Goal: Task Accomplishment & Management: Manage account settings

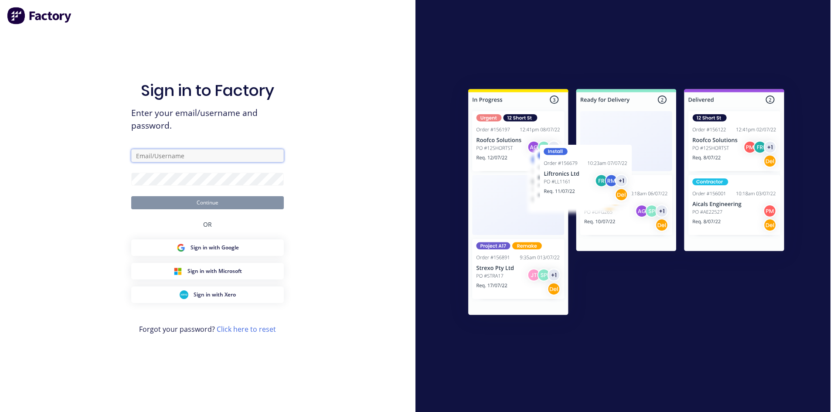
click at [242, 155] on input "text" at bounding box center [207, 155] width 153 height 13
type input "[EMAIL_ADDRESS][DOMAIN_NAME]"
click at [131, 196] on button "Continue" at bounding box center [207, 202] width 153 height 13
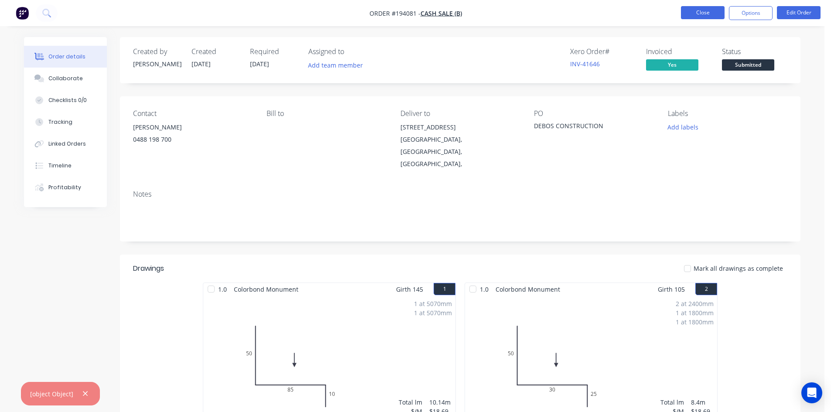
click at [710, 11] on button "Close" at bounding box center [703, 12] width 44 height 13
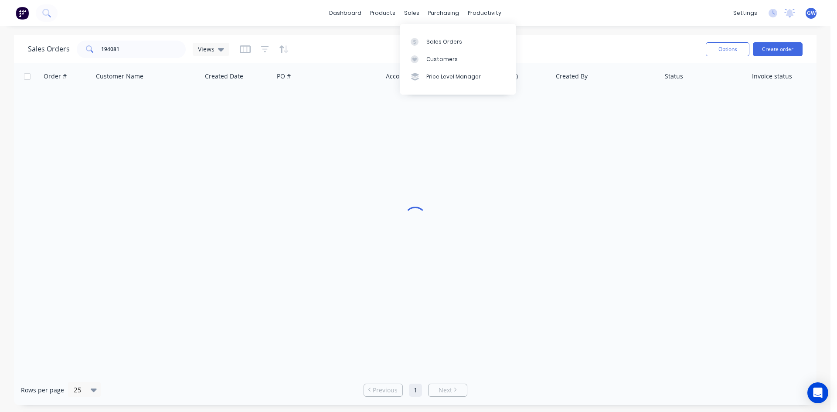
drag, startPoint x: 441, startPoint y: 85, endPoint x: 440, endPoint y: 89, distance: 4.9
click at [441, 85] on link "Price Level Manager" at bounding box center [458, 76] width 116 height 17
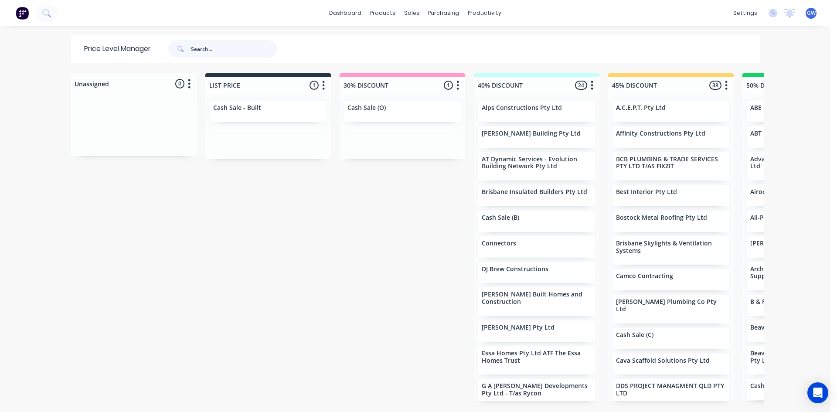
click at [242, 50] on input "text" at bounding box center [234, 48] width 86 height 17
click at [230, 48] on input "text" at bounding box center [234, 48] width 86 height 17
type input "downs"
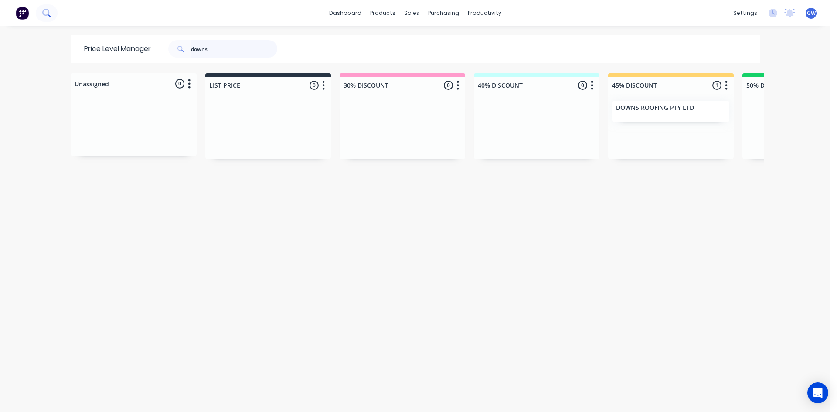
drag, startPoint x: 227, startPoint y: 44, endPoint x: 55, endPoint y: 8, distance: 175.4
click at [58, 9] on div "dashboard products sales purchasing productivity dashboard products Product Cat…" at bounding box center [415, 206] width 831 height 412
type input "faystar"
drag, startPoint x: 210, startPoint y: 45, endPoint x: 62, endPoint y: 30, distance: 149.0
click at [99, 31] on div "dashboard products sales purchasing productivity dashboard products Product Cat…" at bounding box center [415, 206] width 831 height 412
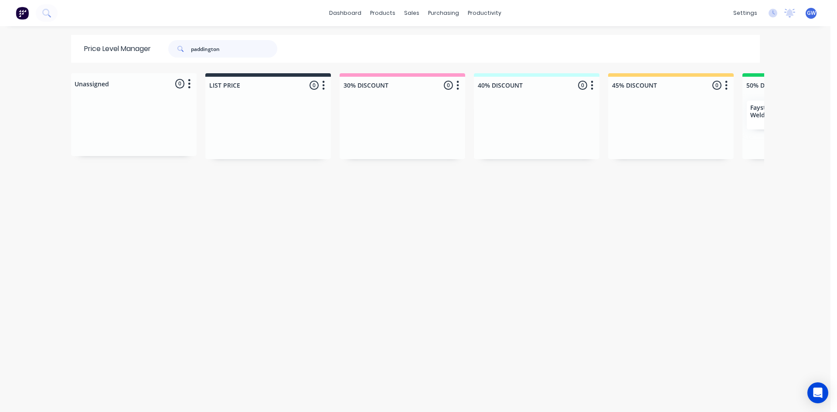
type input "paddington"
drag, startPoint x: 232, startPoint y: 47, endPoint x: 96, endPoint y: 40, distance: 135.4
click at [97, 42] on div "Price Level Manager paddington" at bounding box center [185, 49] width 228 height 28
type input "robbies"
drag, startPoint x: 222, startPoint y: 44, endPoint x: 35, endPoint y: 34, distance: 187.8
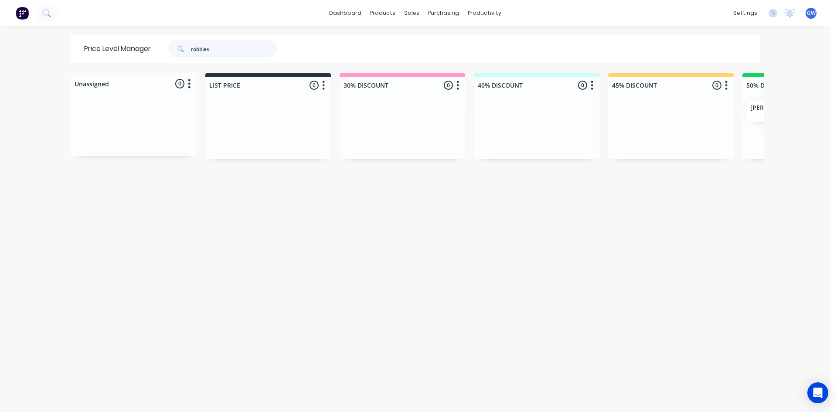
click at [79, 41] on div "Price Level Manager [PERSON_NAME]" at bounding box center [185, 49] width 228 height 28
type input "signature"
drag, startPoint x: 234, startPoint y: 45, endPoint x: 0, endPoint y: 1, distance: 238.2
click at [34, 14] on div "dashboard products sales purchasing productivity dashboard products Product Cat…" at bounding box center [415, 206] width 831 height 412
type input "skylight"
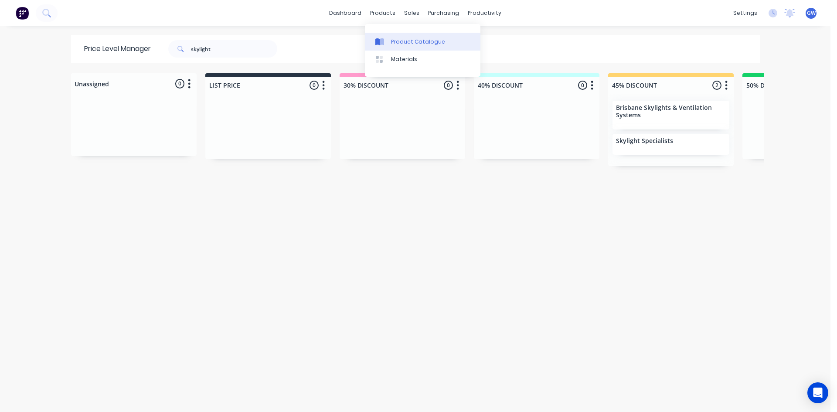
click at [400, 42] on div "Product Catalogue" at bounding box center [418, 42] width 54 height 8
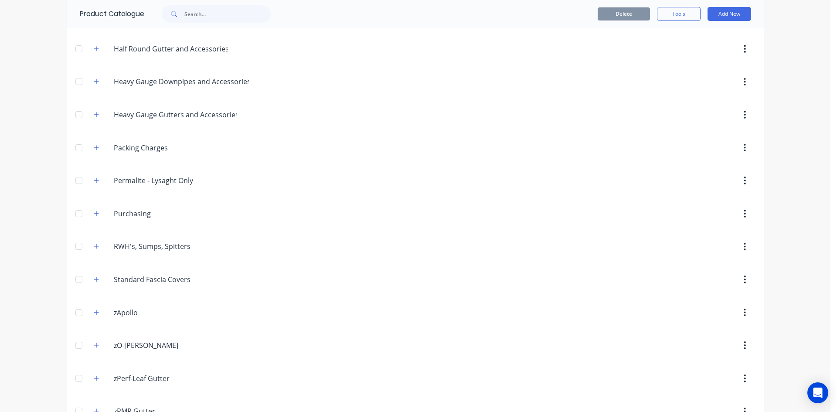
scroll to position [245, 0]
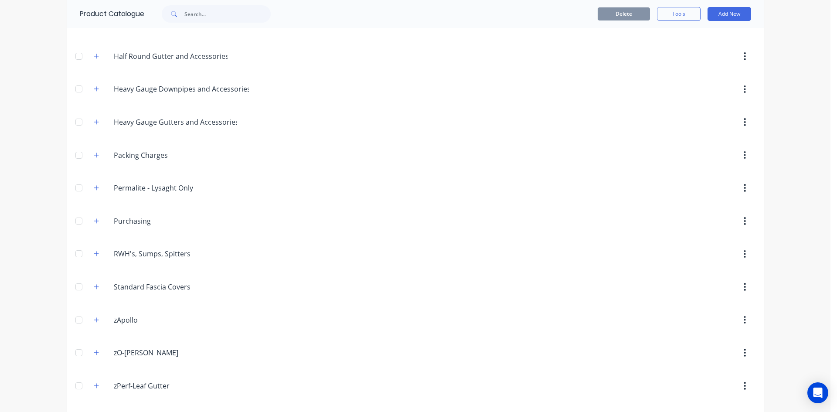
click at [96, 282] on span at bounding box center [96, 286] width 11 height 11
click at [94, 288] on icon "button" at bounding box center [96, 287] width 5 height 6
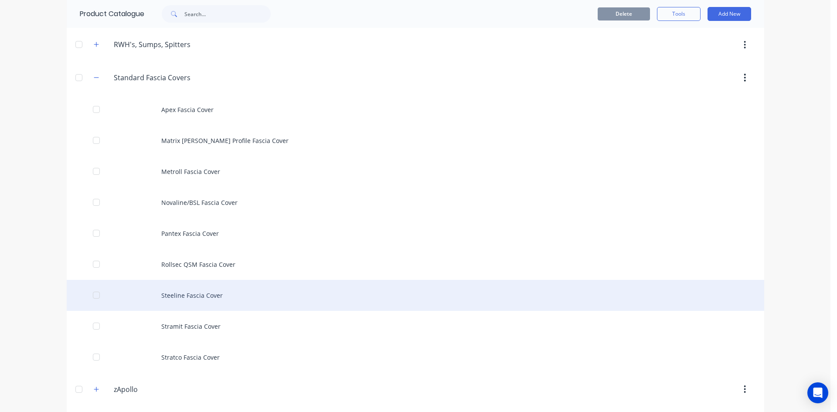
scroll to position [463, 0]
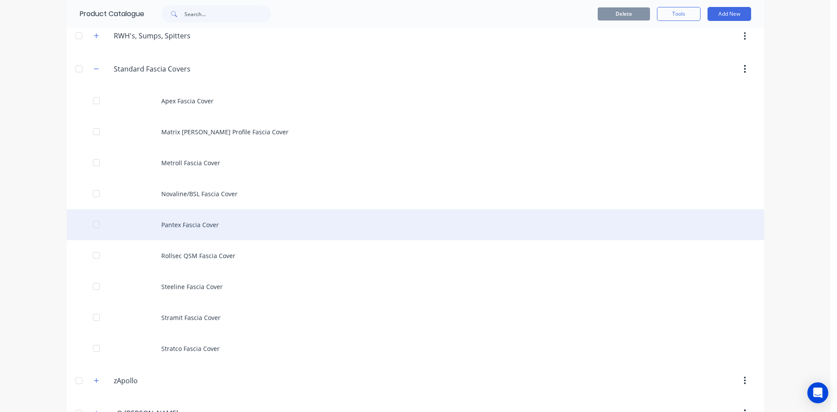
click at [192, 229] on div "Pantex Fascia Cover" at bounding box center [416, 224] width 698 height 31
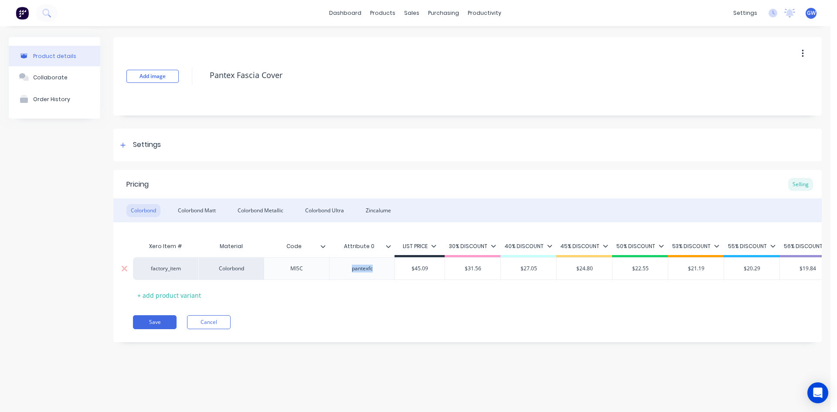
drag, startPoint x: 374, startPoint y: 270, endPoint x: 337, endPoint y: 276, distance: 38.0
click at [337, 276] on div "pantexfc" at bounding box center [361, 268] width 65 height 23
click at [296, 268] on div "MISC" at bounding box center [297, 268] width 44 height 11
paste div
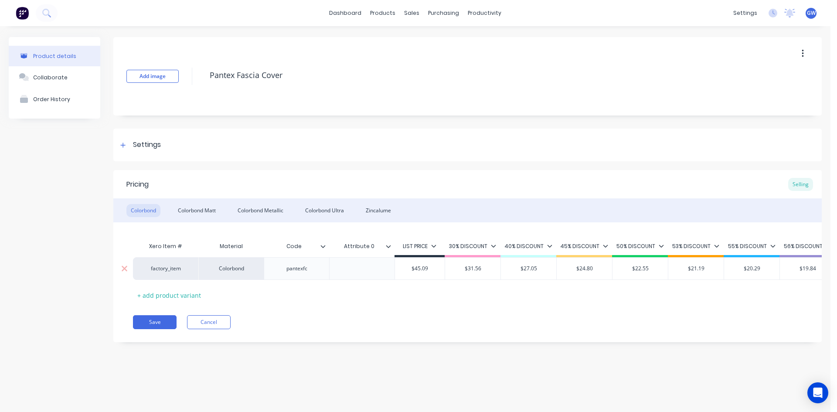
click at [352, 273] on div at bounding box center [363, 268] width 44 height 11
drag, startPoint x: 202, startPoint y: 201, endPoint x: 198, endPoint y: 206, distance: 5.9
click at [200, 202] on div "Colorbond Colorbond Matt Colorbond Metallic Colorbond Ultra Zincalume" at bounding box center [467, 210] width 709 height 24
click at [198, 206] on div "Colorbond Matt" at bounding box center [197, 210] width 47 height 13
drag, startPoint x: 380, startPoint y: 269, endPoint x: 330, endPoint y: 269, distance: 49.7
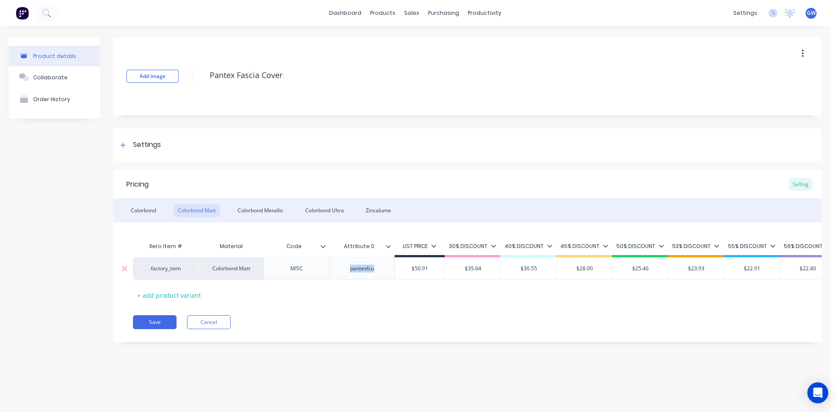
click at [330, 269] on div "pantexfcu" at bounding box center [361, 268] width 65 height 23
copy div "pantexfcu"
drag, startPoint x: 307, startPoint y: 269, endPoint x: 264, endPoint y: 270, distance: 43.2
click at [264, 270] on div "MISC" at bounding box center [296, 268] width 65 height 23
click at [345, 273] on div at bounding box center [363, 268] width 44 height 11
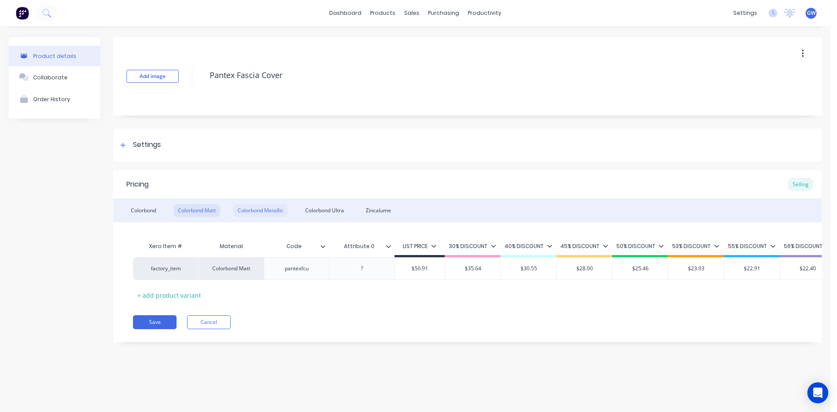
click at [258, 212] on div "Colorbond Metallic" at bounding box center [260, 210] width 55 height 13
drag, startPoint x: 378, startPoint y: 268, endPoint x: 333, endPoint y: 268, distance: 44.9
click at [333, 268] on div "pantexfcm" at bounding box center [361, 268] width 65 height 23
copy div "pantexfcm"
drag, startPoint x: 314, startPoint y: 272, endPoint x: 280, endPoint y: 273, distance: 34.0
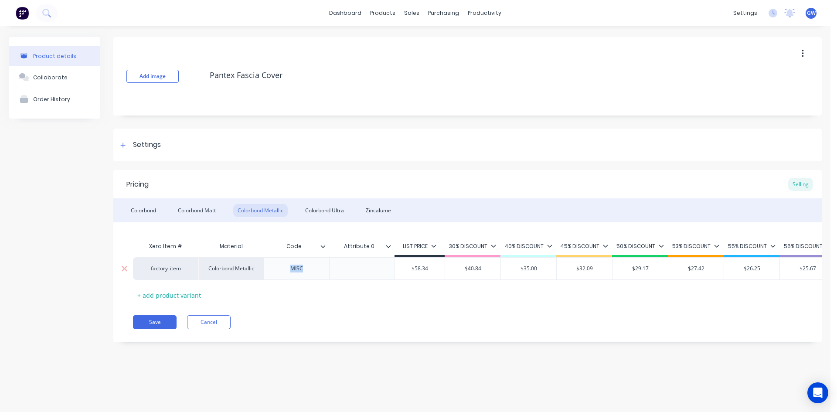
click at [280, 273] on div "MISC" at bounding box center [297, 268] width 44 height 11
click at [361, 266] on div at bounding box center [363, 268] width 44 height 11
click at [331, 214] on div "Colorbond Ultra" at bounding box center [325, 210] width 48 height 13
drag, startPoint x: 377, startPoint y: 269, endPoint x: 340, endPoint y: 270, distance: 37.1
click at [341, 270] on div "pantexfcu" at bounding box center [363, 268] width 44 height 11
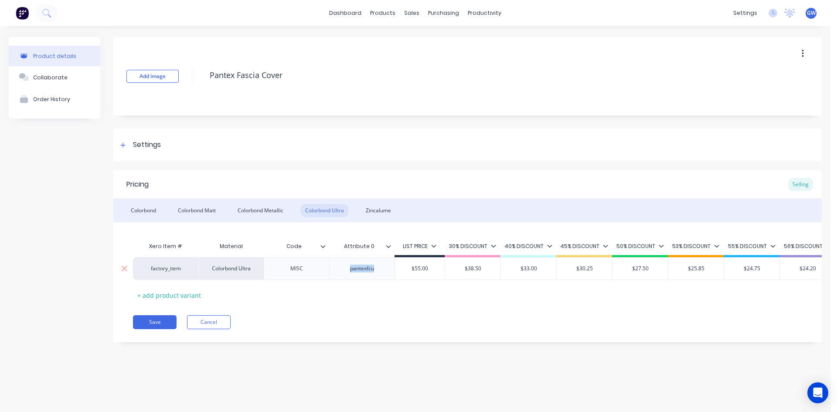
copy div "pantexfcu"
click at [300, 268] on div "MISC" at bounding box center [297, 268] width 44 height 11
drag, startPoint x: 305, startPoint y: 270, endPoint x: 274, endPoint y: 271, distance: 31.0
click at [274, 271] on div "MISC" at bounding box center [296, 268] width 65 height 23
click at [362, 267] on div at bounding box center [363, 268] width 44 height 11
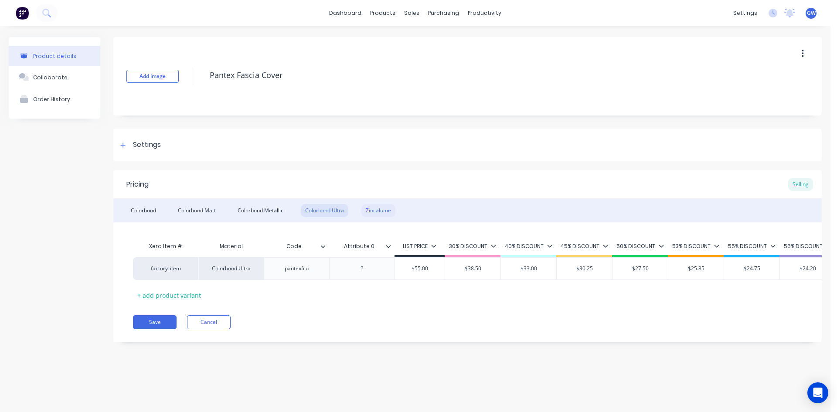
click at [372, 209] on div "Zincalume" at bounding box center [379, 210] width 34 height 13
drag, startPoint x: 375, startPoint y: 269, endPoint x: 346, endPoint y: 270, distance: 28.8
click at [346, 270] on div "pantexfcz" at bounding box center [363, 268] width 44 height 11
click at [304, 271] on div "MISC" at bounding box center [297, 268] width 44 height 11
drag, startPoint x: 304, startPoint y: 271, endPoint x: 290, endPoint y: 271, distance: 14.8
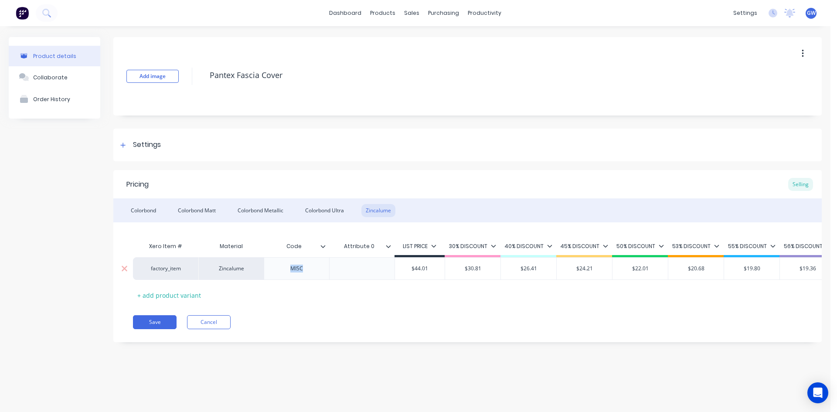
click at [290, 271] on div "MISC" at bounding box center [297, 268] width 44 height 11
click at [356, 267] on div at bounding box center [363, 268] width 44 height 11
click at [345, 154] on div "Settings" at bounding box center [467, 145] width 709 height 33
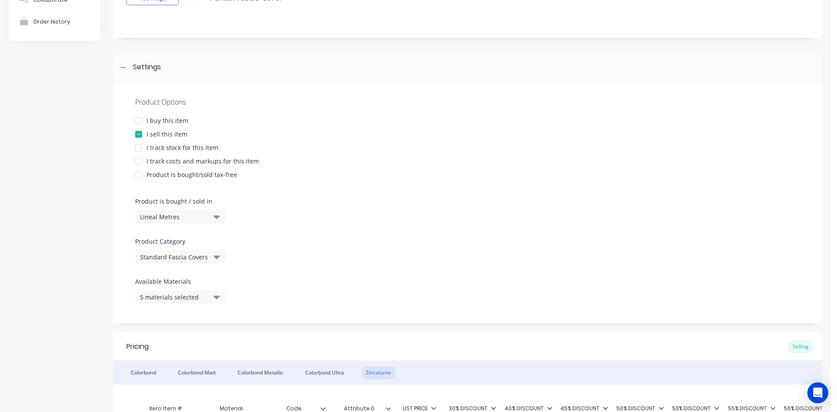
scroll to position [201, 0]
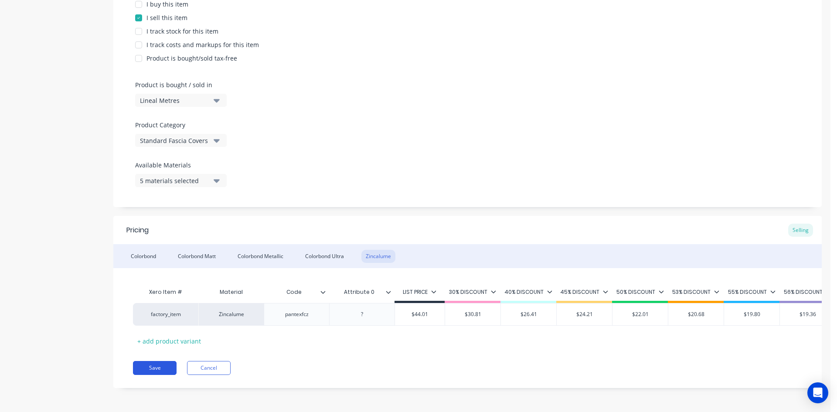
click at [156, 372] on button "Save" at bounding box center [155, 368] width 44 height 14
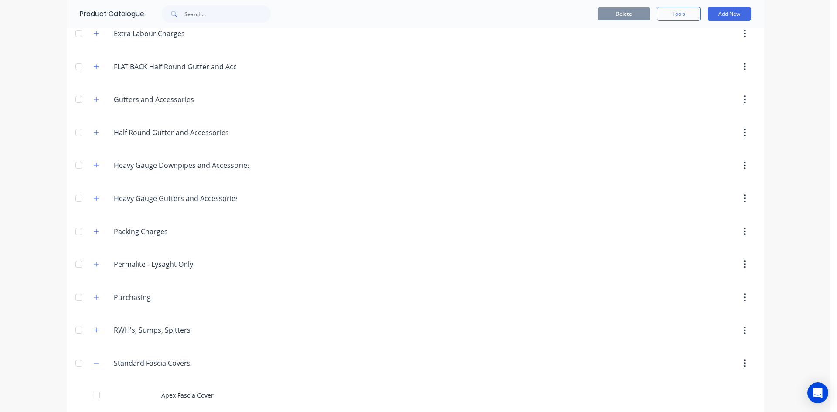
scroll to position [262, 0]
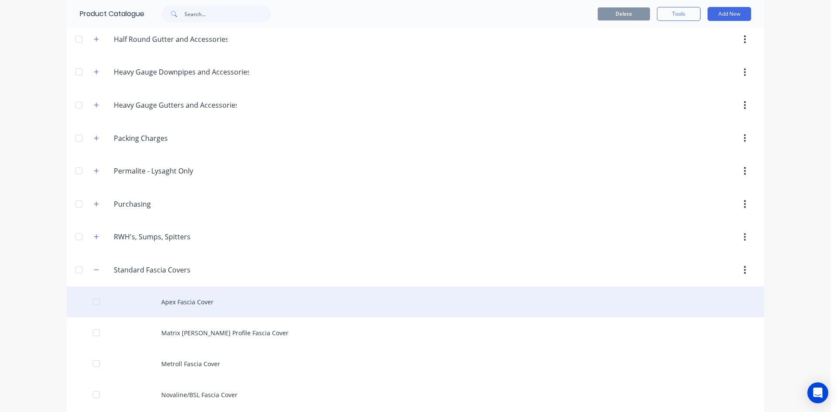
click at [187, 300] on div "Apex Fascia Cover" at bounding box center [416, 302] width 698 height 31
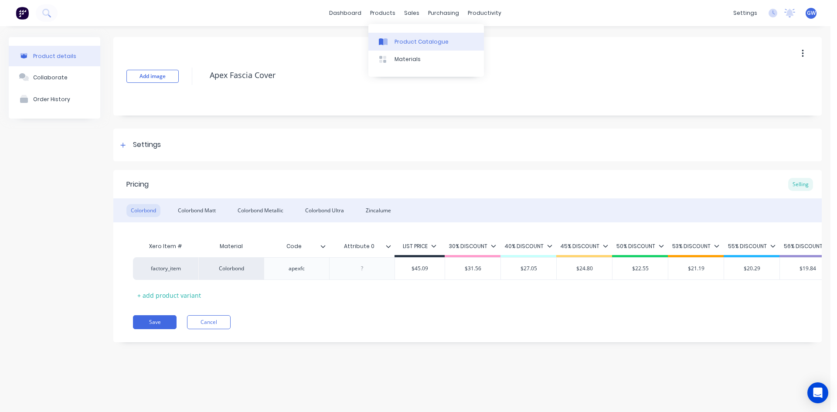
click at [399, 44] on div "Product Catalogue" at bounding box center [422, 42] width 54 height 8
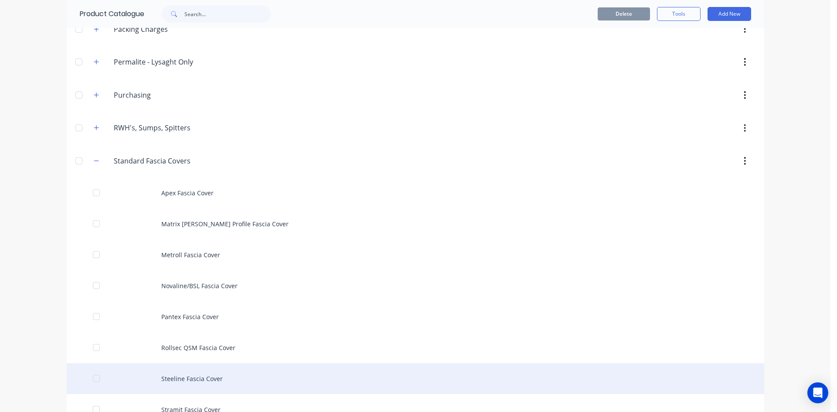
scroll to position [523, 0]
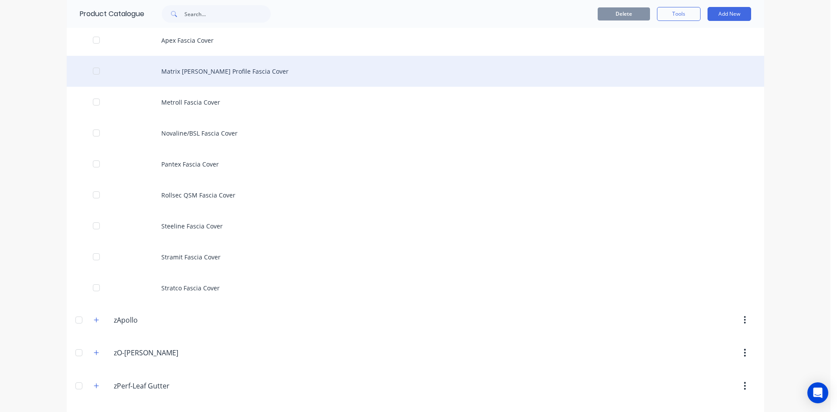
click at [200, 65] on div "Matrix [PERSON_NAME] Profile Fascia Cover" at bounding box center [416, 71] width 698 height 31
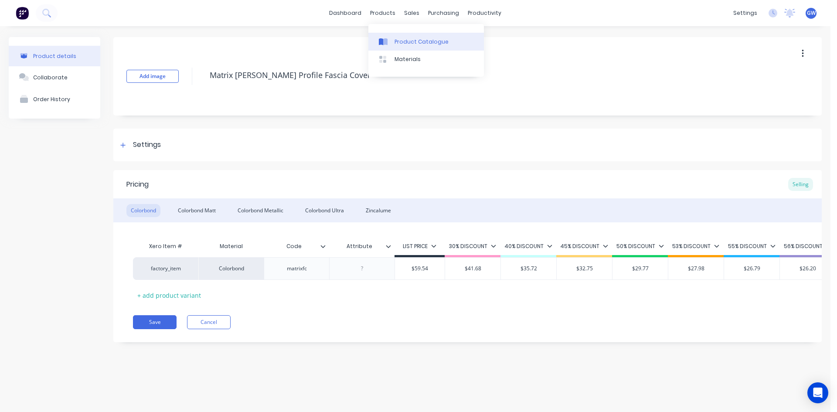
click at [395, 43] on div "Product Catalogue" at bounding box center [422, 42] width 54 height 8
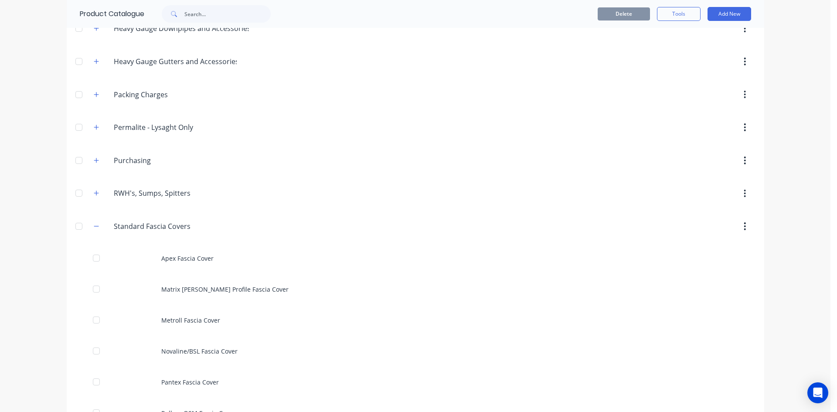
scroll to position [567, 0]
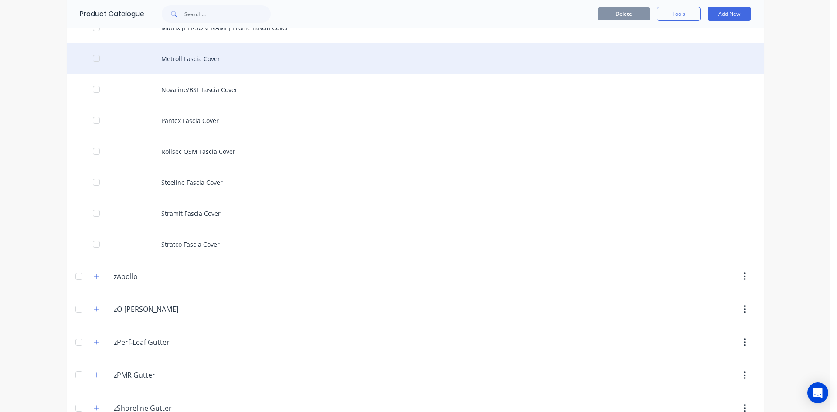
click at [220, 70] on div "Metroll Fascia Cover" at bounding box center [416, 58] width 698 height 31
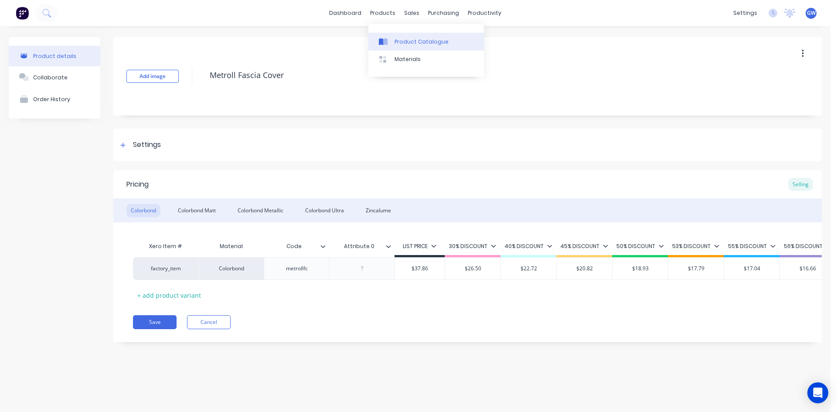
click at [397, 42] on div "Product Catalogue" at bounding box center [422, 42] width 54 height 8
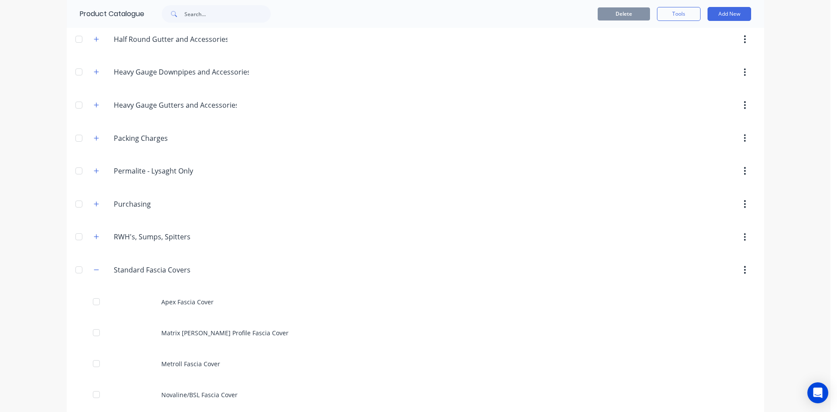
scroll to position [523, 0]
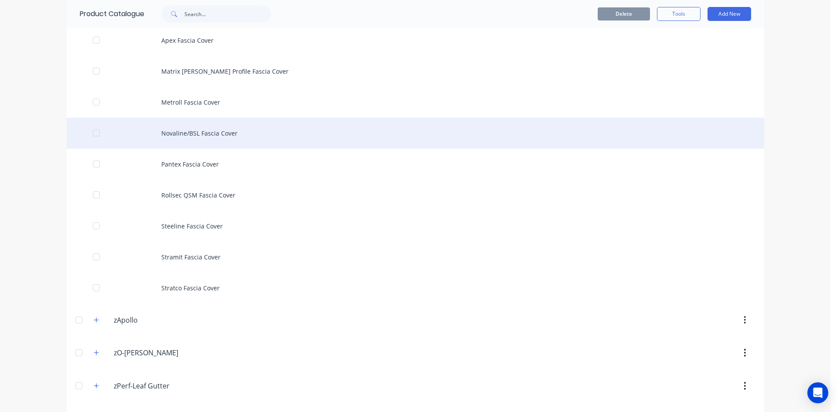
click at [207, 131] on div "Novaline/BSL Fascia Cover" at bounding box center [416, 133] width 698 height 31
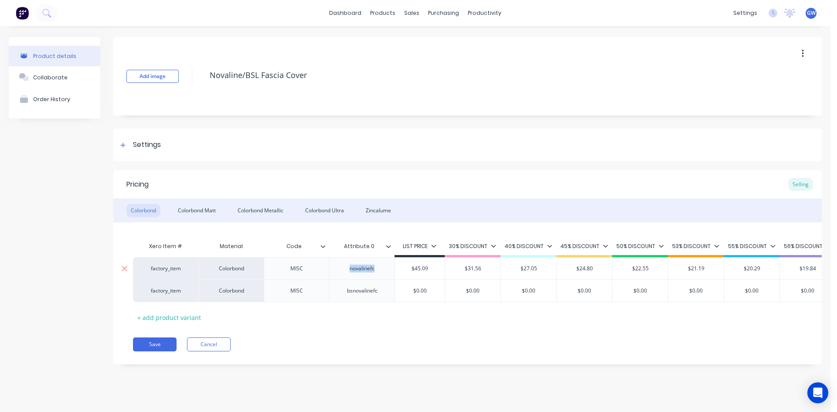
drag, startPoint x: 379, startPoint y: 273, endPoint x: 349, endPoint y: 273, distance: 29.7
click at [349, 273] on div "novalinefc" at bounding box center [363, 268] width 44 height 11
copy div "novalinefc"
drag, startPoint x: 319, startPoint y: 269, endPoint x: 314, endPoint y: 270, distance: 5.4
click at [314, 270] on div "factory_item Colorbond MISC novalinefc $45.09 $31.56 $27.05 $24.80 $22.55 $21.1…" at bounding box center [468, 279] width 670 height 44
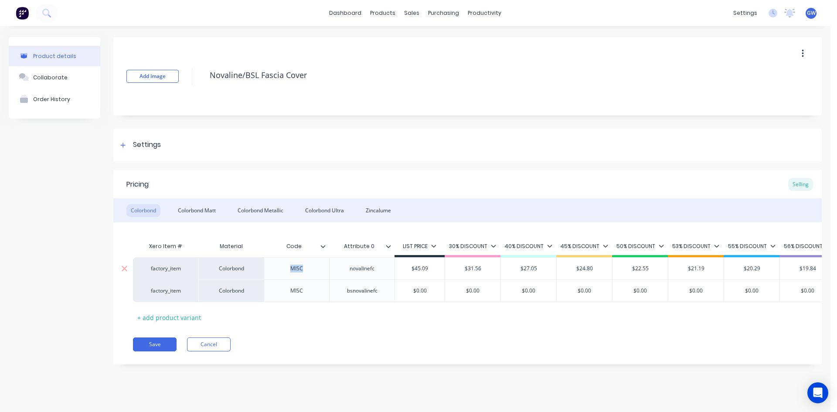
drag, startPoint x: 303, startPoint y: 270, endPoint x: 281, endPoint y: 270, distance: 21.8
click at [281, 270] on div "MISC" at bounding box center [297, 268] width 44 height 11
paste div
drag, startPoint x: 373, startPoint y: 270, endPoint x: 345, endPoint y: 271, distance: 27.9
click at [345, 271] on div "novalinefc" at bounding box center [363, 268] width 44 height 11
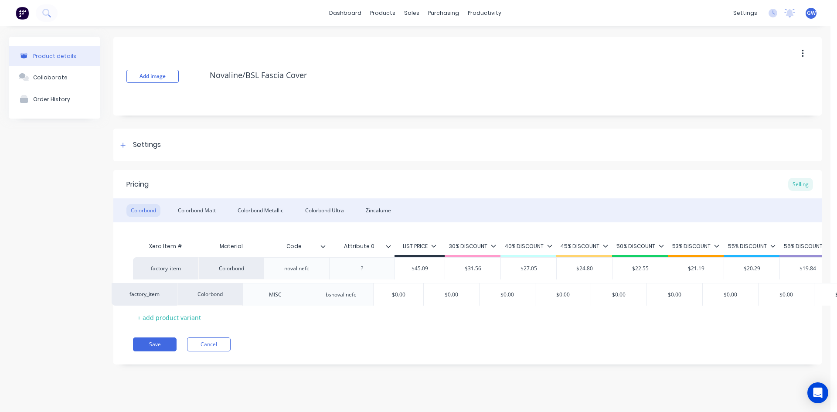
drag, startPoint x: 385, startPoint y: 293, endPoint x: 367, endPoint y: 296, distance: 17.8
click at [367, 296] on div "factory_item Colorbond novalinefc ? $45.09 $31.56 $27.05 $24.80 $22.55 $21.19 $…" at bounding box center [468, 279] width 670 height 45
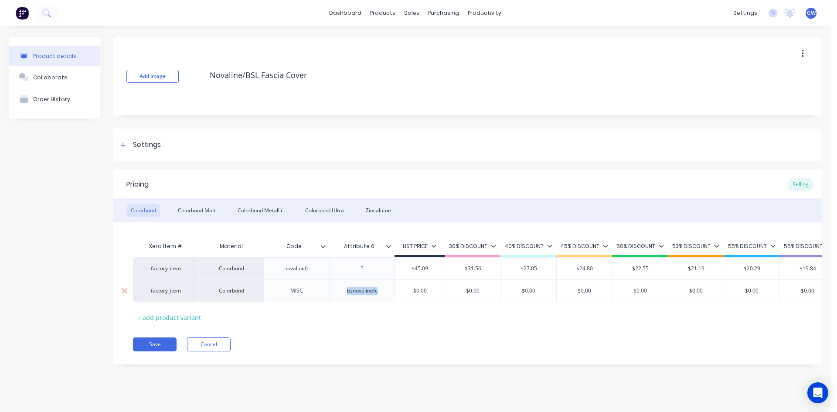
drag, startPoint x: 376, startPoint y: 292, endPoint x: 344, endPoint y: 292, distance: 32.3
click at [344, 292] on div "bsnovalinefc" at bounding box center [362, 290] width 44 height 11
drag, startPoint x: 307, startPoint y: 293, endPoint x: 291, endPoint y: 293, distance: 15.7
click at [291, 293] on div "MISC" at bounding box center [297, 290] width 44 height 11
paste div
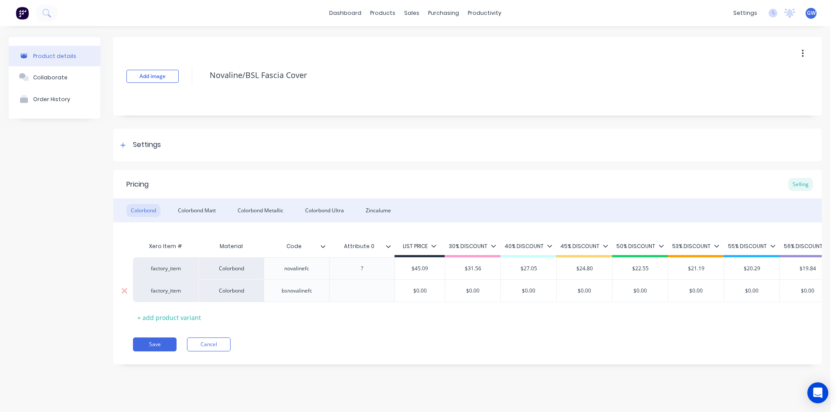
click at [354, 292] on div at bounding box center [363, 290] width 44 height 11
click at [202, 209] on div "Colorbond Matt" at bounding box center [197, 210] width 47 height 13
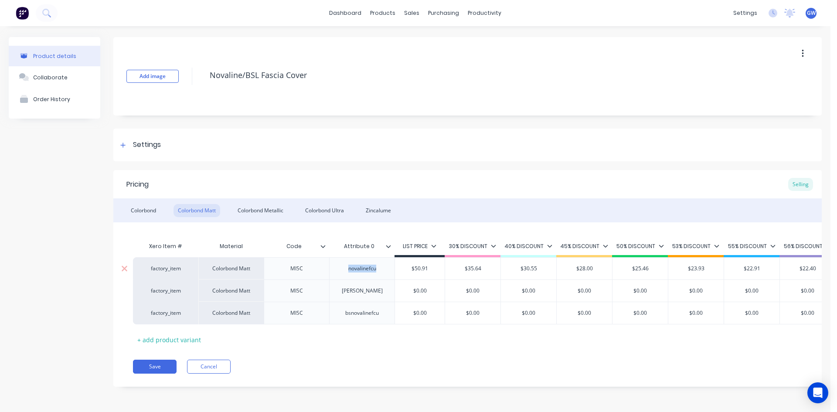
drag, startPoint x: 379, startPoint y: 270, endPoint x: 339, endPoint y: 272, distance: 40.2
click at [339, 272] on div "novalinefcu" at bounding box center [361, 268] width 65 height 22
drag, startPoint x: 300, startPoint y: 247, endPoint x: 280, endPoint y: 248, distance: 19.2
type input "Code"
click at [292, 246] on input "Code" at bounding box center [294, 247] width 60 height 8
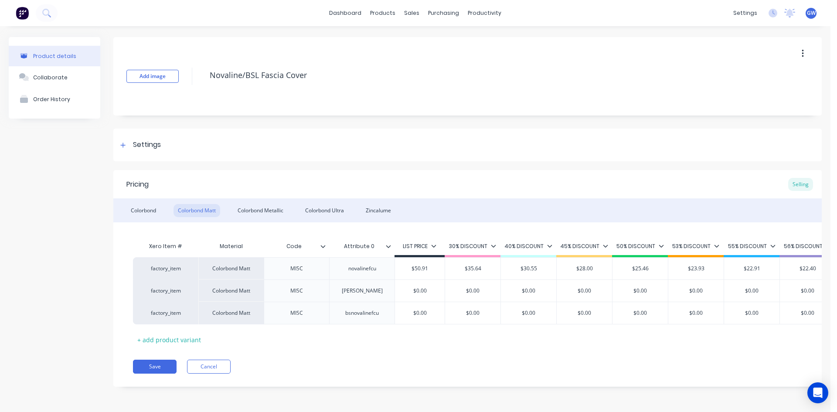
click at [292, 246] on input "Code" at bounding box center [294, 247] width 60 height 8
click at [359, 268] on div "novalinefcu" at bounding box center [363, 268] width 44 height 11
drag, startPoint x: 377, startPoint y: 271, endPoint x: 338, endPoint y: 270, distance: 39.3
click at [338, 270] on div "novalinefcu" at bounding box center [361, 268] width 65 height 22
drag, startPoint x: 307, startPoint y: 270, endPoint x: 285, endPoint y: 271, distance: 21.8
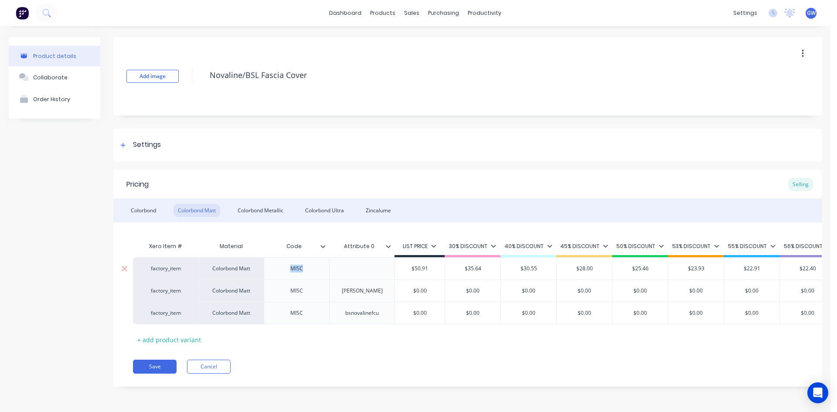
click at [285, 271] on div "MISC" at bounding box center [297, 268] width 44 height 11
drag, startPoint x: 360, startPoint y: 292, endPoint x: 334, endPoint y: 289, distance: 26.3
click at [334, 289] on div "[PERSON_NAME]" at bounding box center [361, 291] width 65 height 22
drag, startPoint x: 305, startPoint y: 290, endPoint x: 286, endPoint y: 293, distance: 19.8
click at [286, 293] on div "MISC" at bounding box center [297, 290] width 44 height 11
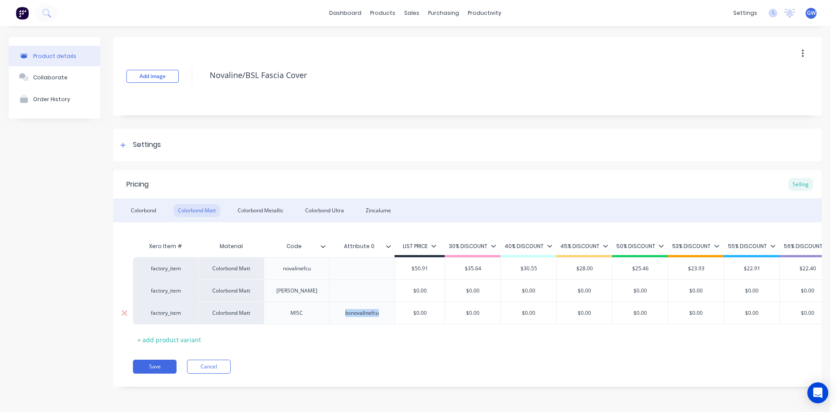
drag, startPoint x: 381, startPoint y: 314, endPoint x: 330, endPoint y: 313, distance: 51.0
click at [330, 313] on div "bsnovalinefcu" at bounding box center [361, 313] width 65 height 23
drag, startPoint x: 310, startPoint y: 312, endPoint x: 291, endPoint y: 314, distance: 19.3
click at [291, 314] on div "MISC" at bounding box center [297, 312] width 44 height 11
paste div
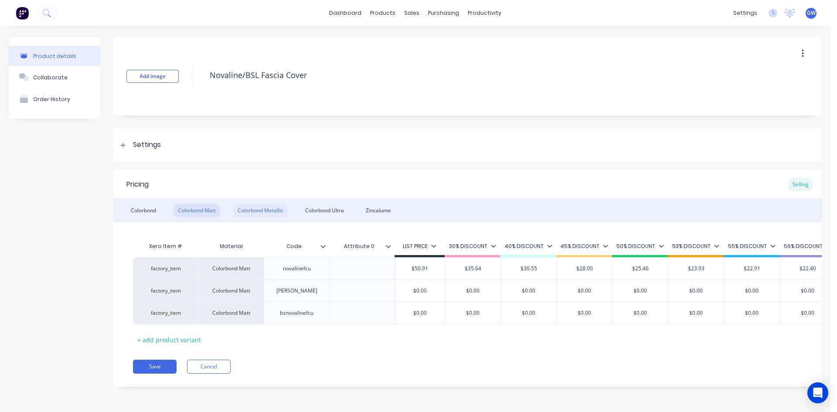
click at [267, 214] on div "Colorbond Metallic" at bounding box center [260, 210] width 55 height 13
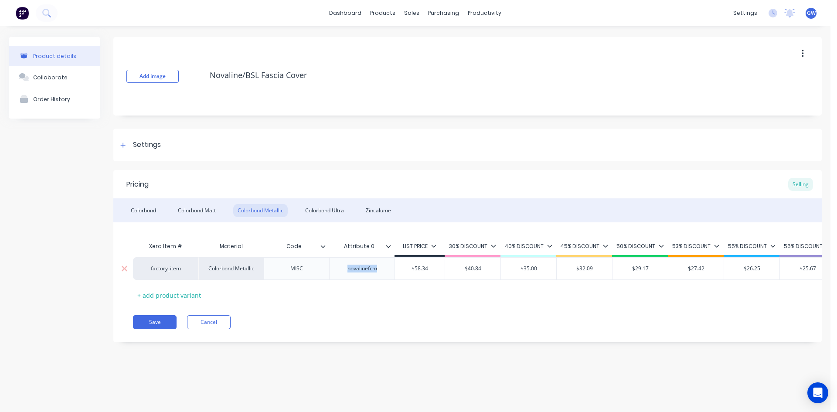
drag, startPoint x: 382, startPoint y: 270, endPoint x: 335, endPoint y: 273, distance: 47.6
click at [335, 273] on div "novalinefcm" at bounding box center [361, 268] width 65 height 23
drag, startPoint x: 309, startPoint y: 272, endPoint x: 283, endPoint y: 271, distance: 25.7
click at [283, 271] on div "MISC" at bounding box center [297, 268] width 44 height 11
click at [321, 209] on div "Colorbond Ultra" at bounding box center [325, 210] width 48 height 13
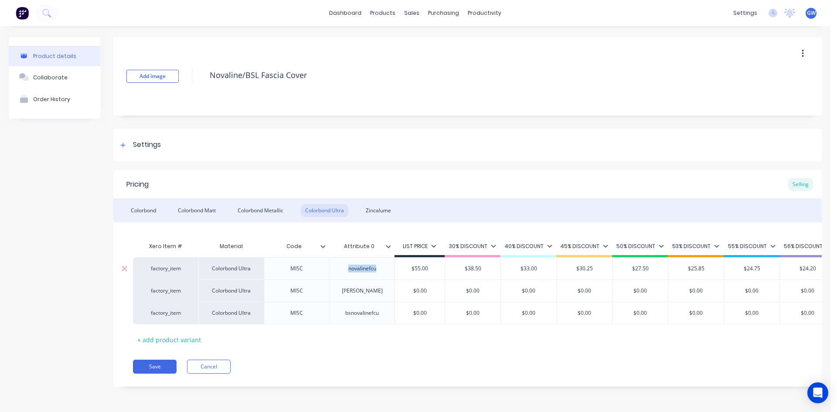
drag, startPoint x: 377, startPoint y: 271, endPoint x: 340, endPoint y: 271, distance: 37.1
click at [341, 271] on div "novalinefcu" at bounding box center [363, 268] width 44 height 11
drag, startPoint x: 304, startPoint y: 269, endPoint x: 285, endPoint y: 269, distance: 19.6
click at [285, 269] on div "MISC" at bounding box center [297, 268] width 44 height 11
drag, startPoint x: 381, startPoint y: 293, endPoint x: 345, endPoint y: 292, distance: 36.2
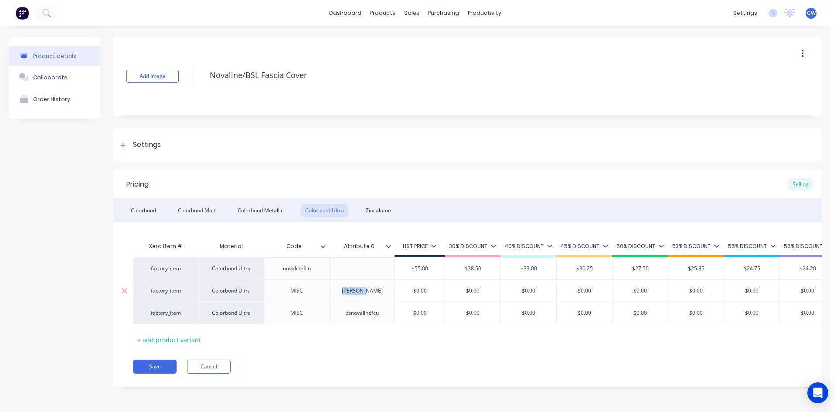
click at [345, 292] on div "[PERSON_NAME]" at bounding box center [362, 290] width 55 height 11
drag, startPoint x: 311, startPoint y: 289, endPoint x: 290, endPoint y: 290, distance: 20.1
click at [290, 290] on div "MISC" at bounding box center [297, 290] width 44 height 11
paste div
drag, startPoint x: 378, startPoint y: 315, endPoint x: 338, endPoint y: 315, distance: 39.7
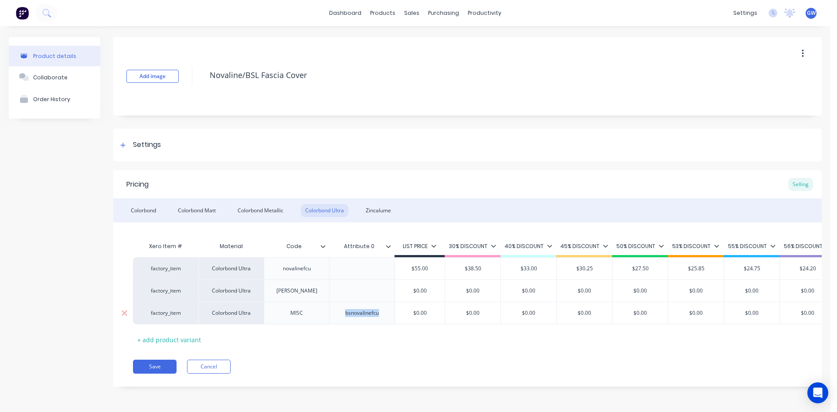
click at [338, 315] on div "bsnovalinefcu" at bounding box center [362, 312] width 48 height 11
drag, startPoint x: 311, startPoint y: 314, endPoint x: 288, endPoint y: 314, distance: 22.7
click at [288, 314] on div "MISC" at bounding box center [297, 312] width 44 height 11
paste div
click at [380, 207] on div "Zincalume" at bounding box center [379, 210] width 34 height 13
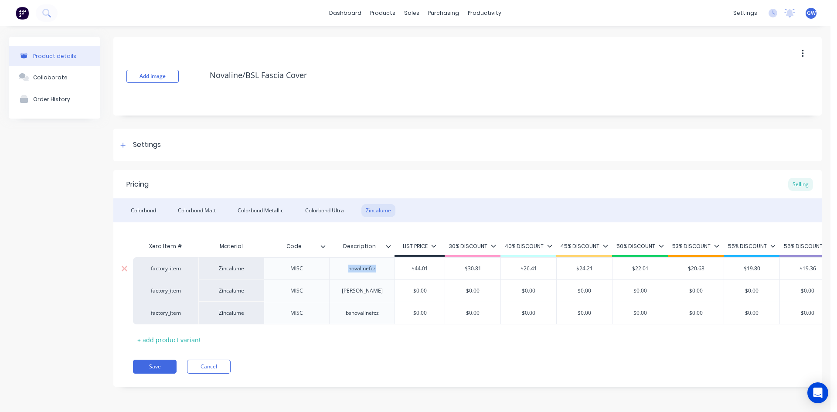
drag, startPoint x: 378, startPoint y: 272, endPoint x: 336, endPoint y: 273, distance: 41.5
click at [336, 273] on div "novalinefcz" at bounding box center [361, 268] width 65 height 22
drag, startPoint x: 310, startPoint y: 272, endPoint x: 283, endPoint y: 271, distance: 27.0
click at [283, 271] on div "MISC" at bounding box center [297, 268] width 44 height 11
drag, startPoint x: 380, startPoint y: 294, endPoint x: 341, endPoint y: 293, distance: 38.8
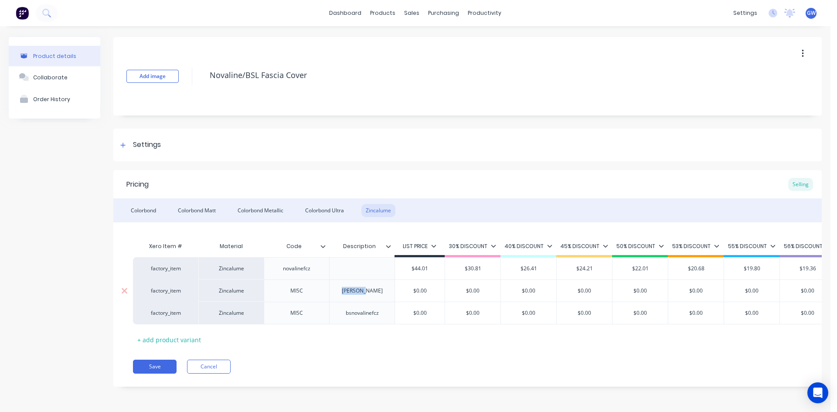
click at [341, 293] on div "[PERSON_NAME]" at bounding box center [362, 290] width 55 height 11
drag, startPoint x: 310, startPoint y: 291, endPoint x: 294, endPoint y: 291, distance: 16.1
click at [294, 291] on div "MISC" at bounding box center [297, 290] width 44 height 11
click at [288, 294] on div "MSTODDART" at bounding box center [297, 290] width 46 height 11
drag, startPoint x: 379, startPoint y: 318, endPoint x: 342, endPoint y: 318, distance: 36.6
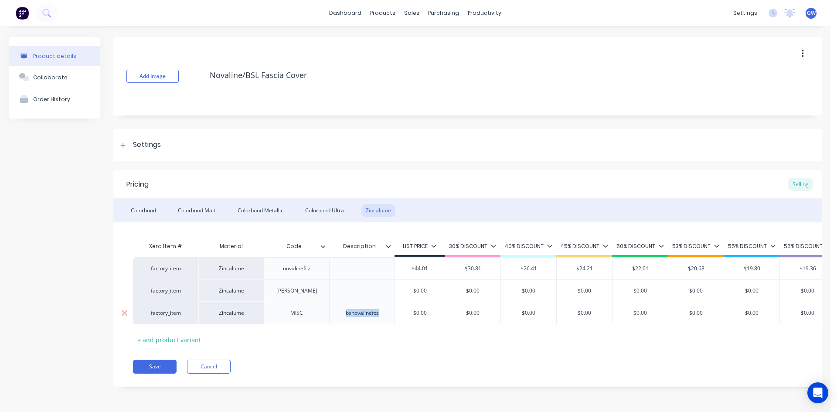
click at [342, 318] on div "bsnovalinefcz" at bounding box center [362, 312] width 47 height 11
drag, startPoint x: 305, startPoint y: 316, endPoint x: 274, endPoint y: 314, distance: 30.6
click at [274, 314] on div "MISC" at bounding box center [296, 313] width 65 height 23
click at [139, 214] on div "Colorbond" at bounding box center [143, 210] width 34 height 13
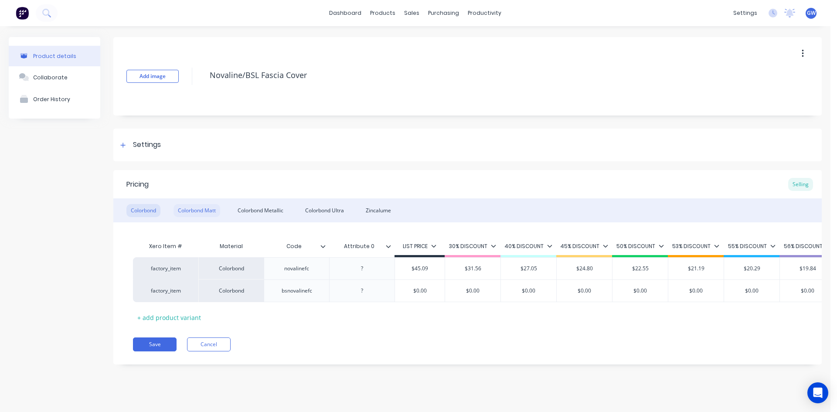
click at [185, 209] on div "Colorbond Matt" at bounding box center [197, 210] width 47 height 13
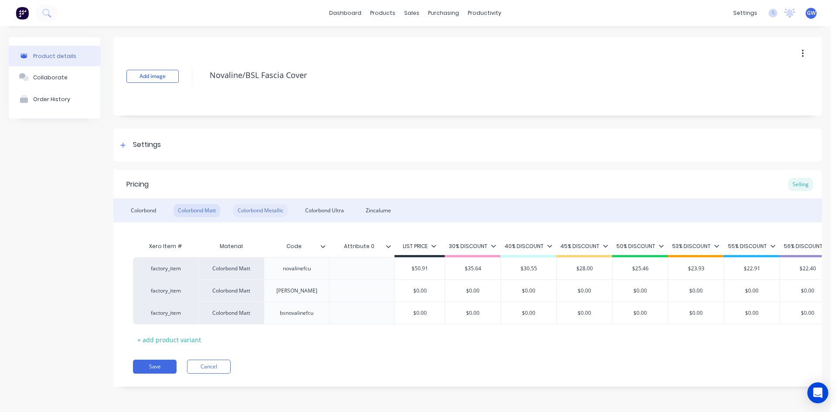
click at [273, 210] on div "Colorbond Metallic" at bounding box center [260, 210] width 55 height 13
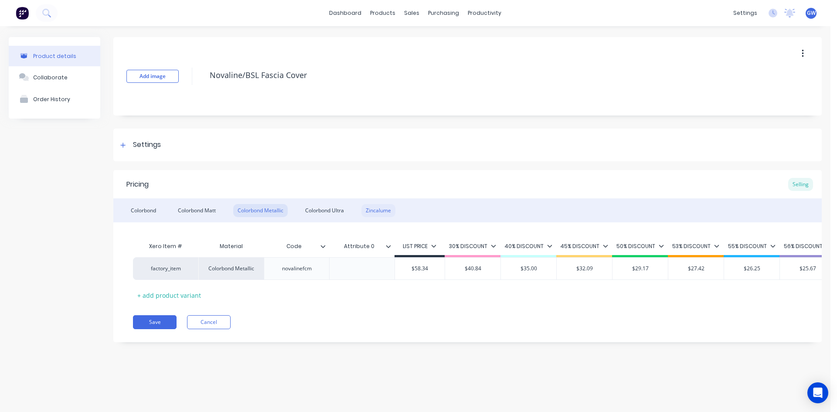
drag, startPoint x: 322, startPoint y: 210, endPoint x: 383, endPoint y: 210, distance: 60.6
click at [324, 210] on div "Colorbond Ultra" at bounding box center [325, 210] width 48 height 13
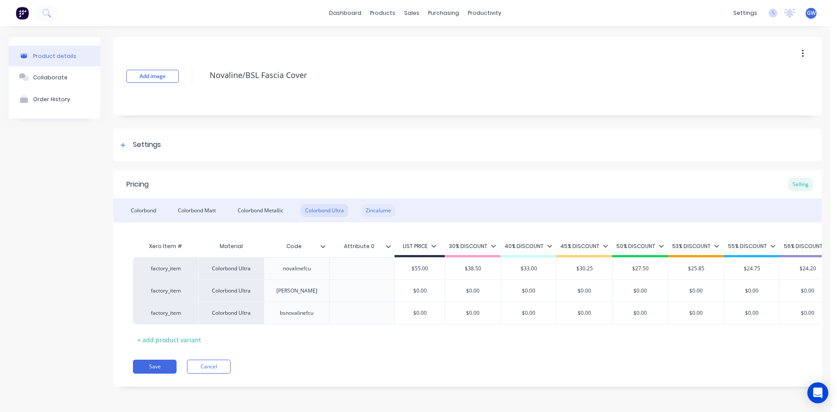
click at [383, 210] on div "Zincalume" at bounding box center [379, 210] width 34 height 13
click at [148, 371] on button "Save" at bounding box center [155, 367] width 44 height 14
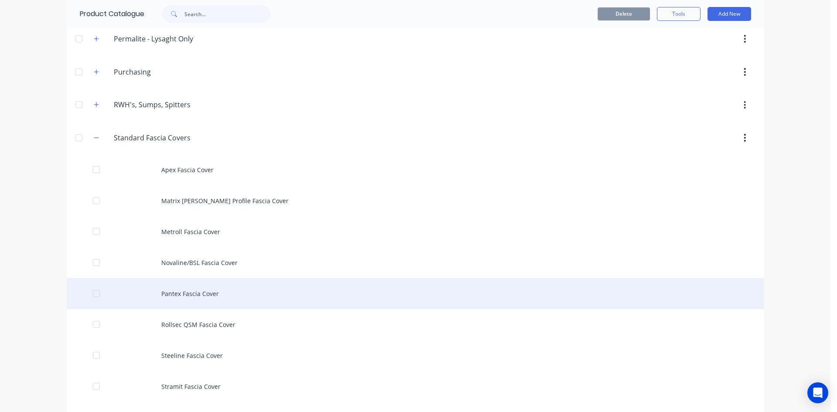
scroll to position [480, 0]
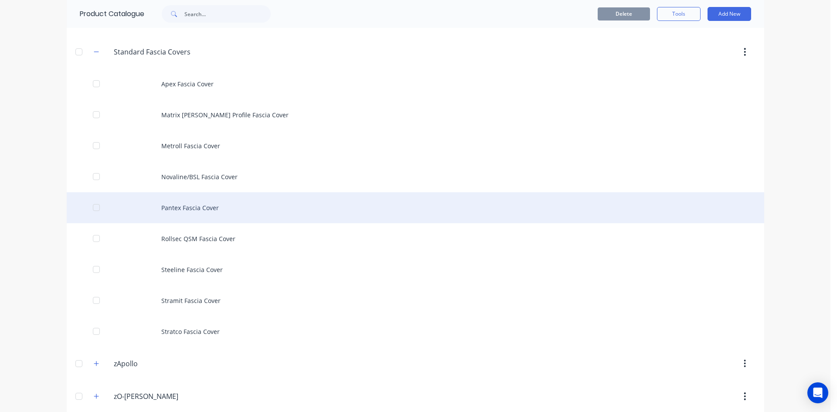
click at [207, 220] on div "Pantex Fascia Cover" at bounding box center [416, 207] width 698 height 31
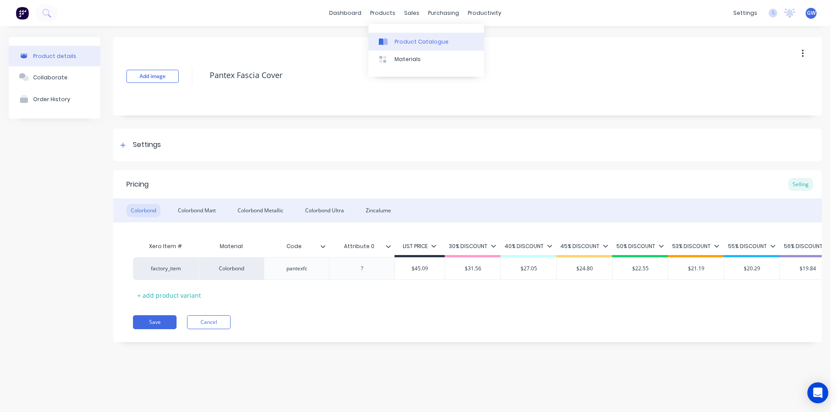
click at [388, 38] on div at bounding box center [385, 42] width 13 height 8
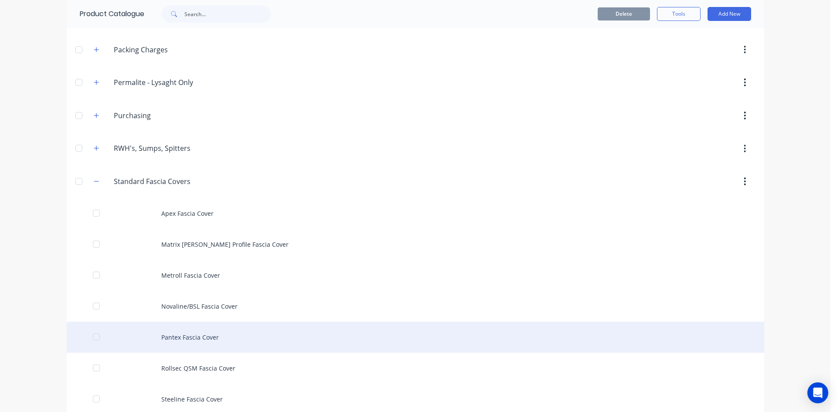
scroll to position [436, 0]
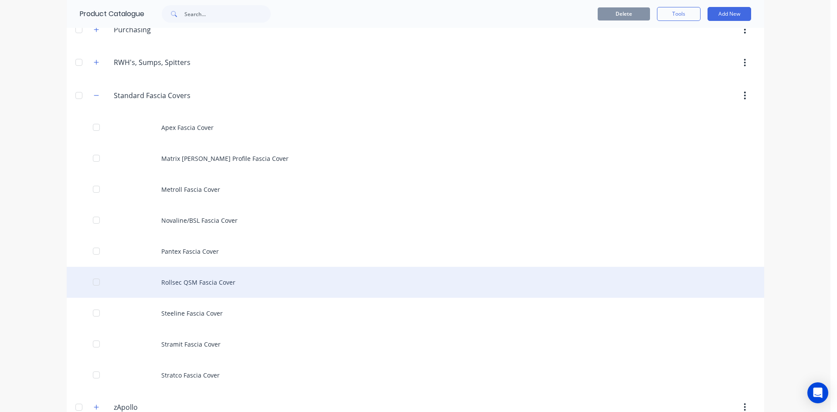
click at [216, 284] on div "Rollsec QSM Fascia Cover" at bounding box center [416, 282] width 698 height 31
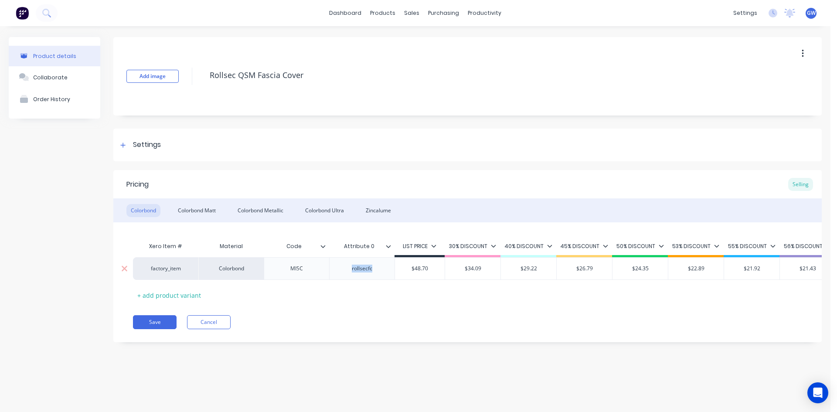
drag, startPoint x: 375, startPoint y: 267, endPoint x: 335, endPoint y: 269, distance: 39.7
click at [335, 269] on div "rollsecfc" at bounding box center [361, 268] width 65 height 23
drag, startPoint x: 302, startPoint y: 271, endPoint x: 279, endPoint y: 271, distance: 23.6
click at [279, 271] on div "MISC" at bounding box center [297, 268] width 44 height 11
paste div
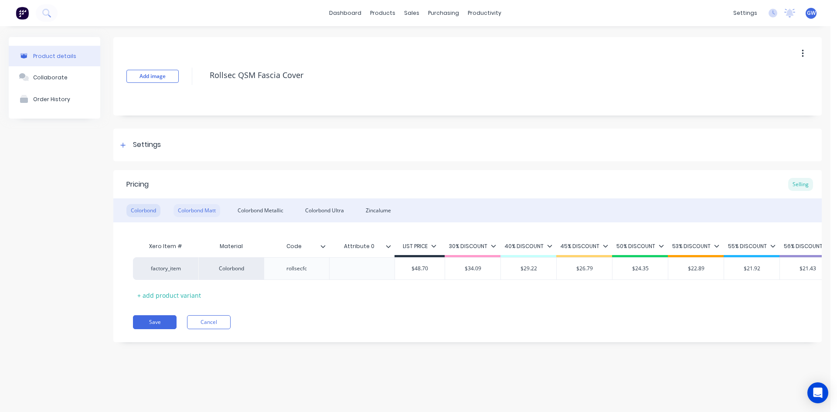
click at [191, 208] on div "Colorbond Matt" at bounding box center [197, 210] width 47 height 13
drag, startPoint x: 383, startPoint y: 273, endPoint x: 338, endPoint y: 273, distance: 44.1
click at [338, 273] on div "rollsecfcu" at bounding box center [361, 268] width 65 height 23
drag, startPoint x: 300, startPoint y: 268, endPoint x: 281, endPoint y: 268, distance: 19.2
click at [281, 268] on div "MISC" at bounding box center [297, 268] width 44 height 11
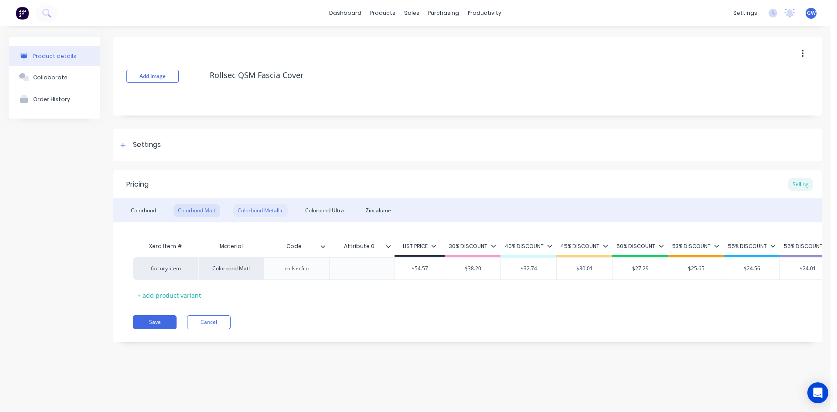
drag, startPoint x: 263, startPoint y: 211, endPoint x: 271, endPoint y: 222, distance: 13.4
click at [263, 212] on div "Colorbond Metallic" at bounding box center [260, 210] width 55 height 13
drag, startPoint x: 381, startPoint y: 271, endPoint x: 338, endPoint y: 273, distance: 43.2
click at [338, 273] on div "rollsecfcm" at bounding box center [361, 268] width 65 height 23
drag, startPoint x: 307, startPoint y: 267, endPoint x: 277, endPoint y: 268, distance: 30.1
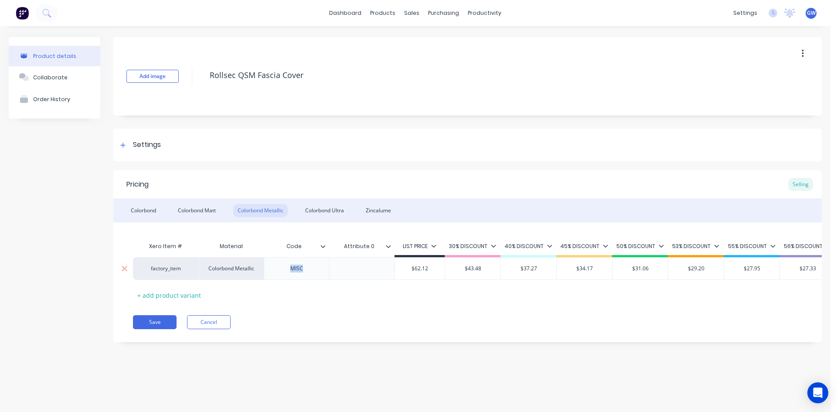
click at [277, 268] on div "MISC" at bounding box center [297, 268] width 44 height 11
click at [323, 212] on div "Colorbond Ultra" at bounding box center [325, 210] width 48 height 13
drag, startPoint x: 356, startPoint y: 270, endPoint x: 337, endPoint y: 272, distance: 19.2
click at [337, 272] on div "rollsecfcu" at bounding box center [361, 268] width 65 height 23
drag, startPoint x: 307, startPoint y: 267, endPoint x: 284, endPoint y: 269, distance: 22.4
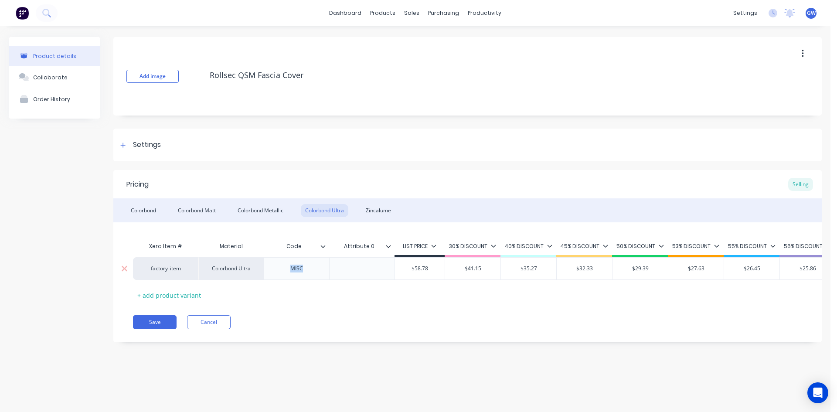
click at [284, 269] on div "MISC" at bounding box center [297, 268] width 44 height 11
click at [385, 205] on div "Zincalume" at bounding box center [379, 210] width 34 height 13
drag, startPoint x: 375, startPoint y: 270, endPoint x: 338, endPoint y: 270, distance: 36.6
click at [338, 270] on div "rollsecfcz" at bounding box center [361, 268] width 65 height 23
drag, startPoint x: 312, startPoint y: 270, endPoint x: 286, endPoint y: 271, distance: 26.2
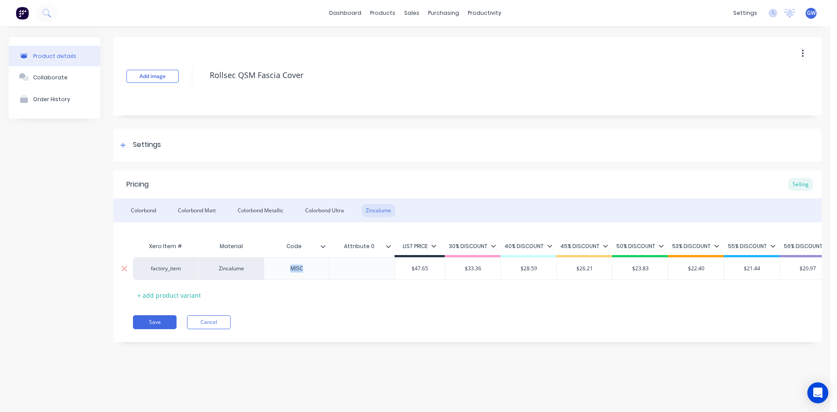
click at [286, 271] on div "MISC" at bounding box center [297, 268] width 44 height 11
click at [318, 342] on div "Pricing Selling Colorbond Colorbond Matt Colorbond Metallic Colorbond Ultra Zin…" at bounding box center [467, 256] width 709 height 172
click at [156, 327] on button "Save" at bounding box center [155, 322] width 44 height 14
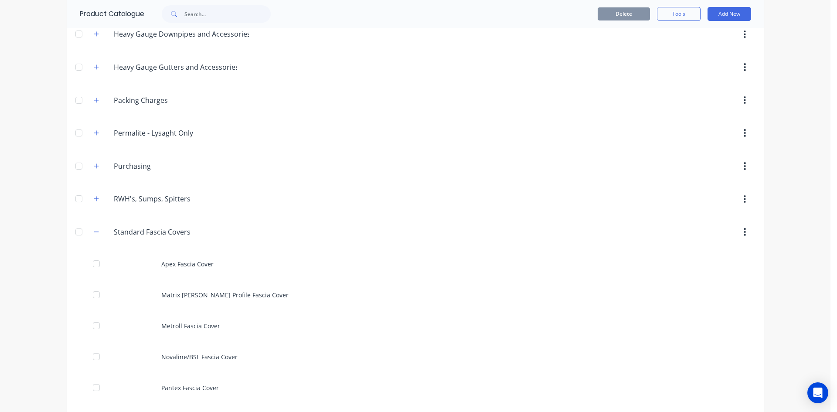
scroll to position [480, 0]
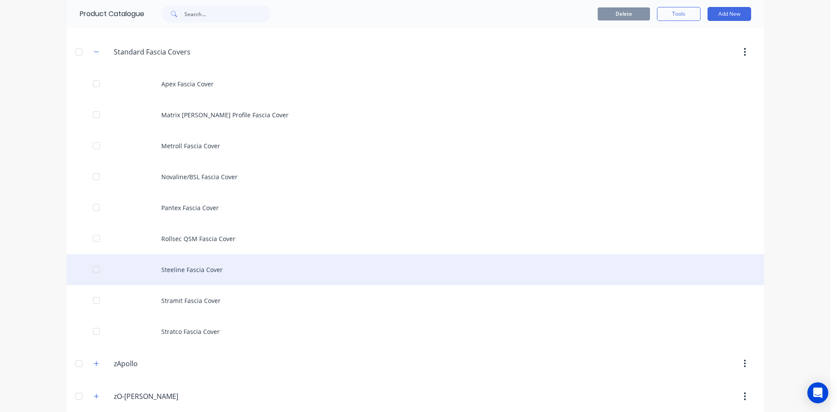
click at [220, 274] on div "Steeline Fascia Cover" at bounding box center [416, 269] width 698 height 31
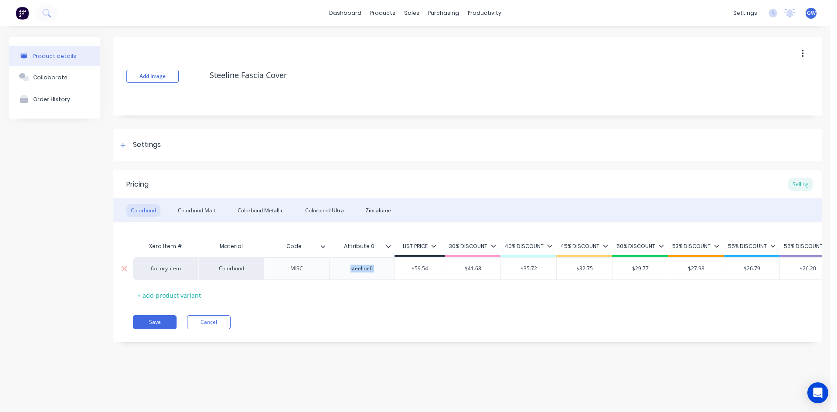
drag, startPoint x: 379, startPoint y: 268, endPoint x: 330, endPoint y: 268, distance: 48.9
click at [330, 268] on div "steelinefc" at bounding box center [361, 268] width 65 height 23
drag, startPoint x: 314, startPoint y: 270, endPoint x: 272, endPoint y: 270, distance: 42.3
click at [272, 270] on div "MISC" at bounding box center [296, 268] width 65 height 23
paste div
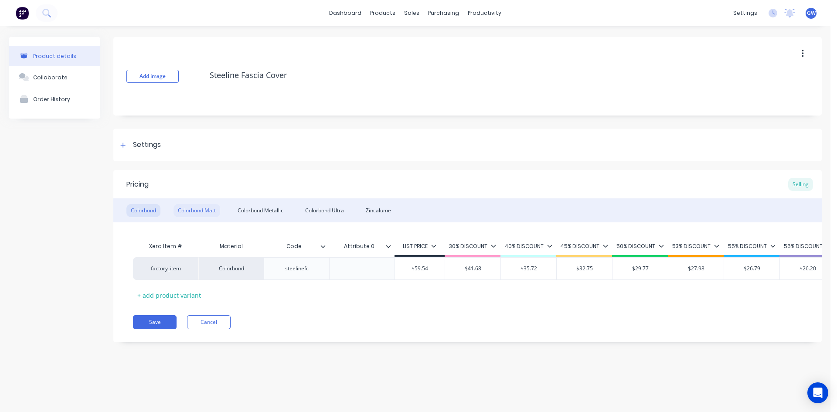
click at [213, 212] on div "Colorbond Matt" at bounding box center [197, 210] width 47 height 13
drag, startPoint x: 383, startPoint y: 272, endPoint x: 335, endPoint y: 270, distance: 48.9
click at [335, 270] on div "steelinefcu" at bounding box center [361, 268] width 65 height 23
drag, startPoint x: 300, startPoint y: 270, endPoint x: 288, endPoint y: 271, distance: 12.3
click at [285, 270] on div "MISC" at bounding box center [297, 268] width 44 height 11
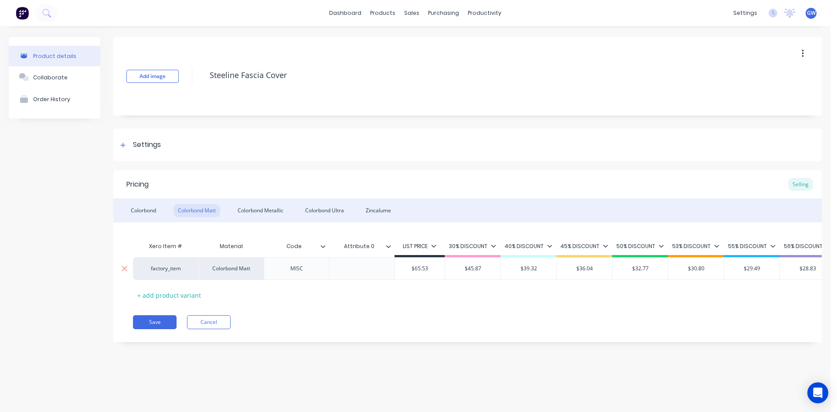
click at [314, 272] on div "MISC" at bounding box center [297, 268] width 44 height 11
drag, startPoint x: 312, startPoint y: 271, endPoint x: 277, endPoint y: 271, distance: 34.9
click at [277, 271] on div "MISC" at bounding box center [297, 268] width 44 height 11
click at [255, 211] on div "Colorbond Metallic" at bounding box center [260, 210] width 55 height 13
drag, startPoint x: 379, startPoint y: 270, endPoint x: 334, endPoint y: 266, distance: 45.1
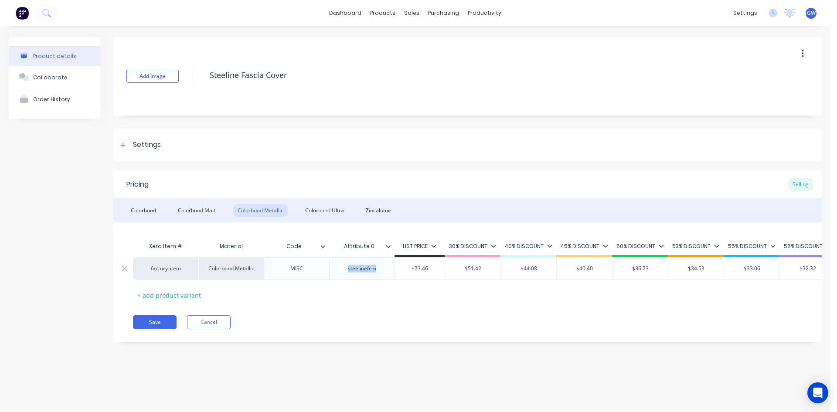
click at [334, 266] on div "steelinefcm" at bounding box center [361, 268] width 65 height 23
drag, startPoint x: 306, startPoint y: 267, endPoint x: 279, endPoint y: 268, distance: 26.6
click at [279, 268] on div "MISC" at bounding box center [297, 268] width 44 height 11
click at [324, 218] on div "Colorbond Colorbond Matt Colorbond Metallic Colorbond Ultra Zincalume" at bounding box center [467, 210] width 709 height 24
click at [325, 213] on div "Colorbond Ultra" at bounding box center [325, 210] width 48 height 13
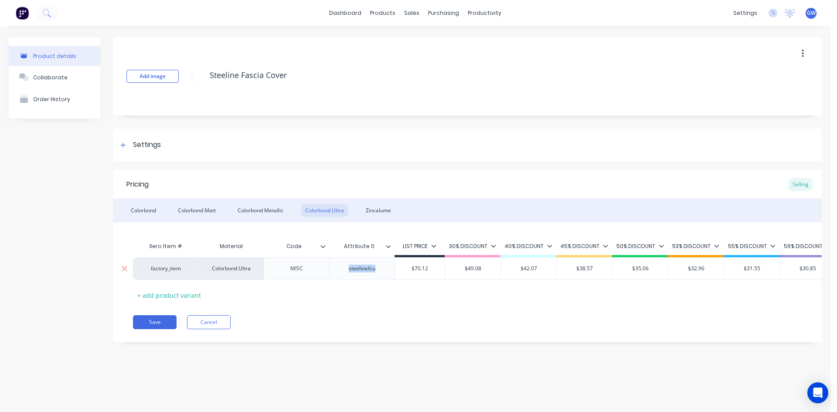
drag, startPoint x: 379, startPoint y: 269, endPoint x: 329, endPoint y: 266, distance: 49.3
click at [329, 266] on div "steelinefcu" at bounding box center [361, 268] width 65 height 23
drag, startPoint x: 312, startPoint y: 270, endPoint x: 279, endPoint y: 270, distance: 33.1
click at [279, 270] on div "MISC" at bounding box center [297, 268] width 44 height 11
drag, startPoint x: 376, startPoint y: 207, endPoint x: 379, endPoint y: 217, distance: 11.2
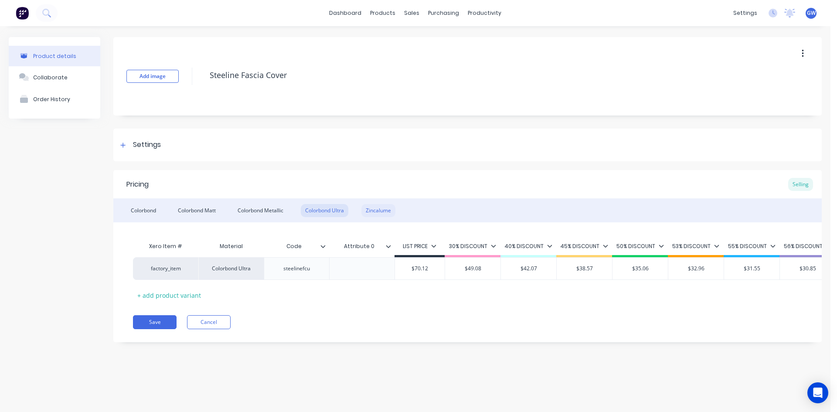
click at [376, 207] on div "Zincalume" at bounding box center [379, 210] width 34 height 13
drag, startPoint x: 376, startPoint y: 270, endPoint x: 331, endPoint y: 270, distance: 44.9
click at [331, 270] on div "steelinefcz" at bounding box center [361, 268] width 65 height 23
drag, startPoint x: 308, startPoint y: 266, endPoint x: 284, endPoint y: 267, distance: 24.9
click at [284, 267] on div "MISC" at bounding box center [297, 268] width 44 height 11
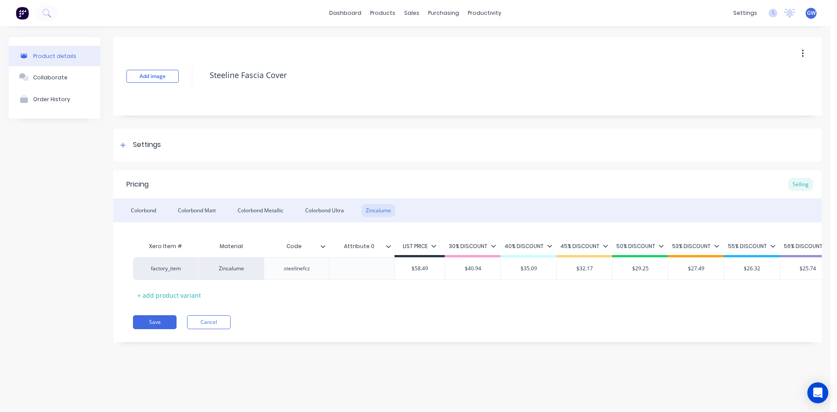
click at [297, 342] on div "Pricing Selling Colorbond Colorbond Matt Colorbond Metallic Colorbond Ultra Zin…" at bounding box center [467, 256] width 709 height 172
click at [154, 328] on button "Save" at bounding box center [155, 322] width 44 height 14
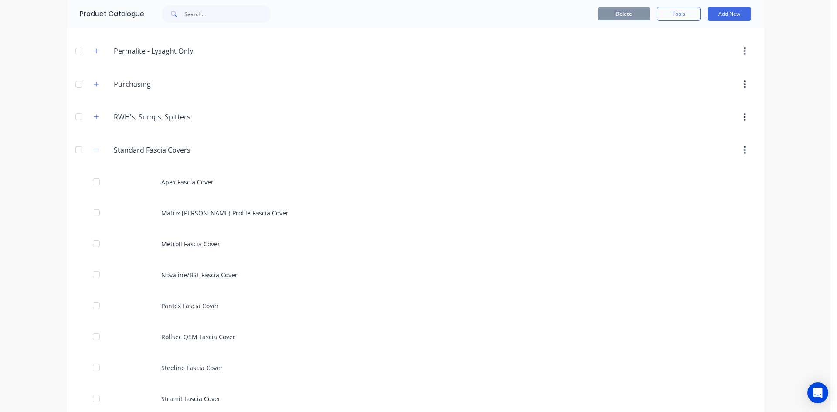
scroll to position [480, 0]
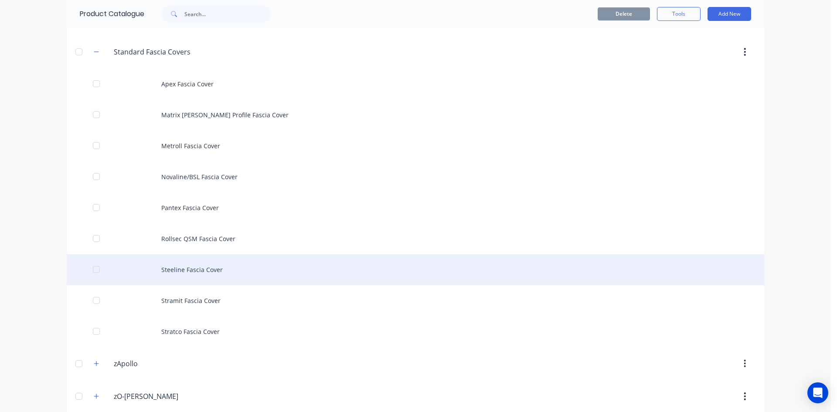
click at [177, 270] on div "Steeline Fascia Cover" at bounding box center [416, 269] width 698 height 31
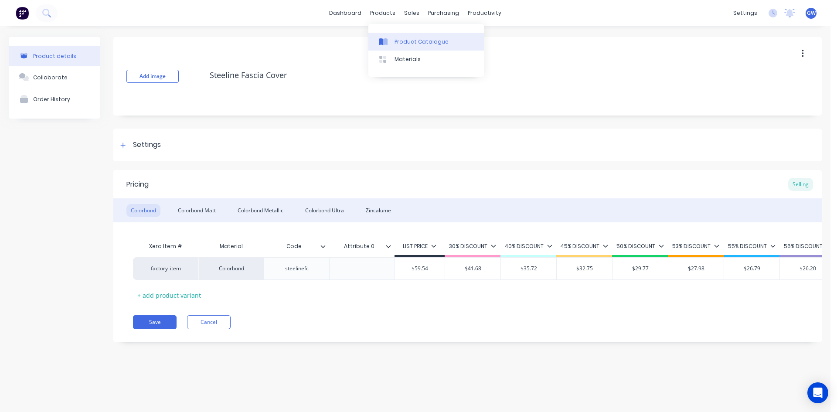
click at [393, 42] on link "Product Catalogue" at bounding box center [427, 41] width 116 height 17
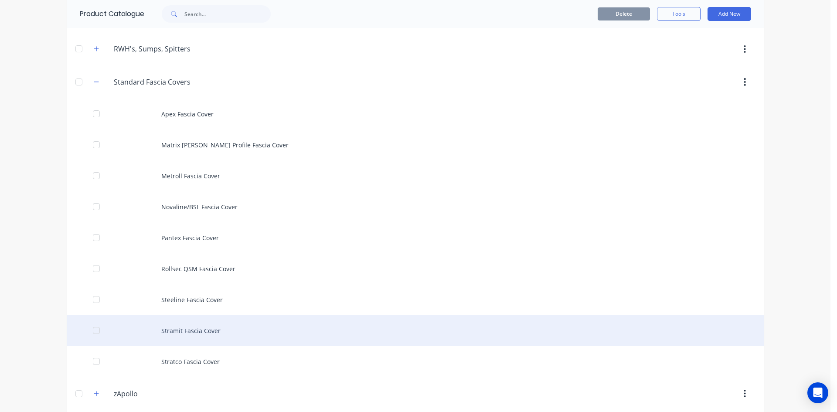
scroll to position [523, 0]
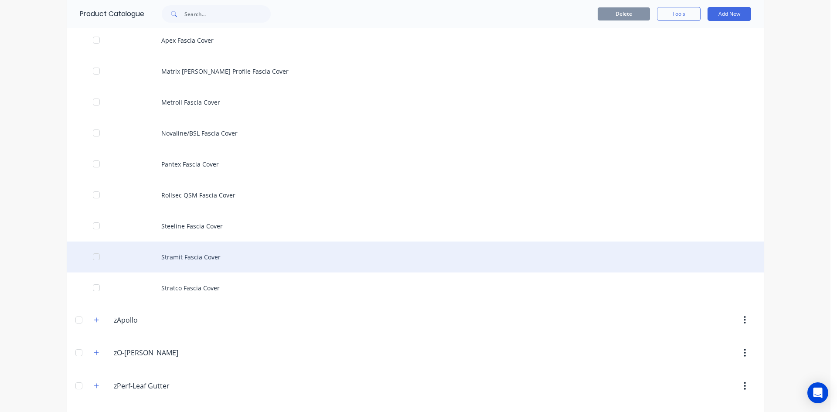
click at [211, 260] on div "Stramit Fascia Cover" at bounding box center [416, 257] width 698 height 31
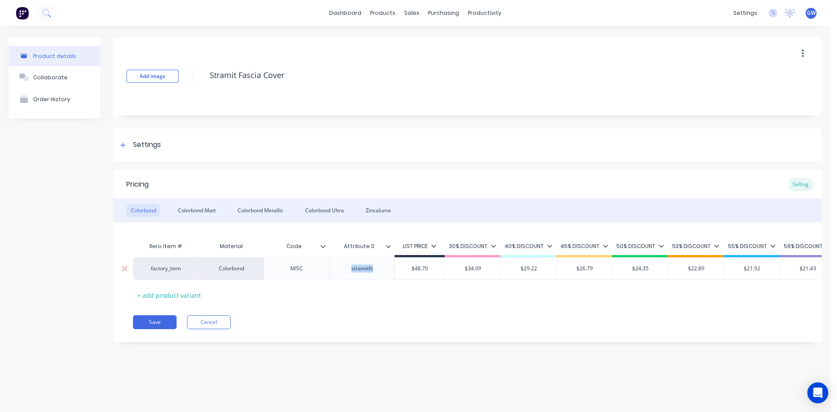
drag, startPoint x: 376, startPoint y: 266, endPoint x: 323, endPoint y: 266, distance: 52.8
click at [323, 266] on div "factory_item Colorbond MISC stramitfc $48.70 $34.09 $29.22 $26.79 $24.35 $22.89…" at bounding box center [712, 268] width 1158 height 23
drag, startPoint x: 305, startPoint y: 271, endPoint x: 274, endPoint y: 272, distance: 30.5
click at [275, 272] on div "MISC" at bounding box center [297, 268] width 44 height 11
paste div
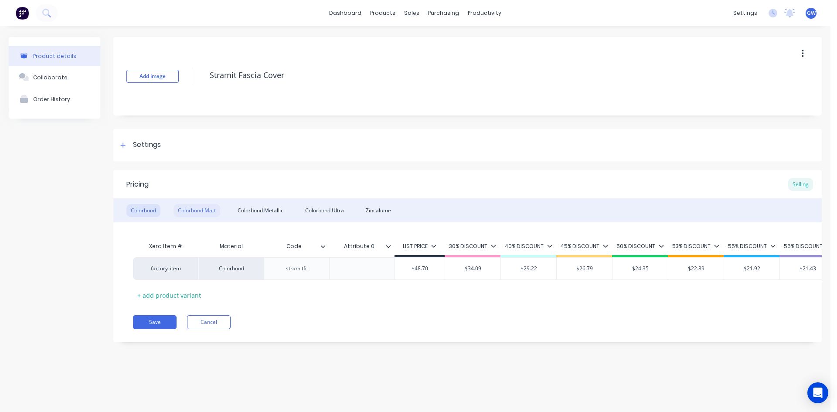
click at [208, 211] on div "Colorbond Matt" at bounding box center [197, 210] width 47 height 13
drag, startPoint x: 381, startPoint y: 268, endPoint x: 332, endPoint y: 268, distance: 48.9
click at [334, 268] on div "stramitfcu" at bounding box center [361, 268] width 65 height 23
drag, startPoint x: 305, startPoint y: 267, endPoint x: 256, endPoint y: 264, distance: 48.9
click at [264, 267] on div "MISC" at bounding box center [296, 268] width 65 height 23
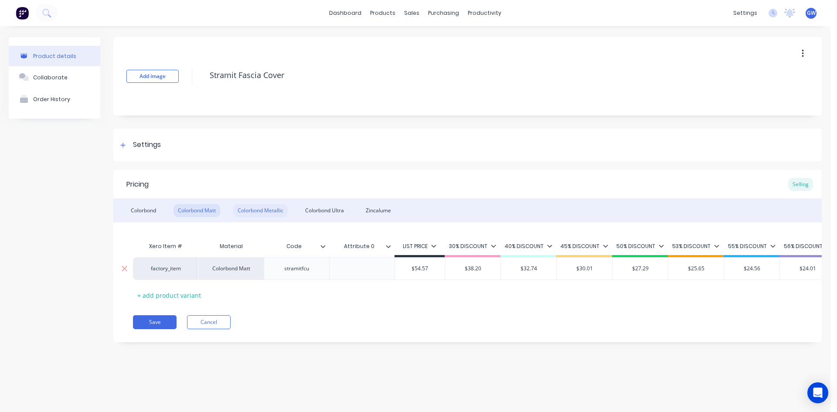
click at [255, 209] on div "Colorbond Metallic" at bounding box center [260, 210] width 55 height 13
drag, startPoint x: 378, startPoint y: 269, endPoint x: 326, endPoint y: 267, distance: 51.9
click at [326, 267] on div "factory_item Colorbond Metallic MISC stramitfcm $62.12 $43.48 $37.27 $34.17 $31…" at bounding box center [712, 268] width 1158 height 23
drag, startPoint x: 294, startPoint y: 269, endPoint x: 280, endPoint y: 269, distance: 14.8
click at [280, 269] on div "MISC" at bounding box center [297, 268] width 44 height 11
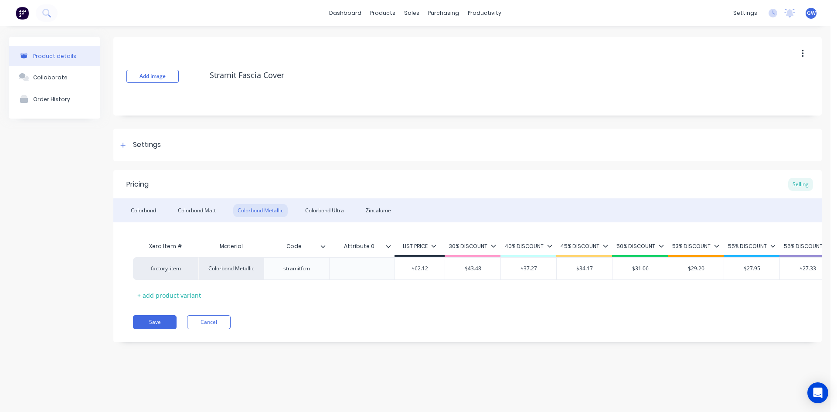
click at [323, 210] on div "Colorbond Ultra" at bounding box center [325, 210] width 48 height 13
drag, startPoint x: 378, startPoint y: 271, endPoint x: 334, endPoint y: 270, distance: 44.1
click at [335, 271] on div "stramitfcu" at bounding box center [361, 268] width 65 height 23
drag
click at [278, 266] on div "MISC" at bounding box center [297, 268] width 44 height 11
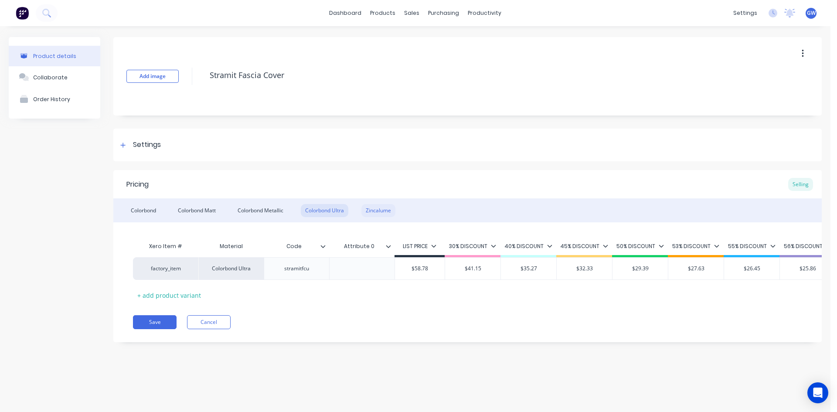
click at [389, 210] on div "Zincalume" at bounding box center [379, 210] width 34 height 13
click at [342, 268] on div "stramitfcz" at bounding box center [363, 268] width 44 height 11
click at [272, 271] on div "MISC" at bounding box center [296, 268] width 65 height 23
click at [317, 321] on div "Pricing Selling Colorbond Colorbond Matt Colorbond Metallic Colorbond Ultra Zin…" at bounding box center [467, 256] width 709 height 172
click at [165, 329] on button "Save" at bounding box center [155, 322] width 44 height 14
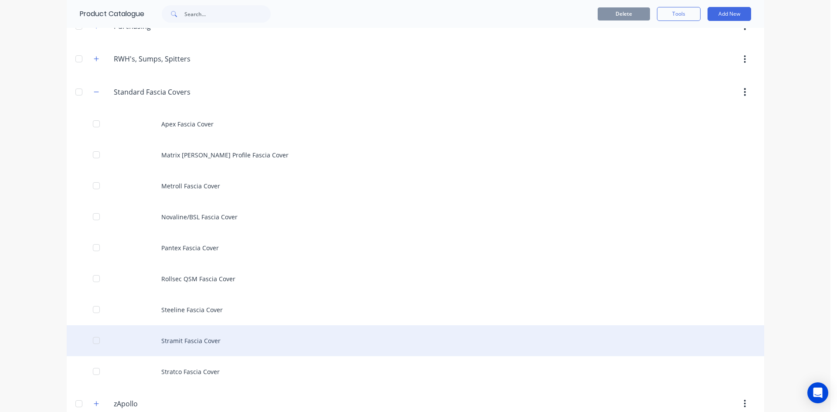
scroll to position [523, 0]
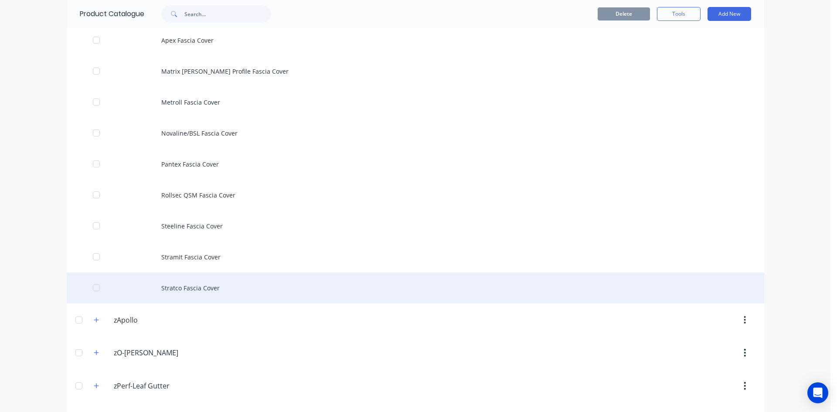
click at [224, 289] on div "Stratco Fascia Cover" at bounding box center [416, 288] width 698 height 31
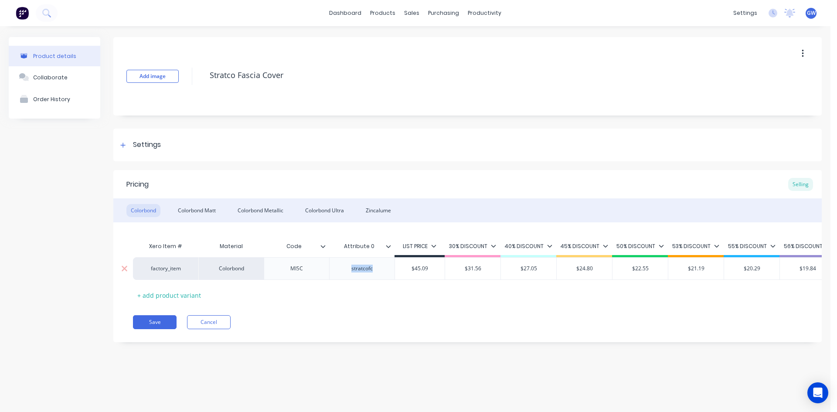
drag, startPoint x: 381, startPoint y: 270, endPoint x: 340, endPoint y: 269, distance: 41.0
click at [341, 269] on div "stratcofc" at bounding box center [363, 268] width 44 height 11
click at [269, 271] on div "MISC" at bounding box center [296, 268] width 65 height 23
paste div
click at [211, 214] on div "Colorbond Matt" at bounding box center [197, 210] width 47 height 13
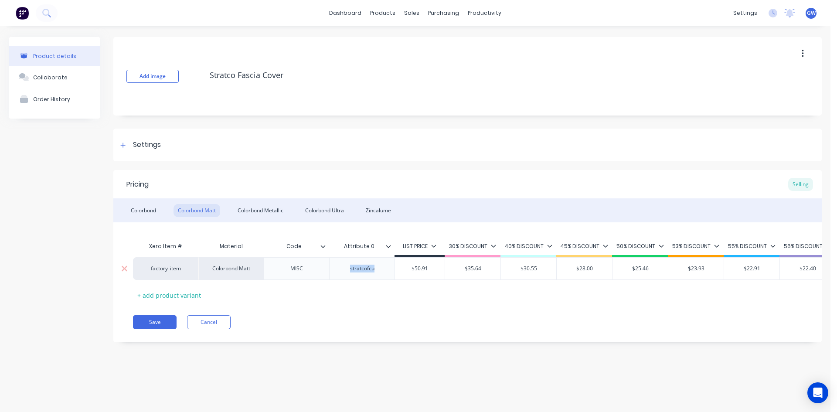
drag, startPoint x: 376, startPoint y: 273, endPoint x: 317, endPoint y: 271, distance: 58.9
click at [317, 271] on div "factory_item Colorbond [PERSON_NAME] stratcofcu $50.91 $35.64 $30.55 $28.00 $25…" at bounding box center [712, 268] width 1158 height 23
drag, startPoint x: 305, startPoint y: 269, endPoint x: 271, endPoint y: 268, distance: 33.6
click at [271, 268] on div "MISC" at bounding box center [296, 268] width 65 height 23
drag, startPoint x: 265, startPoint y: 214, endPoint x: 288, endPoint y: 232, distance: 29.2
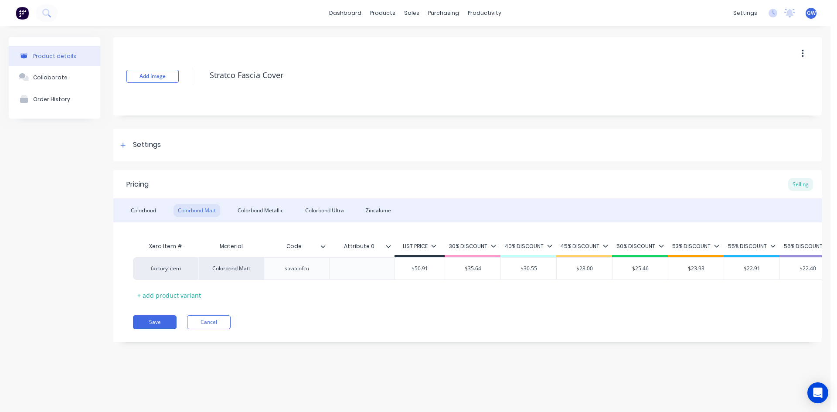
click at [266, 214] on div "Colorbond Metallic" at bounding box center [260, 210] width 55 height 13
click at [333, 270] on div "stratcofcm" at bounding box center [361, 268] width 65 height 23
click at [272, 266] on div "MISC" at bounding box center [296, 268] width 65 height 23
click at [200, 211] on div "Colorbond Matt" at bounding box center [197, 210] width 47 height 13
click at [154, 207] on div "Colorbond" at bounding box center [143, 210] width 34 height 13
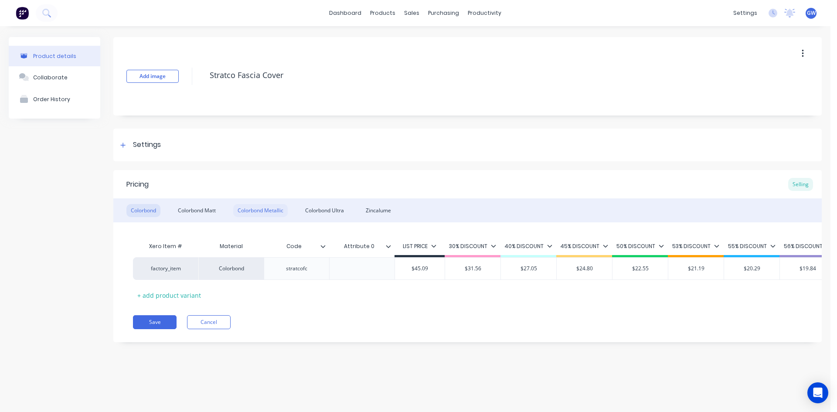
click at [275, 211] on div "Colorbond Metallic" at bounding box center [260, 210] width 55 height 13
click at [341, 212] on div "Colorbond Ultra" at bounding box center [325, 210] width 48 height 13
click at [331, 267] on div "stratcofcu" at bounding box center [361, 268] width 65 height 23
click at [269, 270] on div "MISC" at bounding box center [296, 268] width 65 height 23
click at [383, 206] on div "Zincalume" at bounding box center [379, 210] width 34 height 13
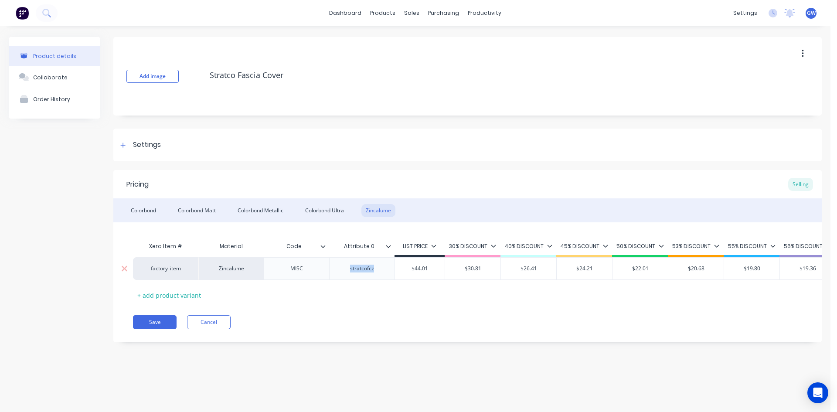
click at [335, 269] on div "stratcofcz" at bounding box center [361, 268] width 65 height 23
click at [279, 268] on div "MISC" at bounding box center [297, 268] width 44 height 11
click at [309, 318] on div "Pricing Selling Colorbond Colorbond Matt Colorbond Metallic Colorbond Ultra Zin…" at bounding box center [467, 256] width 709 height 172
click at [173, 329] on button "Save" at bounding box center [155, 322] width 44 height 14
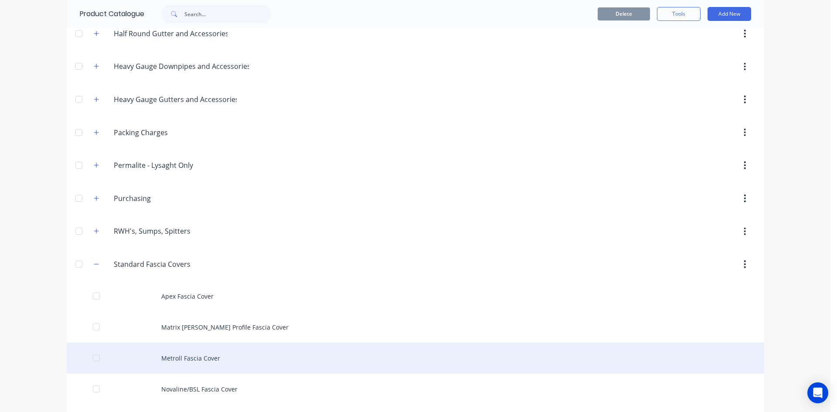
scroll to position [349, 0]
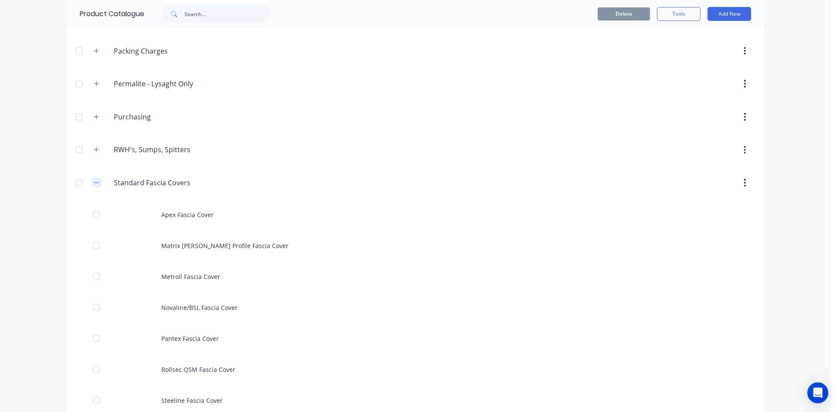
click at [94, 183] on icon "button" at bounding box center [96, 183] width 5 height 6
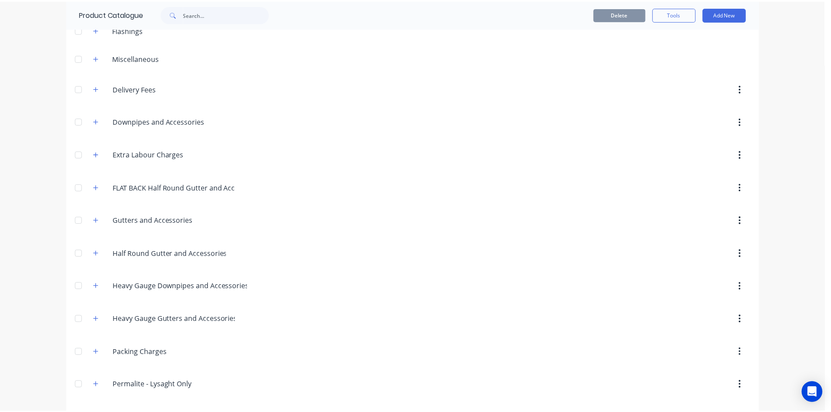
scroll to position [0, 0]
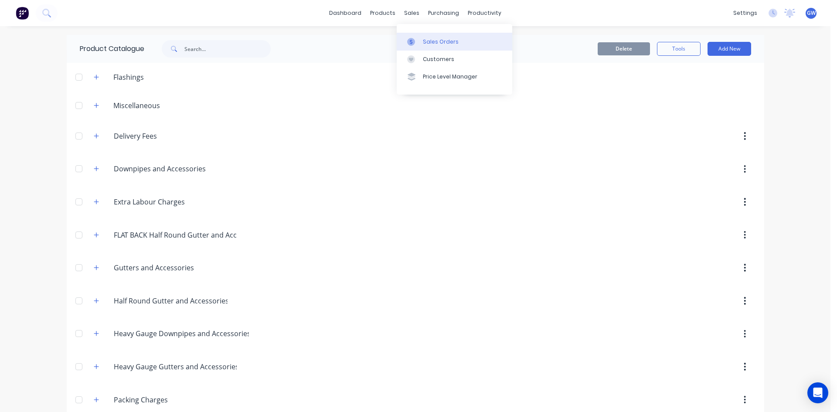
click at [420, 38] on div at bounding box center [413, 42] width 13 height 8
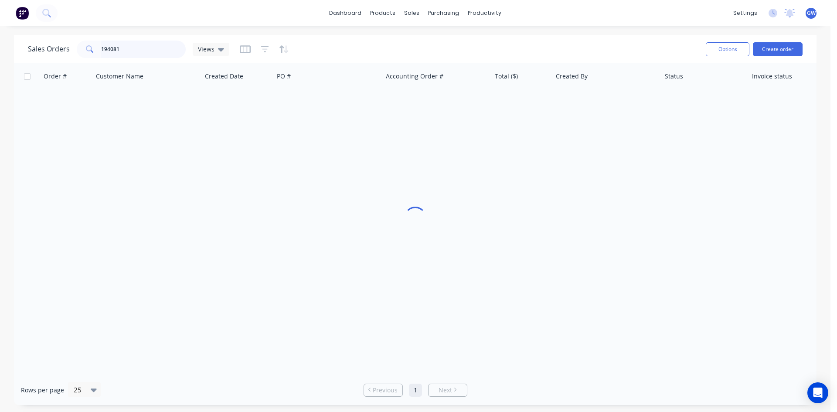
drag, startPoint x: 141, startPoint y: 44, endPoint x: 49, endPoint y: 48, distance: 92.1
click at [50, 48] on div "Sales Orders 194081 Views" at bounding box center [129, 49] width 202 height 17
type input "195104"
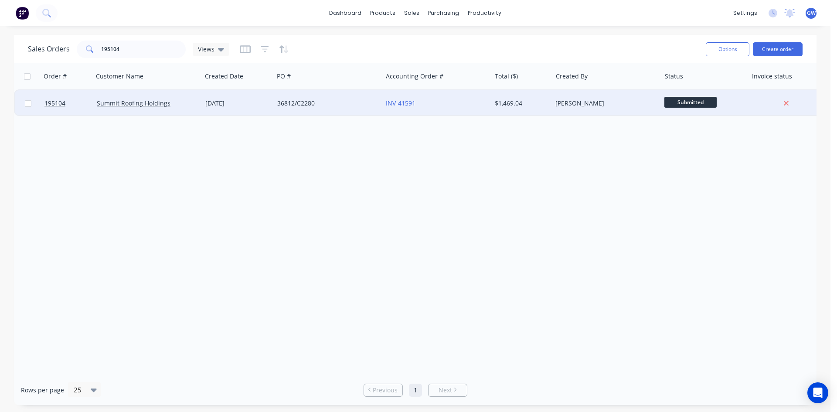
click at [592, 109] on div "[PERSON_NAME]" at bounding box center [606, 103] width 109 height 26
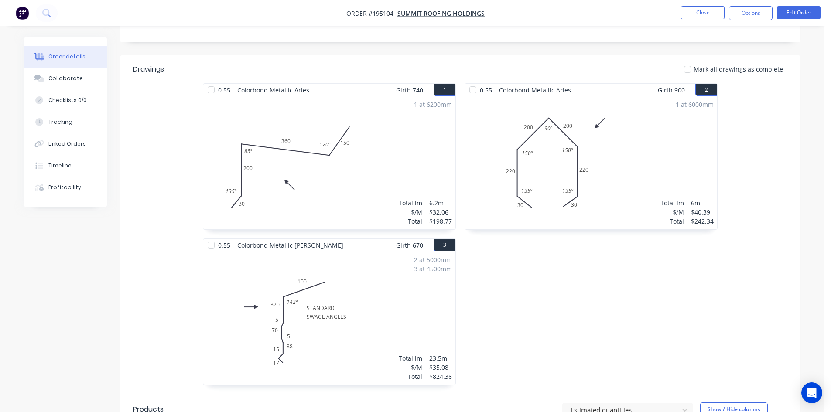
scroll to position [218, 0]
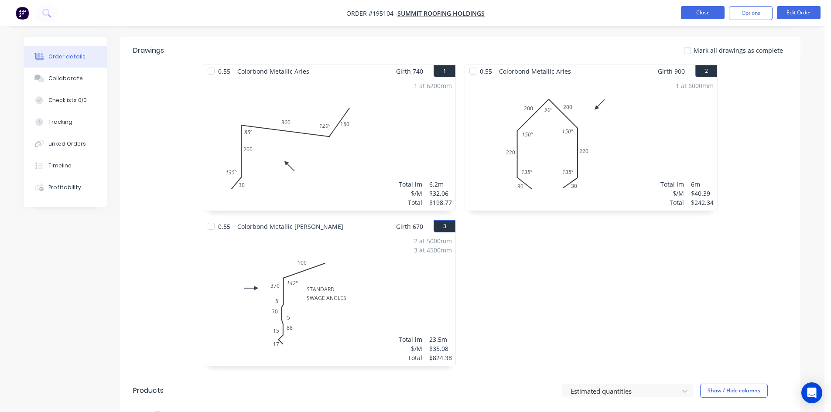
click at [707, 14] on button "Close" at bounding box center [703, 12] width 44 height 13
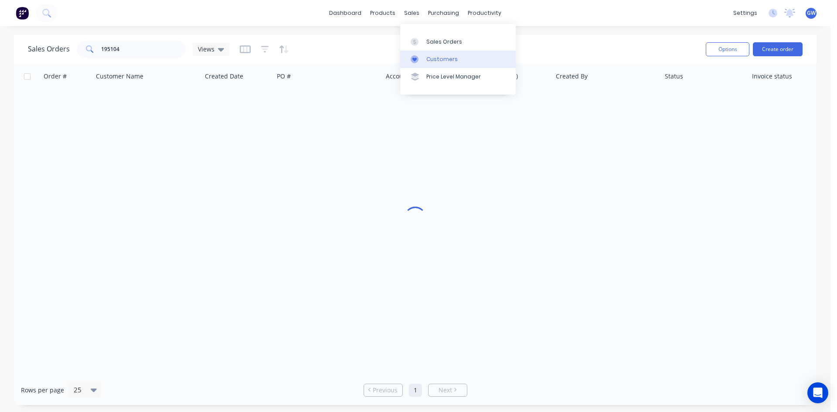
click at [446, 61] on div "Customers" at bounding box center [442, 59] width 31 height 8
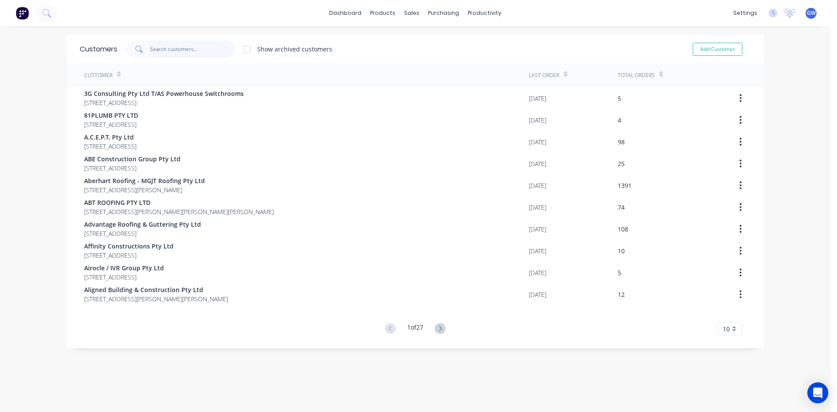
click at [187, 46] on input "text" at bounding box center [192, 49] width 85 height 17
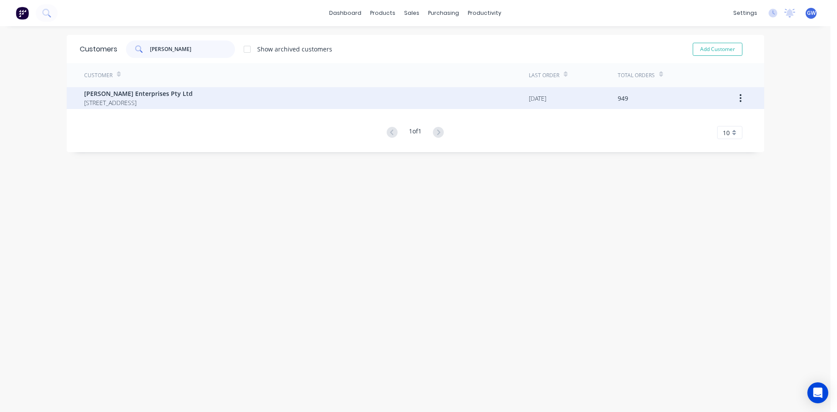
type input "[PERSON_NAME]"
click at [193, 100] on span "[STREET_ADDRESS]" at bounding box center [138, 102] width 109 height 9
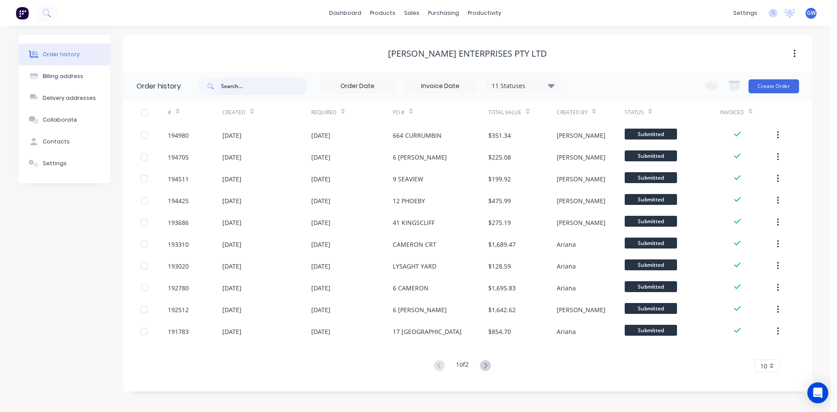
click at [264, 84] on input "text" at bounding box center [264, 86] width 86 height 17
type input "58"
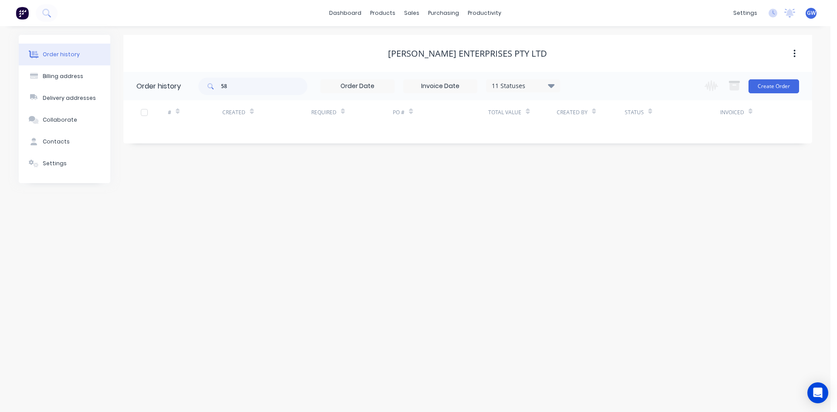
drag, startPoint x: 526, startPoint y: 82, endPoint x: 545, endPoint y: 89, distance: 19.3
click at [527, 82] on div "11 Statuses" at bounding box center [523, 86] width 73 height 10
click at [595, 186] on label at bounding box center [595, 186] width 0 height 0
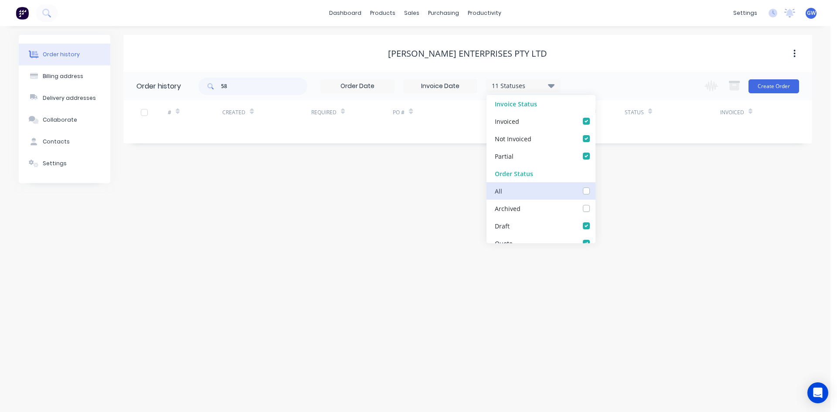
click at [595, 194] on input "checkbox" at bounding box center [598, 190] width 7 height 8
checkbox input "true"
click at [627, 72] on div "[PERSON_NAME] Enterprises Pty Ltd Order history 58 12 Statuses Invoice Status I…" at bounding box center [467, 109] width 689 height 148
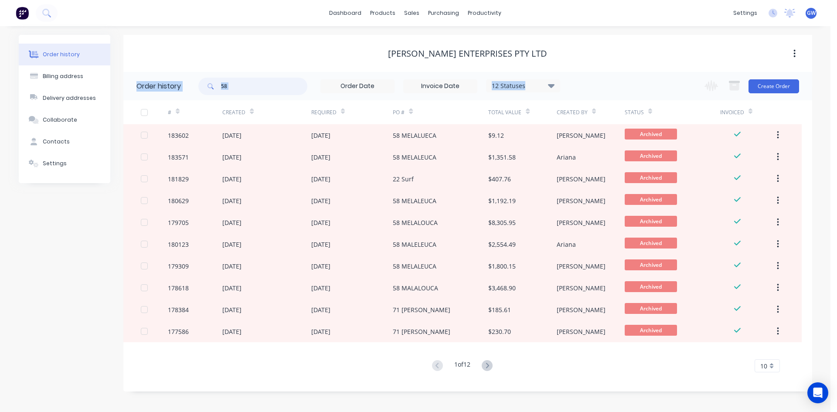
click at [273, 86] on input "58" at bounding box center [264, 86] width 86 height 17
click at [268, 88] on input "58" at bounding box center [264, 86] width 86 height 17
click at [766, 364] on span "10" at bounding box center [764, 366] width 7 height 9
click at [764, 353] on div "35" at bounding box center [767, 351] width 24 height 15
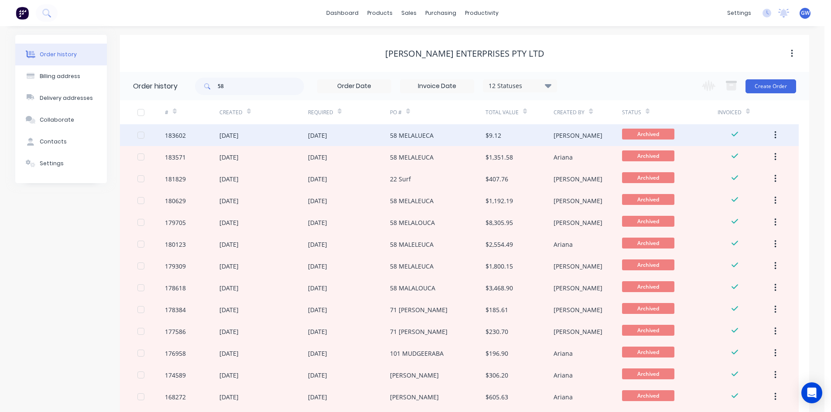
click at [522, 132] on div "$9.12" at bounding box center [519, 135] width 68 height 22
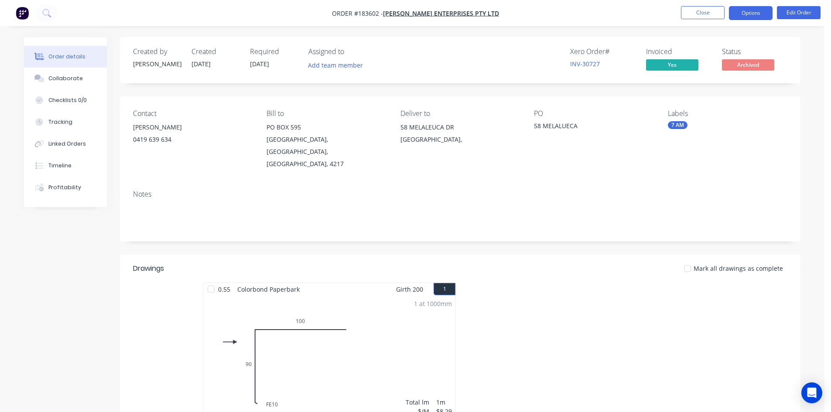
click at [746, 14] on button "Options" at bounding box center [751, 13] width 44 height 14
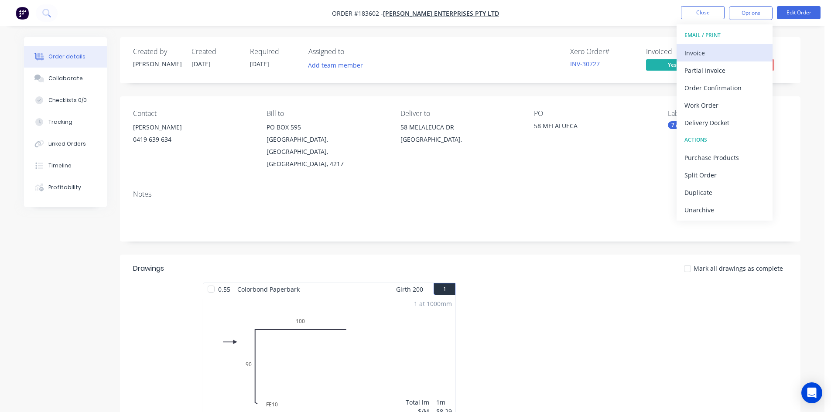
click at [729, 48] on div "Invoice" at bounding box center [724, 53] width 80 height 13
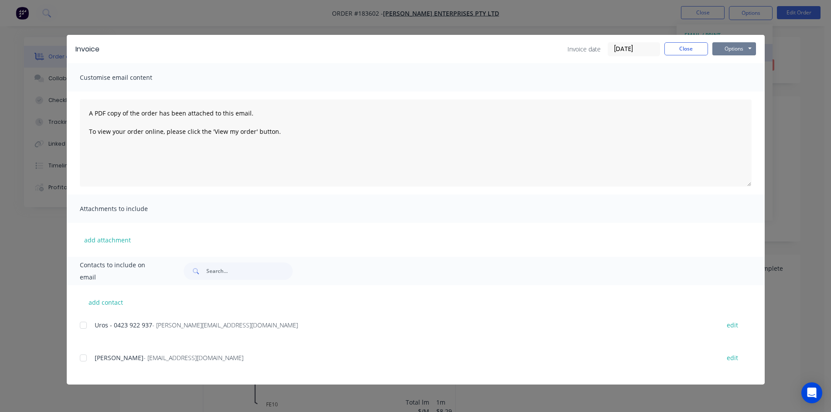
click at [731, 49] on button "Options" at bounding box center [734, 48] width 44 height 13
click at [738, 66] on button "Preview" at bounding box center [740, 64] width 56 height 14
drag, startPoint x: 682, startPoint y: 48, endPoint x: 689, endPoint y: 21, distance: 28.0
click at [682, 46] on button "Close" at bounding box center [686, 48] width 44 height 13
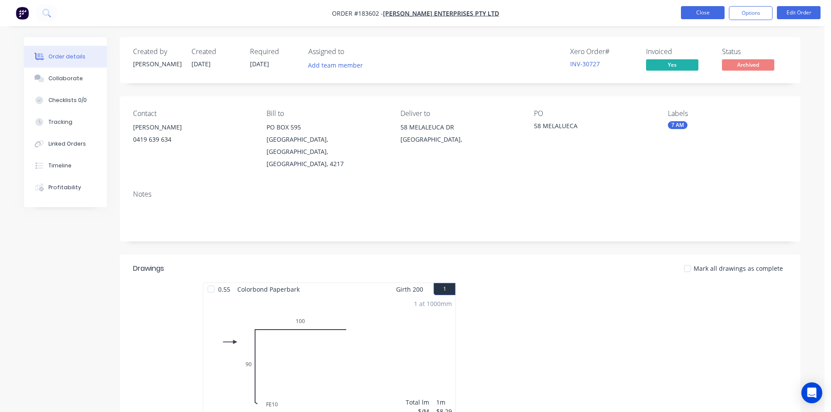
click at [699, 7] on button "Close" at bounding box center [703, 12] width 44 height 13
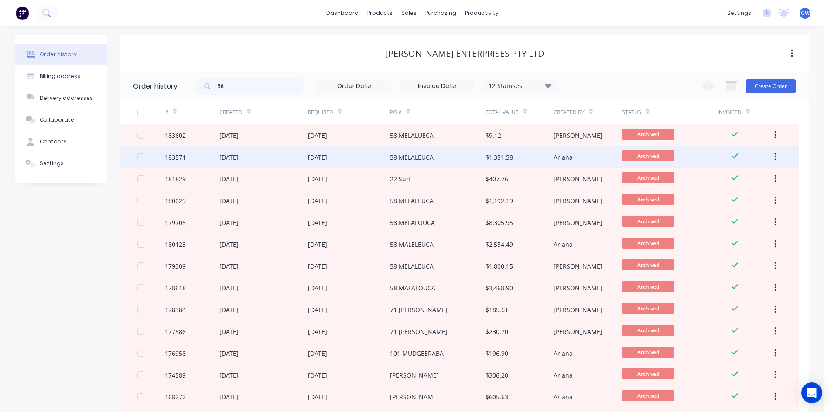
click at [485, 161] on div "$1,351.58" at bounding box center [498, 157] width 27 height 9
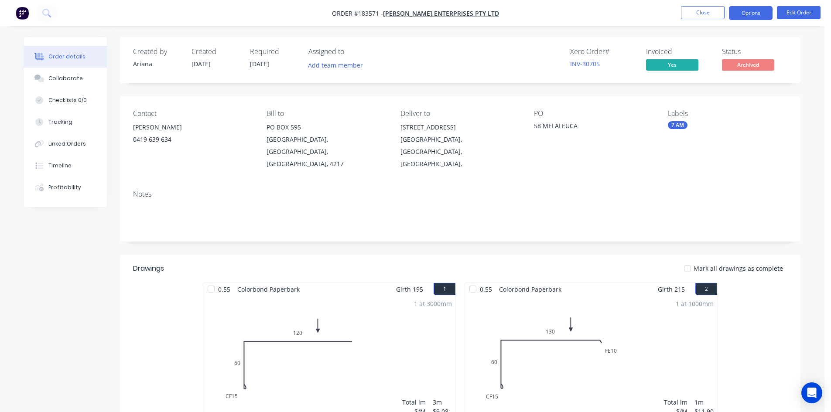
click at [737, 15] on button "Options" at bounding box center [751, 13] width 44 height 14
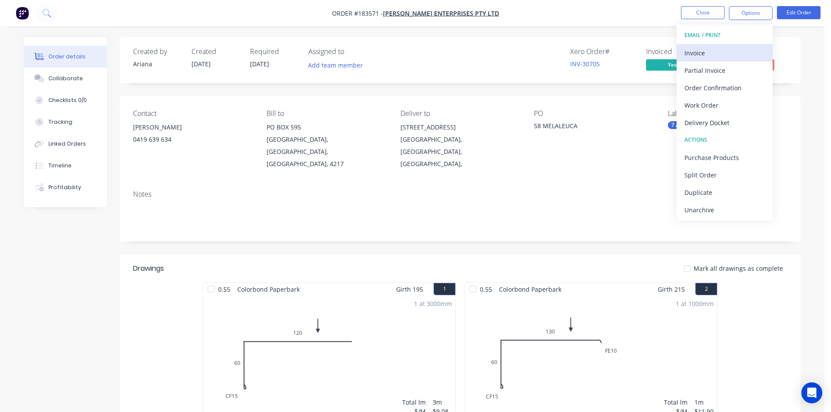
click at [729, 52] on div "Invoice" at bounding box center [724, 53] width 80 height 13
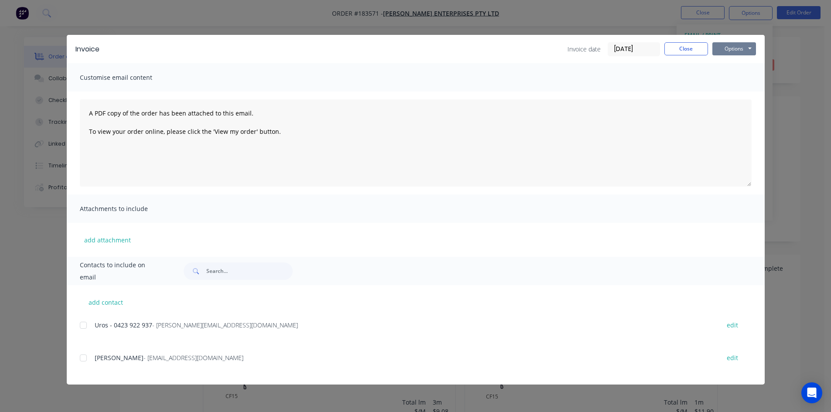
click at [741, 46] on button "Options" at bounding box center [734, 48] width 44 height 13
click at [739, 63] on button "Preview" at bounding box center [740, 64] width 56 height 14
drag, startPoint x: 693, startPoint y: 48, endPoint x: 692, endPoint y: 23, distance: 24.9
click at [693, 47] on button "Close" at bounding box center [686, 48] width 44 height 13
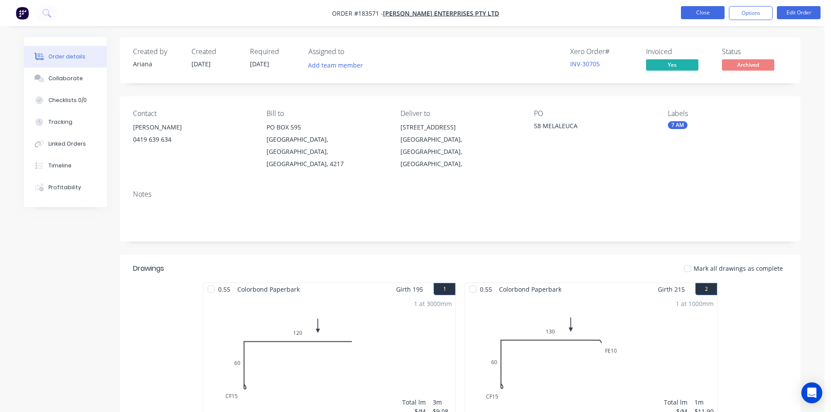
click at [698, 13] on button "Close" at bounding box center [703, 12] width 44 height 13
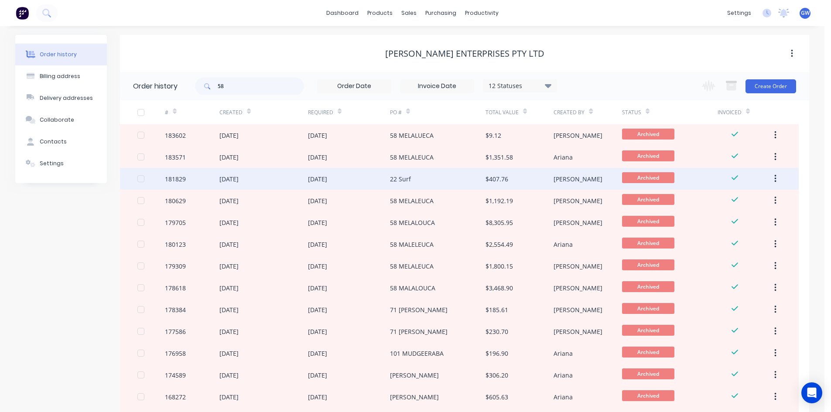
click at [340, 188] on div "[DATE]" at bounding box center [349, 179] width 82 height 22
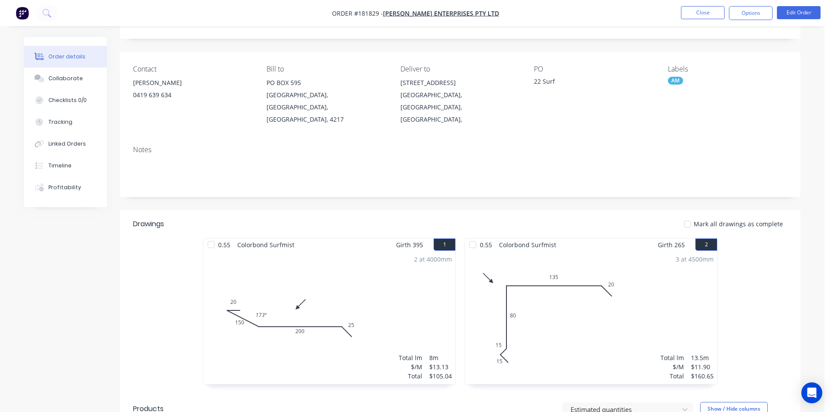
scroll to position [7, 0]
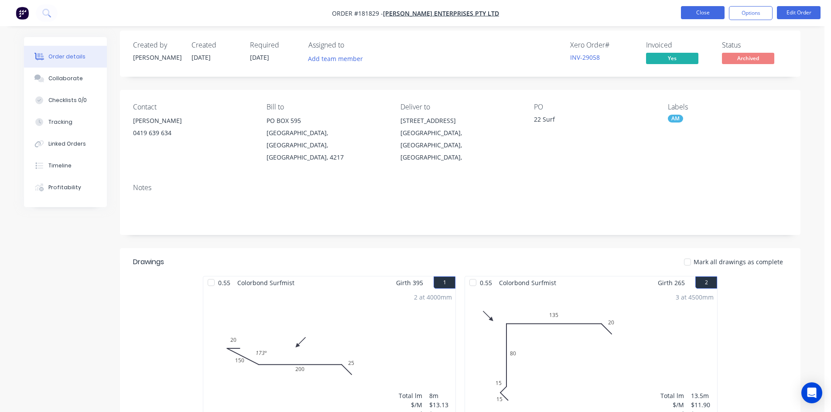
click at [695, 15] on button "Close" at bounding box center [703, 12] width 44 height 13
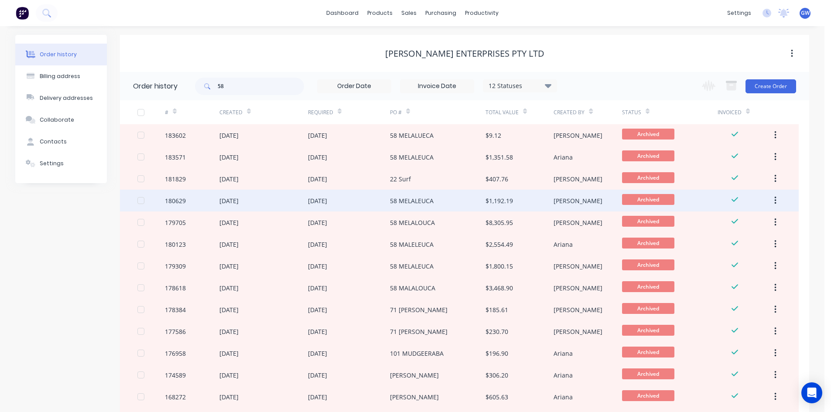
click at [443, 199] on div "58 MELALEUCA" at bounding box center [438, 201] width 96 height 22
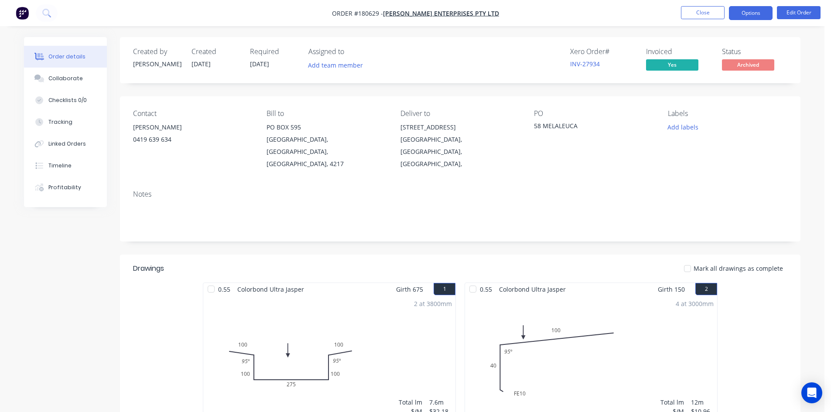
click at [750, 15] on button "Options" at bounding box center [751, 13] width 44 height 14
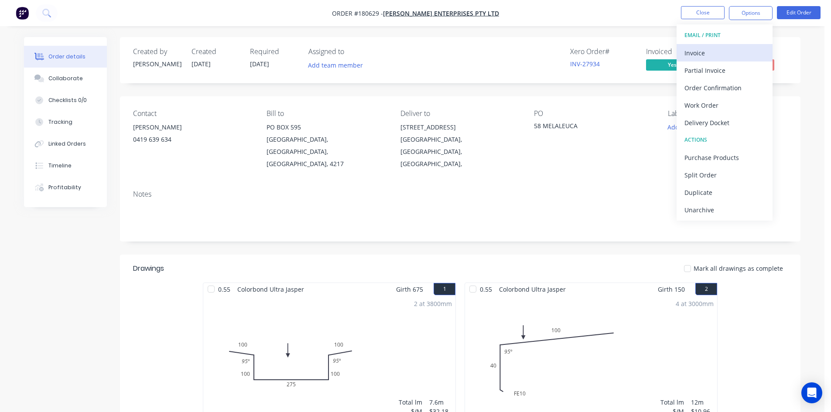
click at [732, 48] on div "Invoice" at bounding box center [724, 53] width 80 height 13
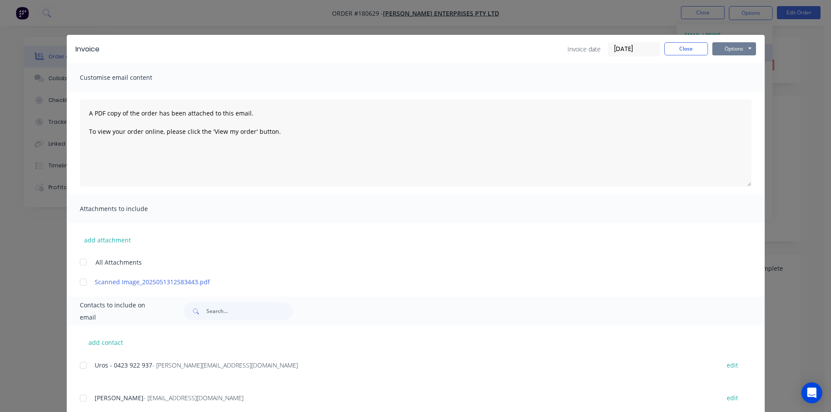
click at [735, 47] on button "Options" at bounding box center [734, 48] width 44 height 13
click at [736, 65] on button "Preview" at bounding box center [740, 64] width 56 height 14
drag, startPoint x: 679, startPoint y: 48, endPoint x: 681, endPoint y: 24, distance: 25.0
click at [678, 48] on button "Close" at bounding box center [686, 48] width 44 height 13
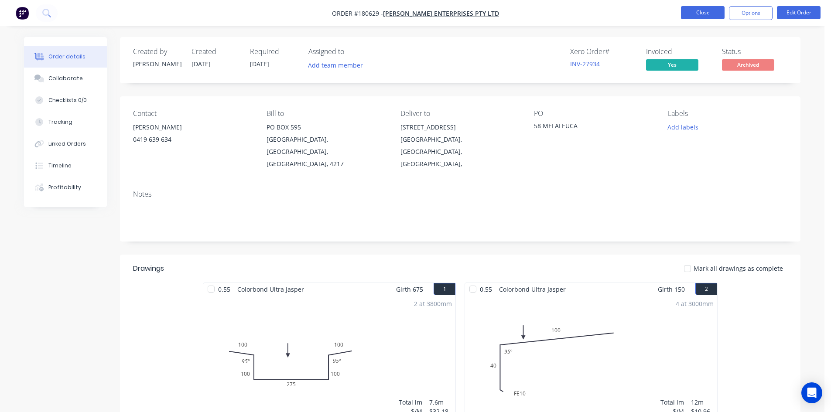
click at [689, 15] on button "Close" at bounding box center [703, 12] width 44 height 13
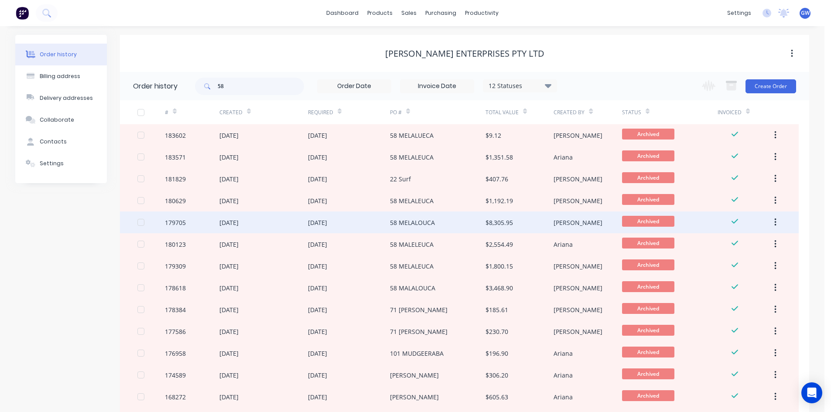
click at [237, 222] on div "[DATE]" at bounding box center [228, 222] width 19 height 9
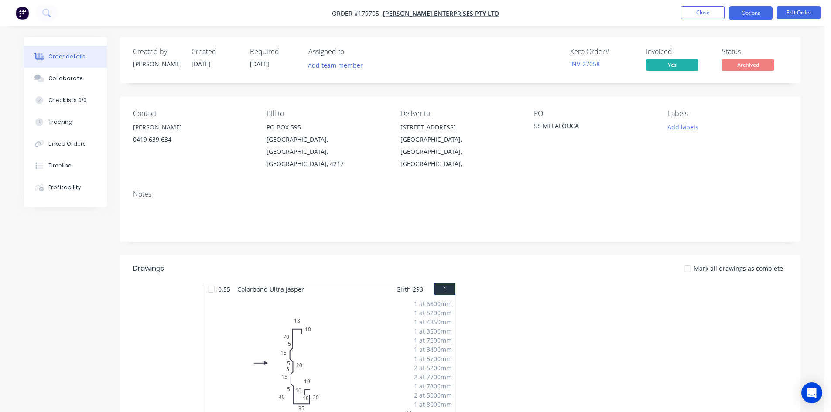
click at [744, 18] on button "Options" at bounding box center [751, 13] width 44 height 14
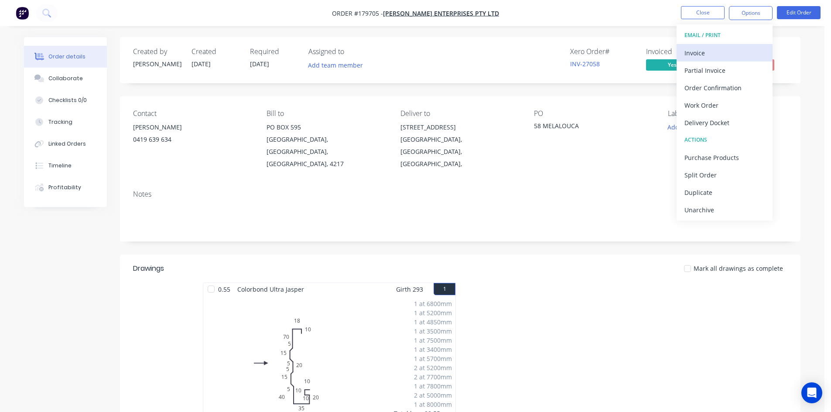
click at [737, 48] on div "Invoice" at bounding box center [724, 53] width 80 height 13
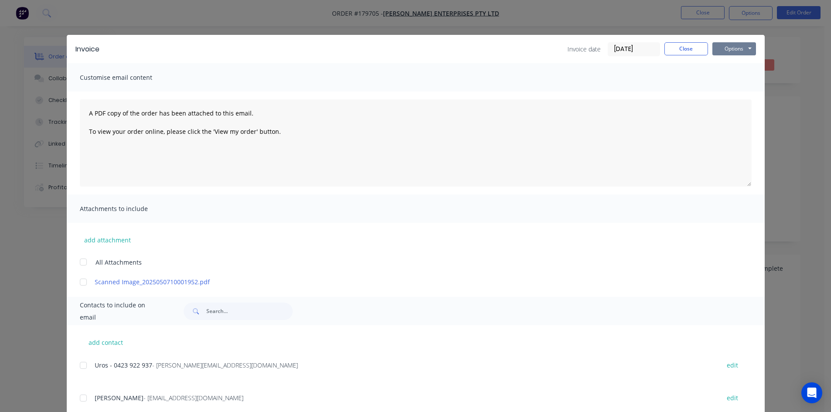
click at [737, 45] on button "Options" at bounding box center [734, 48] width 44 height 13
click at [736, 61] on button "Preview" at bounding box center [740, 64] width 56 height 14
click at [683, 51] on button "Close" at bounding box center [686, 48] width 44 height 13
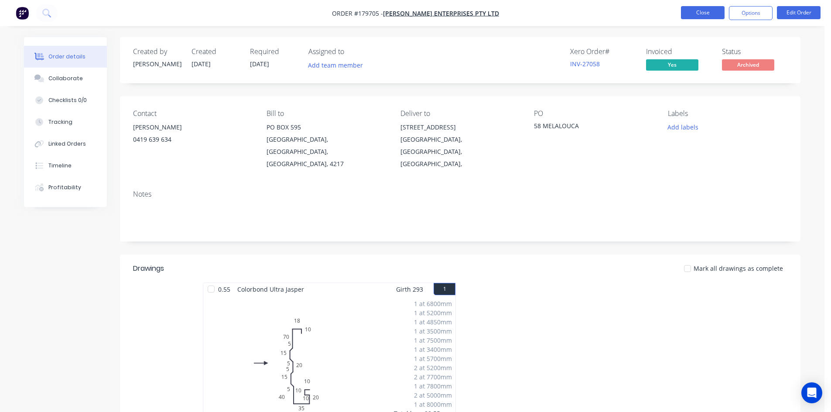
click at [700, 14] on button "Close" at bounding box center [703, 12] width 44 height 13
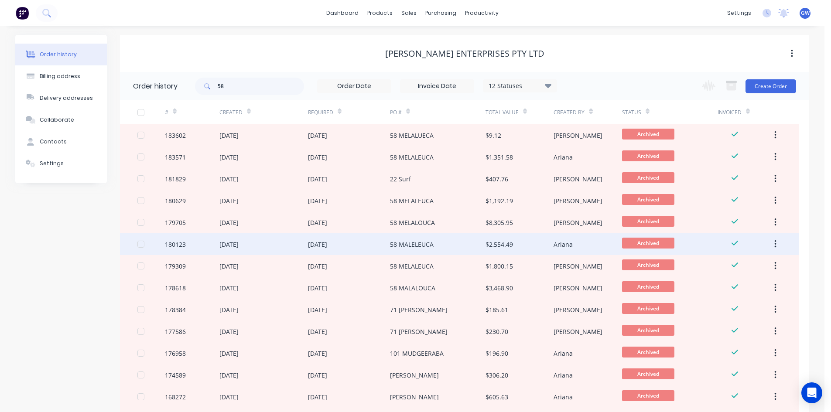
click at [248, 249] on div "[DATE]" at bounding box center [263, 244] width 89 height 22
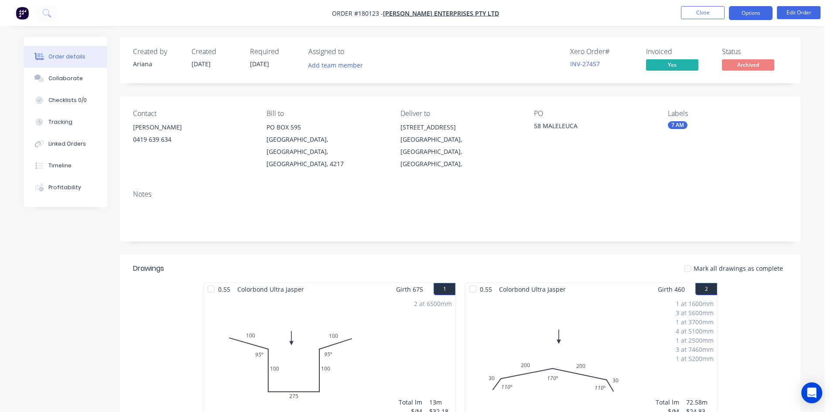
click at [746, 14] on button "Options" at bounding box center [751, 13] width 44 height 14
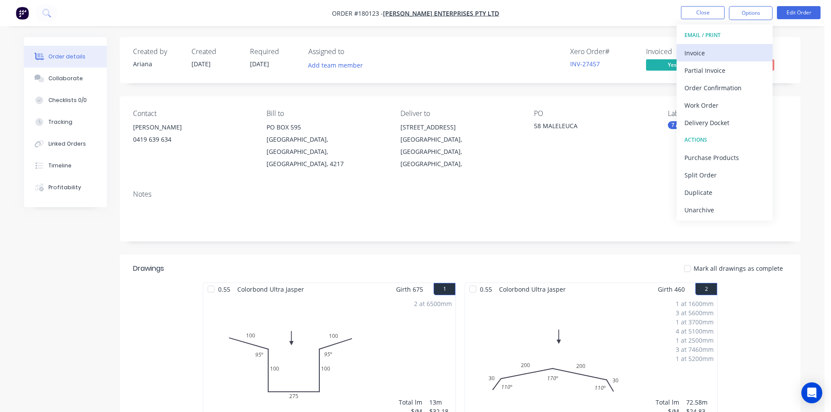
click at [732, 50] on div "Invoice" at bounding box center [724, 53] width 80 height 13
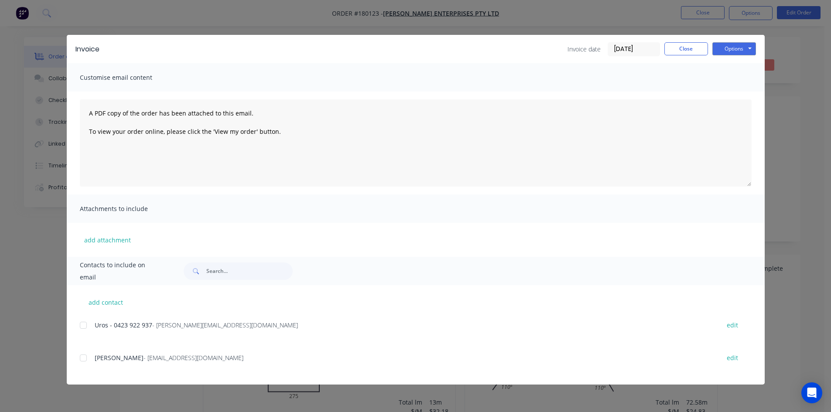
click at [730, 48] on button "Options" at bounding box center [734, 48] width 44 height 13
click at [734, 68] on button "Preview" at bounding box center [740, 64] width 56 height 14
click at [691, 53] on button "Close" at bounding box center [686, 48] width 44 height 13
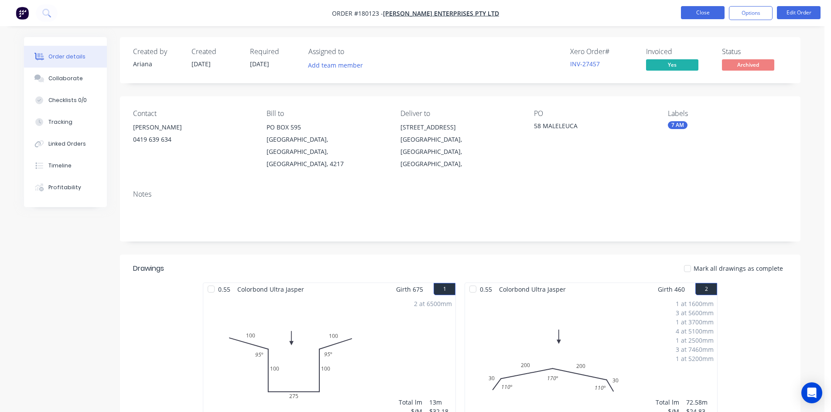
click at [700, 14] on button "Close" at bounding box center [703, 12] width 44 height 13
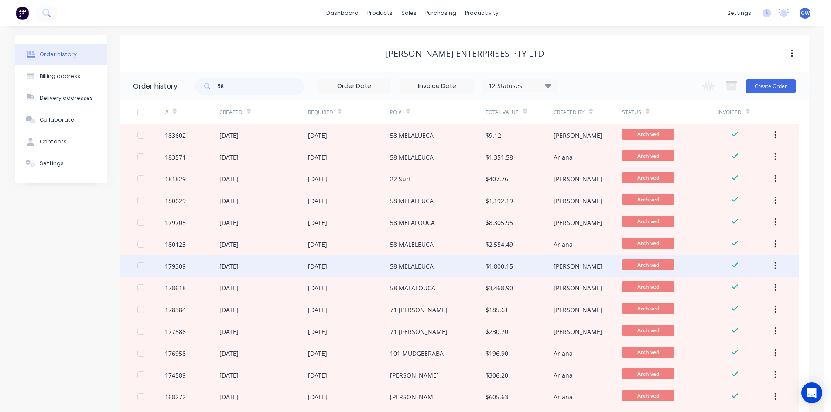
click at [319, 272] on div "[DATE]" at bounding box center [349, 266] width 82 height 22
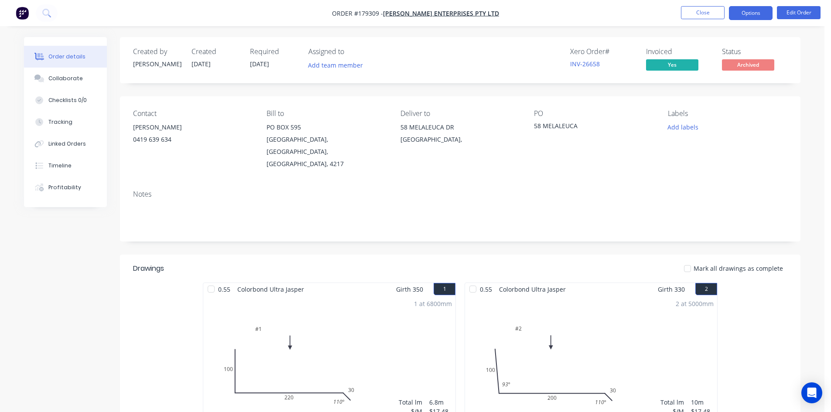
click at [759, 15] on button "Options" at bounding box center [751, 13] width 44 height 14
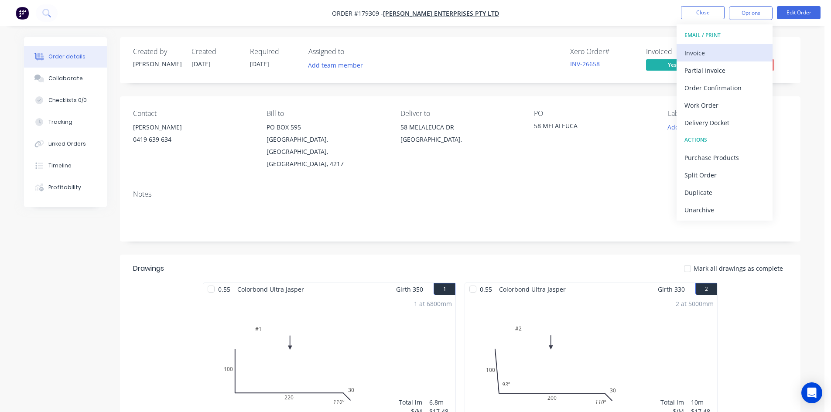
click at [733, 50] on div "Invoice" at bounding box center [724, 53] width 80 height 13
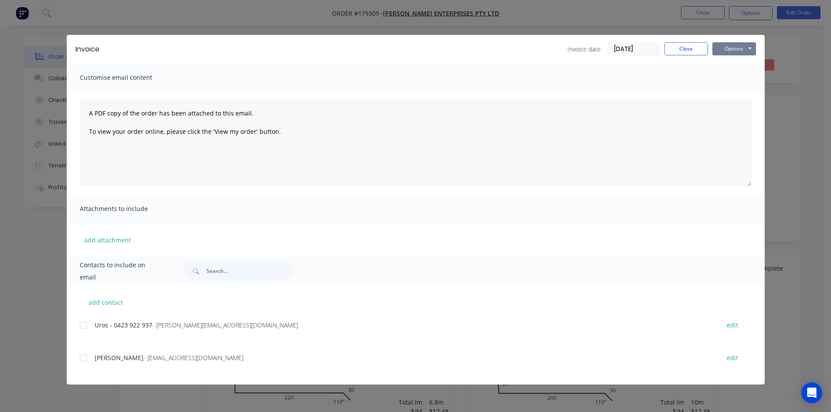
click at [733, 50] on button "Options" at bounding box center [734, 48] width 44 height 13
click at [740, 66] on button "Preview" at bounding box center [740, 64] width 56 height 14
click at [700, 49] on button "Close" at bounding box center [686, 48] width 44 height 13
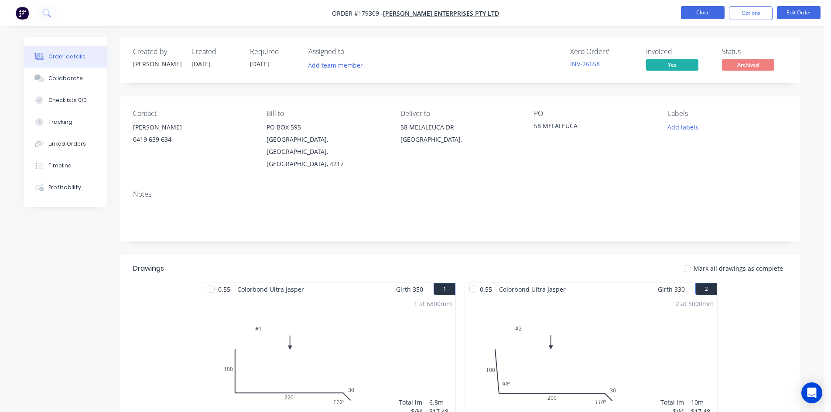
click at [702, 19] on button "Close" at bounding box center [703, 12] width 44 height 13
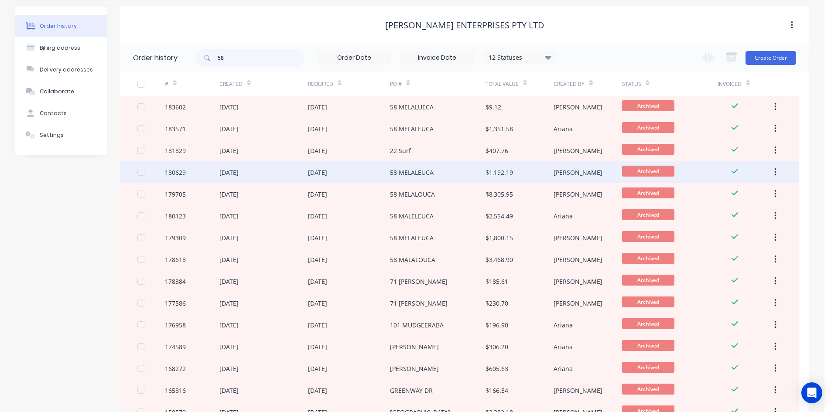
scroll to position [87, 0]
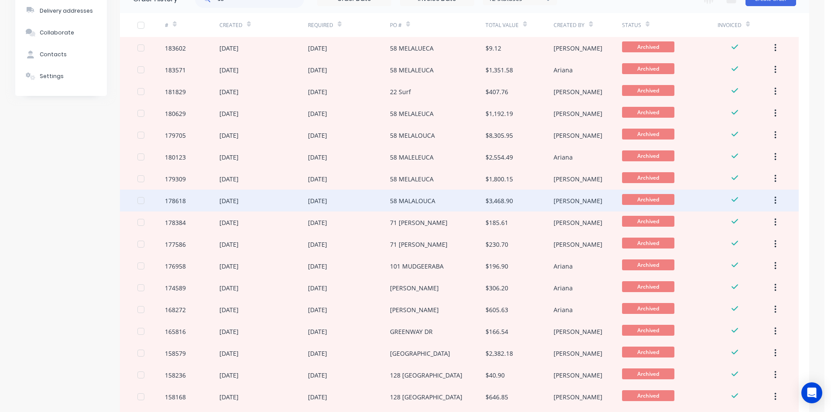
click at [239, 200] on div "[DATE]" at bounding box center [228, 200] width 19 height 9
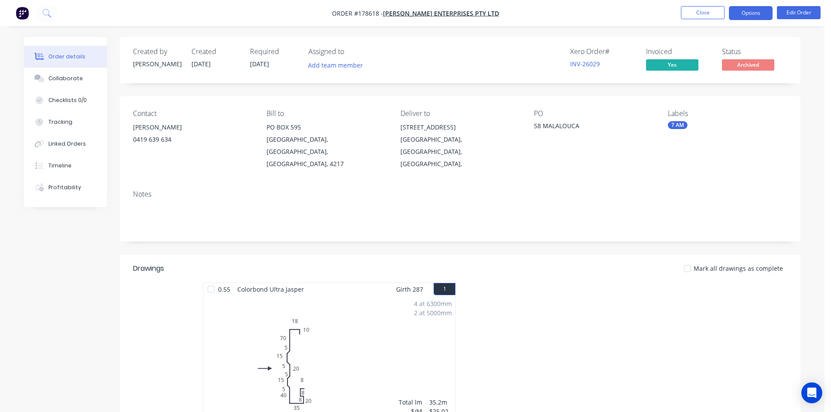
click at [748, 20] on button "Options" at bounding box center [751, 13] width 44 height 14
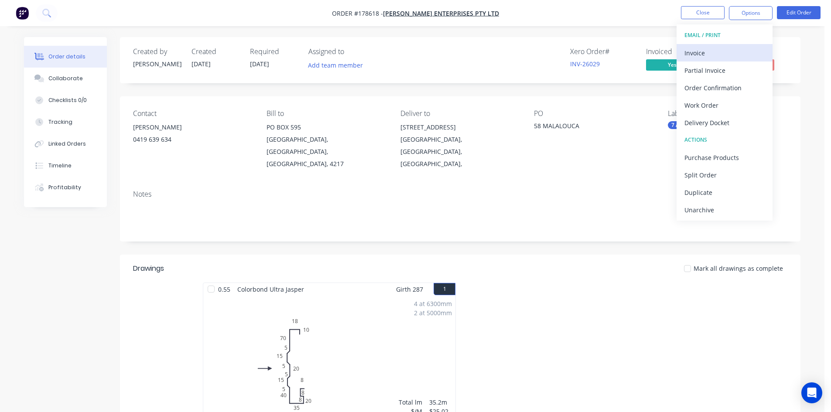
click at [731, 45] on button "Invoice" at bounding box center [724, 52] width 96 height 17
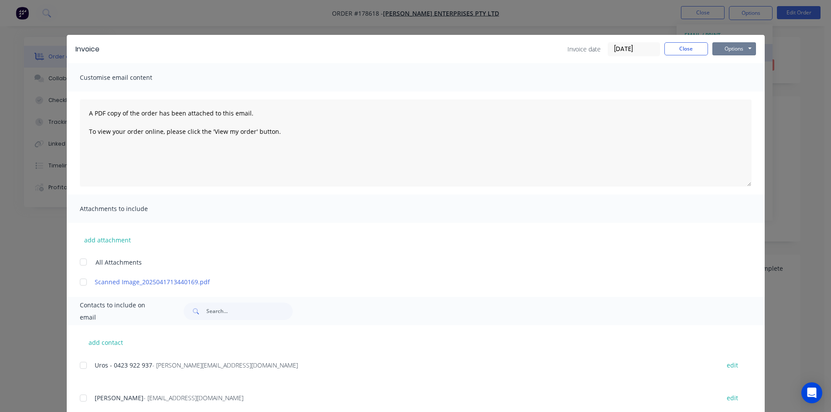
click at [732, 45] on button "Options" at bounding box center [734, 48] width 44 height 13
click at [732, 64] on button "Preview" at bounding box center [740, 64] width 56 height 14
click at [664, 51] on button "Close" at bounding box center [686, 48] width 44 height 13
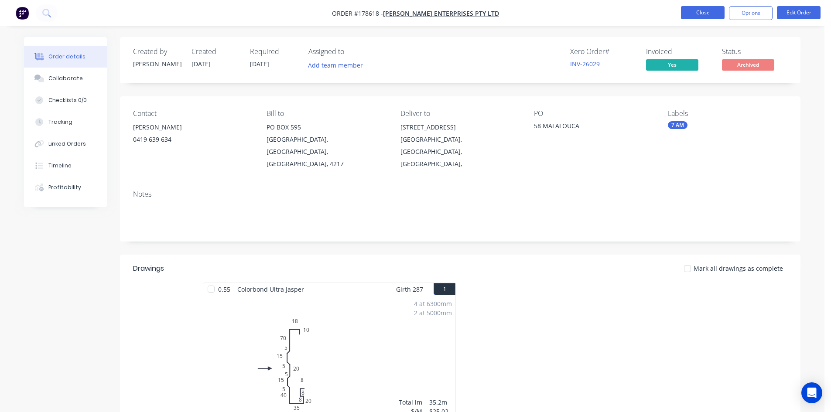
click at [716, 10] on button "Close" at bounding box center [703, 12] width 44 height 13
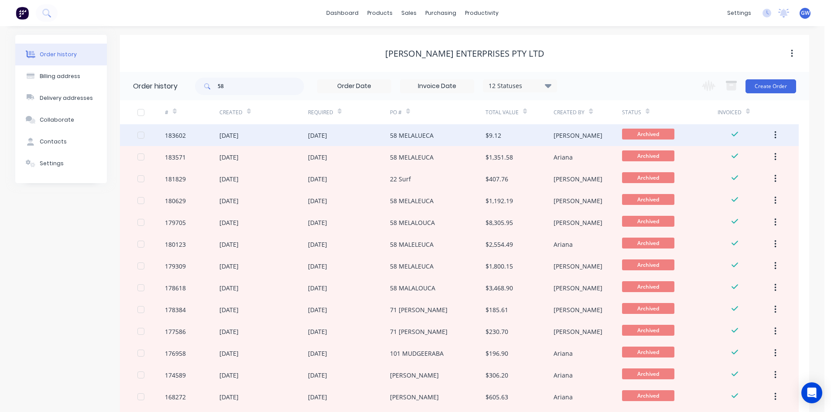
click at [431, 126] on div "58 MELALUECA" at bounding box center [438, 135] width 96 height 22
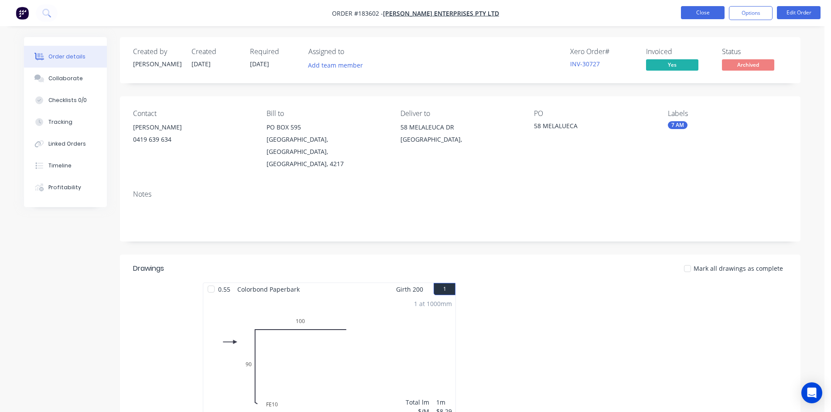
click at [697, 14] on button "Close" at bounding box center [703, 12] width 44 height 13
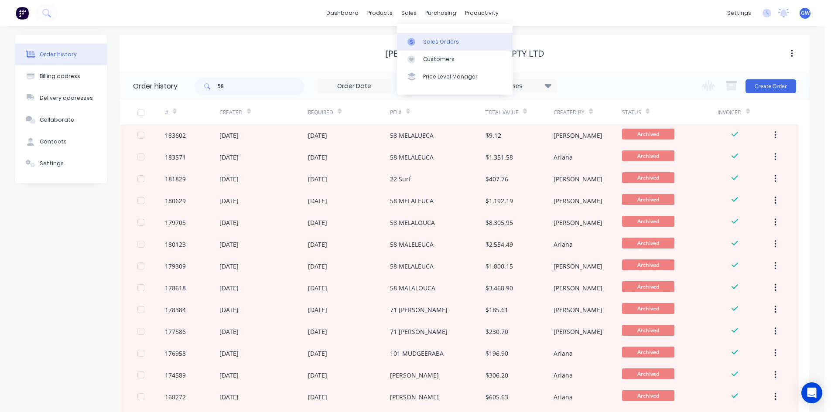
click at [432, 44] on div "Sales Orders" at bounding box center [441, 42] width 36 height 8
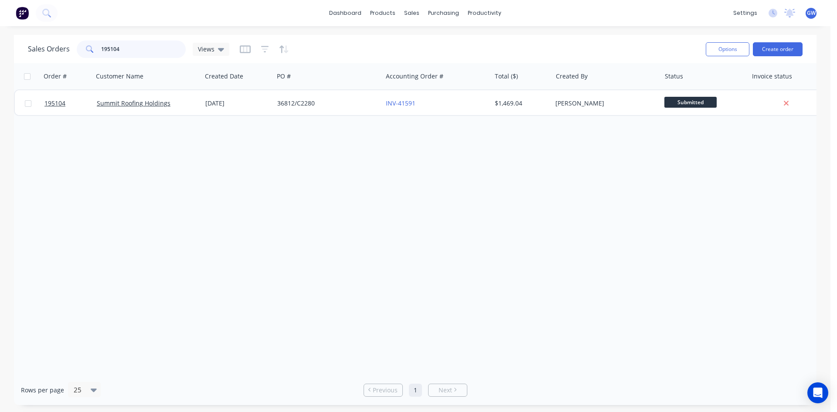
drag, startPoint x: 138, startPoint y: 48, endPoint x: 59, endPoint y: 50, distance: 78.6
click at [59, 50] on div "Sales Orders 195104 Views" at bounding box center [129, 49] width 202 height 17
type input "195036"
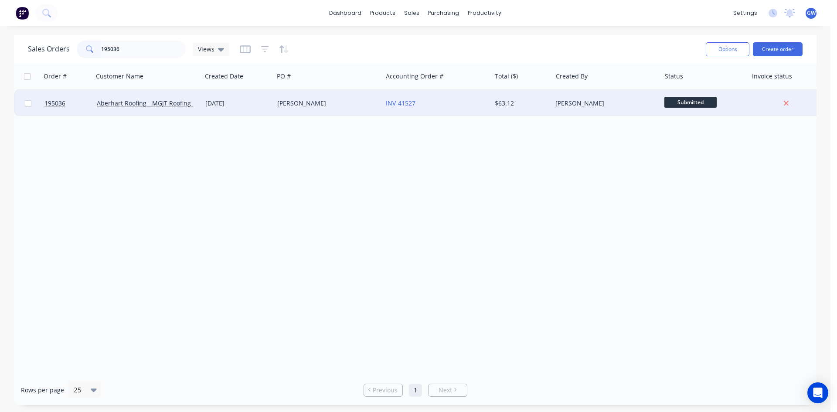
click at [432, 95] on div "INV-41527" at bounding box center [437, 103] width 109 height 26
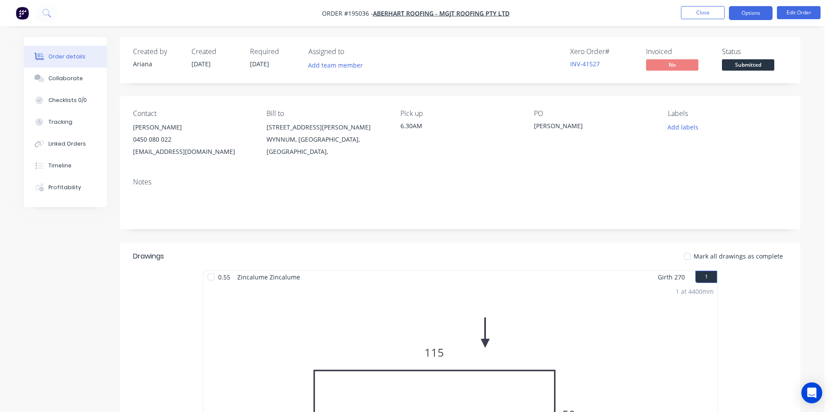
click at [743, 16] on button "Options" at bounding box center [751, 13] width 44 height 14
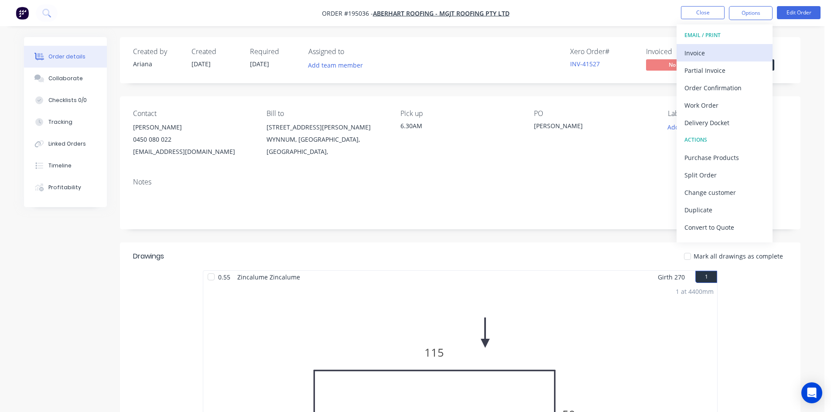
click at [721, 48] on div "Invoice" at bounding box center [724, 53] width 80 height 13
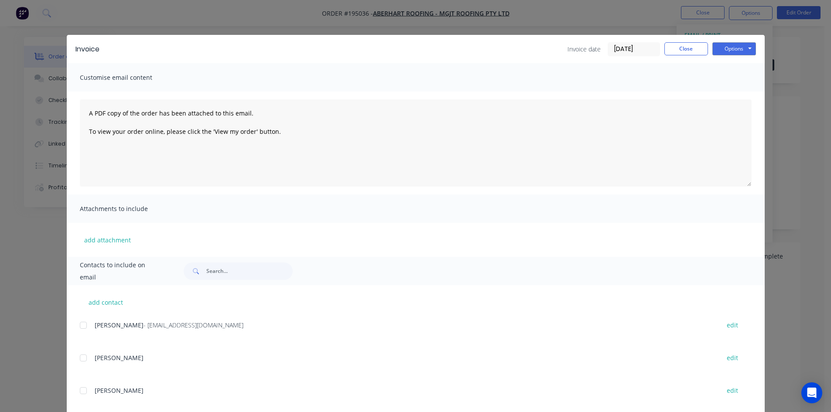
click at [80, 325] on div at bounding box center [83, 325] width 17 height 17
click at [741, 50] on button "Options" at bounding box center [734, 48] width 44 height 13
click at [733, 90] on button "Email" at bounding box center [740, 93] width 56 height 14
click at [684, 48] on button "Close" at bounding box center [686, 48] width 44 height 13
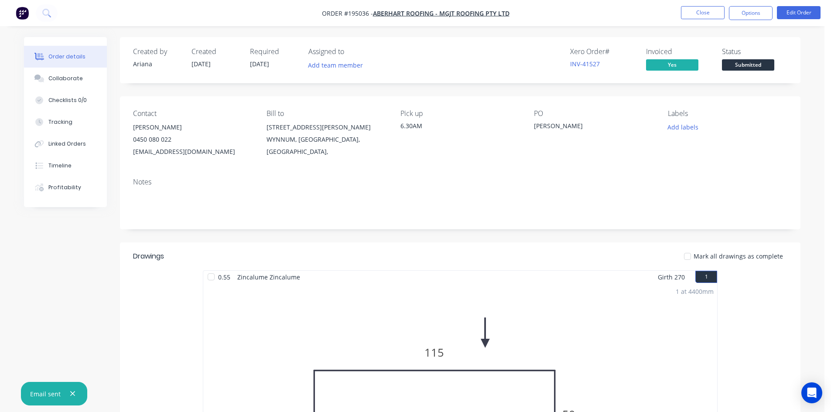
click at [706, 20] on nav "Order #195036 - Aberhart Roofing - MGJT Roofing Pty Ltd Close Options Edit Order" at bounding box center [415, 13] width 831 height 26
click at [708, 16] on button "Close" at bounding box center [703, 12] width 44 height 13
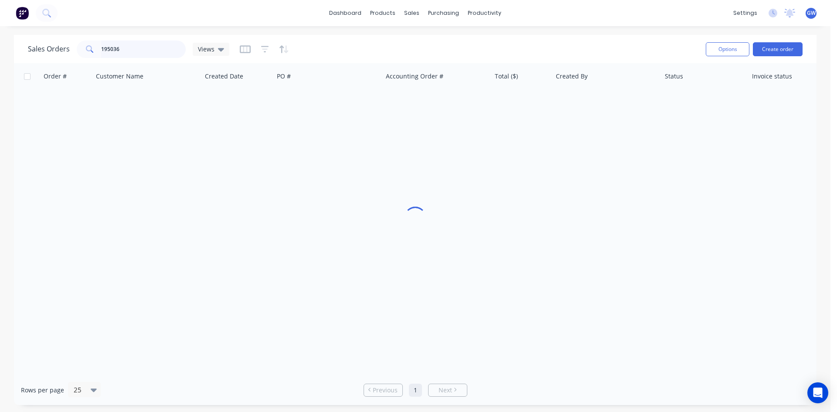
click at [156, 47] on input "195036" at bounding box center [143, 49] width 85 height 17
type input "195125"
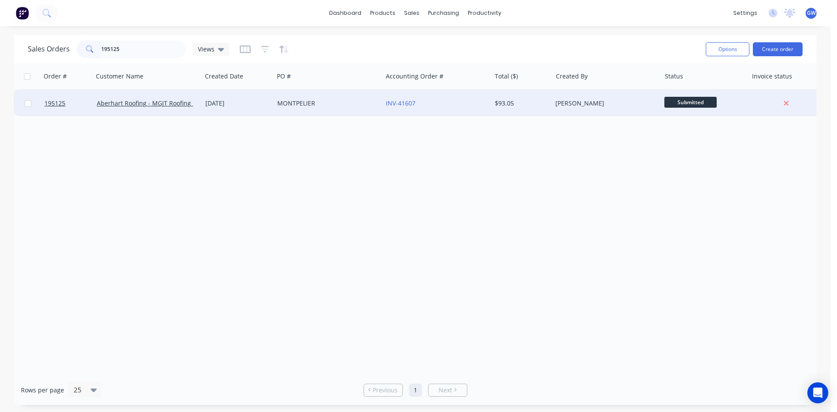
click at [595, 101] on div "[PERSON_NAME]" at bounding box center [604, 103] width 97 height 9
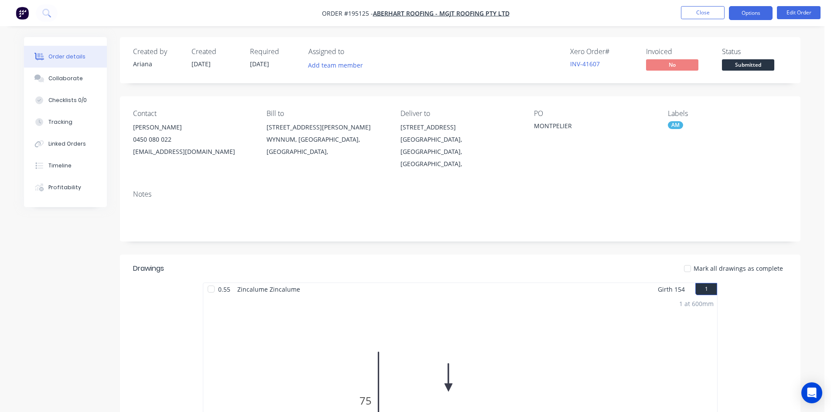
click at [753, 13] on button "Options" at bounding box center [751, 13] width 44 height 14
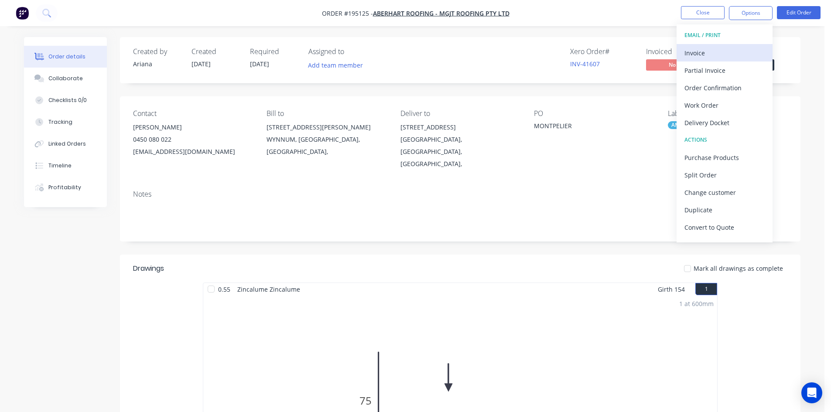
click at [713, 48] on div "Invoice" at bounding box center [724, 53] width 80 height 13
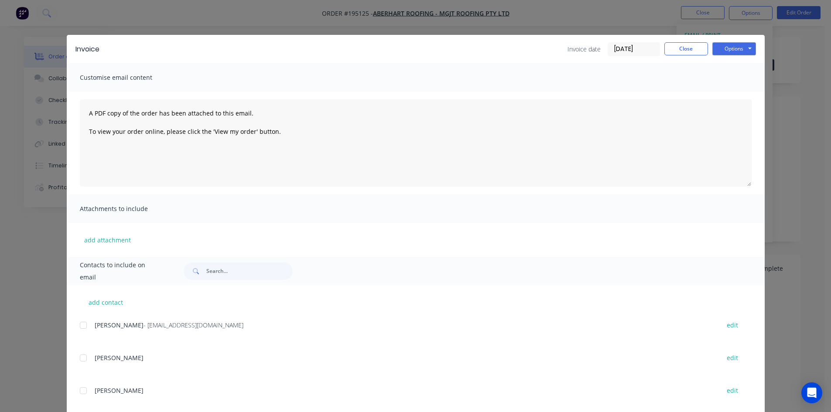
click at [86, 323] on div at bounding box center [83, 325] width 17 height 17
click at [728, 46] on button "Options" at bounding box center [734, 48] width 44 height 13
click at [736, 91] on button "Email" at bounding box center [740, 93] width 56 height 14
drag, startPoint x: 694, startPoint y: 52, endPoint x: 699, endPoint y: 20, distance: 32.3
click at [694, 52] on button "Close" at bounding box center [686, 48] width 44 height 13
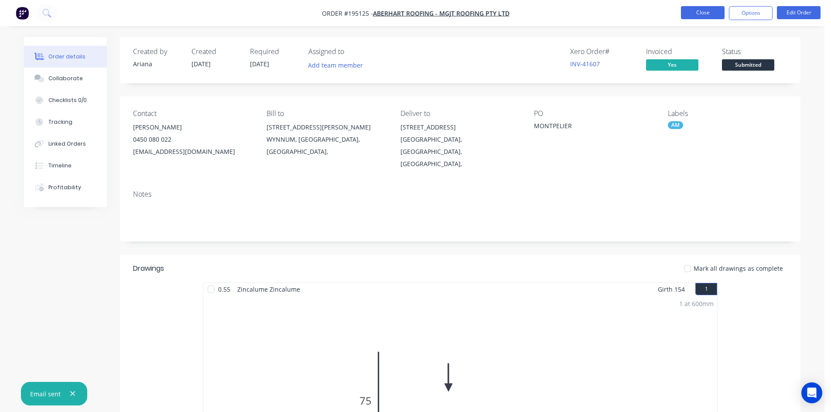
click at [707, 8] on button "Close" at bounding box center [703, 12] width 44 height 13
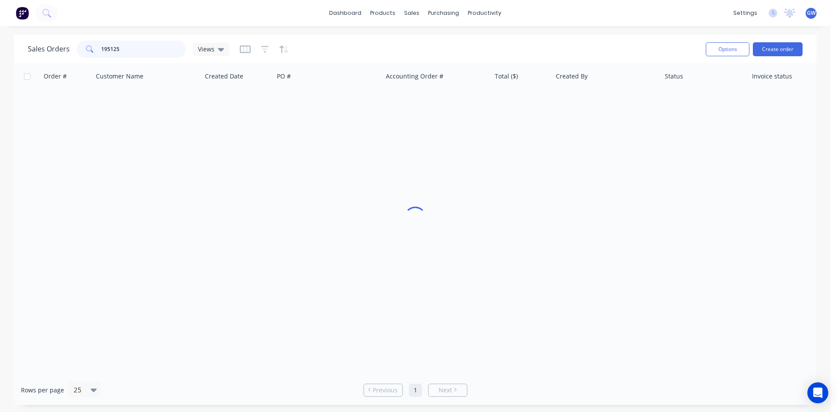
drag, startPoint x: 102, startPoint y: 50, endPoint x: 84, endPoint y: 43, distance: 19.2
click at [81, 50] on div "195125" at bounding box center [131, 49] width 109 height 17
type input "195129"
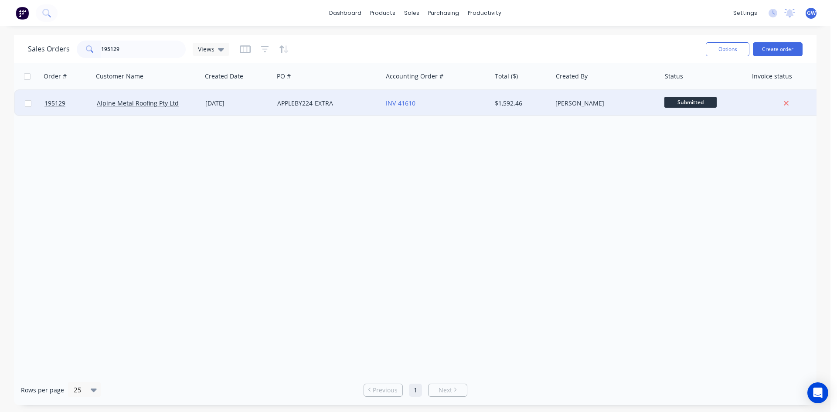
click at [548, 109] on div "$1,592.46" at bounding box center [522, 103] width 61 height 26
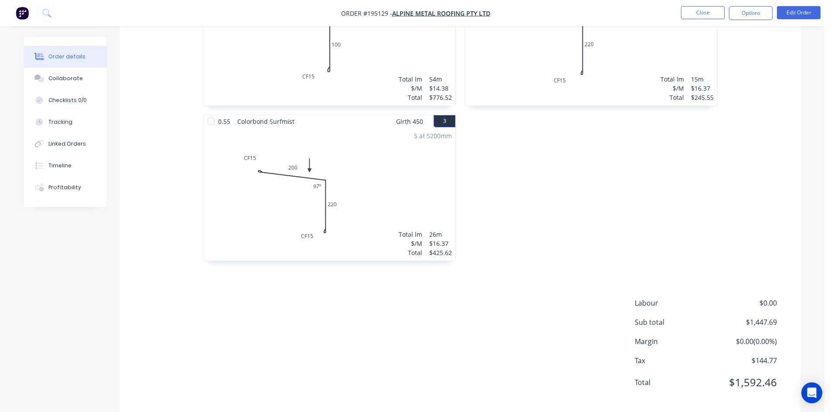
scroll to position [336, 0]
click at [752, 10] on button "Options" at bounding box center [751, 13] width 44 height 14
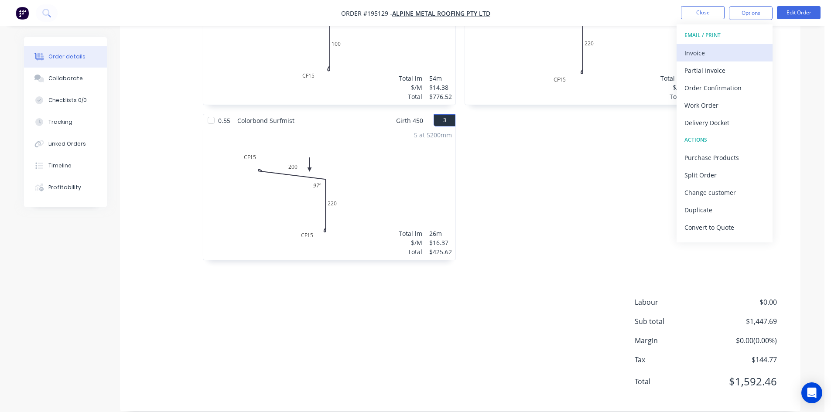
click at [727, 51] on div "Invoice" at bounding box center [724, 53] width 80 height 13
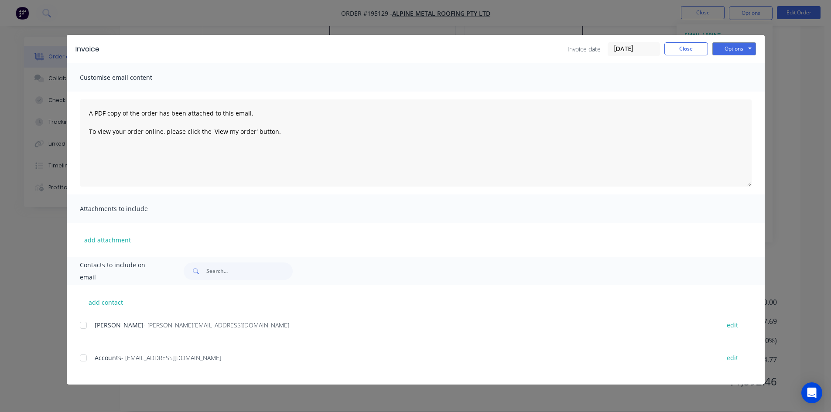
drag, startPoint x: 87, startPoint y: 329, endPoint x: 89, endPoint y: 351, distance: 22.3
click at [88, 331] on div at bounding box center [83, 325] width 17 height 17
click at [86, 359] on div at bounding box center [83, 357] width 17 height 17
click at [724, 44] on button "Options" at bounding box center [734, 48] width 44 height 13
click at [733, 89] on button "Email" at bounding box center [740, 93] width 56 height 14
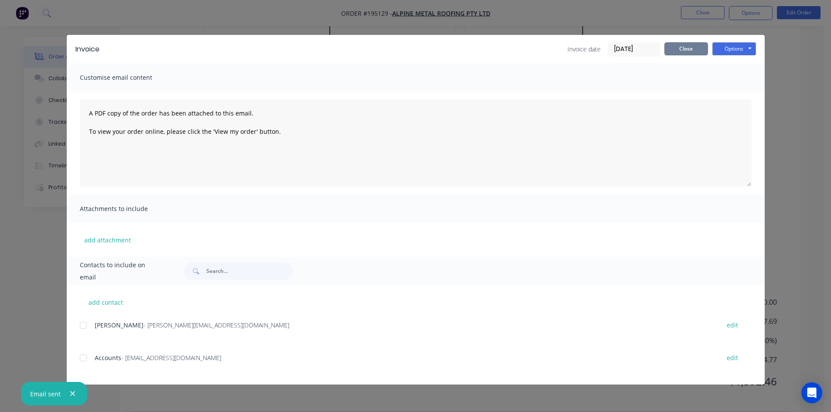
click at [686, 44] on button "Close" at bounding box center [686, 48] width 44 height 13
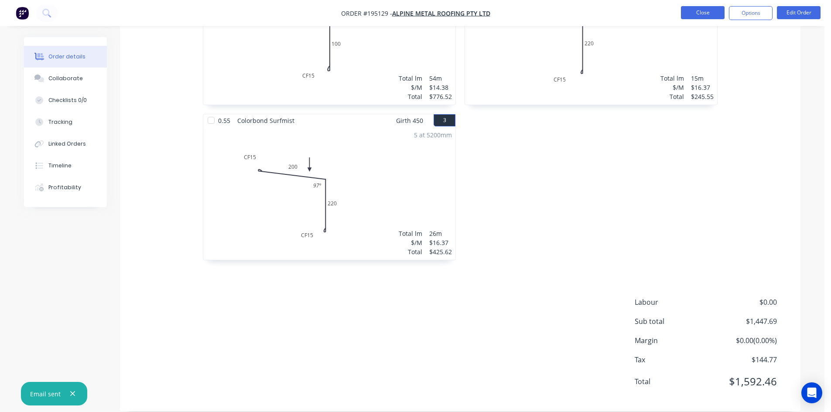
click at [698, 14] on button "Close" at bounding box center [703, 12] width 44 height 13
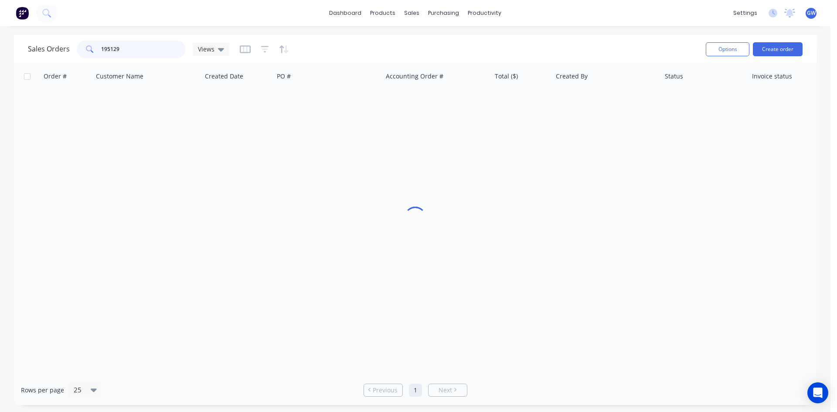
drag, startPoint x: 89, startPoint y: 41, endPoint x: 75, endPoint y: 41, distance: 13.5
click at [75, 41] on div "Sales Orders 195129 Views" at bounding box center [129, 49] width 202 height 17
type input "195120"
click at [537, 116] on div "Order # Customer Name Created Date PO # Accounting Order # Total ($) Created By…" at bounding box center [415, 219] width 803 height 312
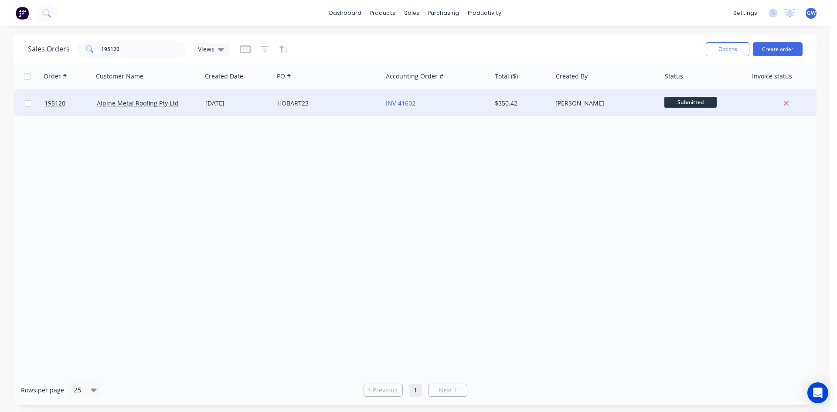
click at [538, 107] on div "$350.42" at bounding box center [520, 103] width 51 height 9
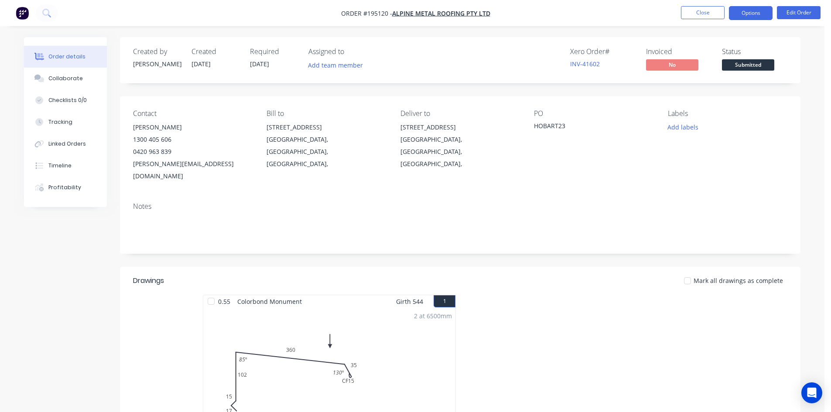
click at [742, 15] on button "Options" at bounding box center [751, 13] width 44 height 14
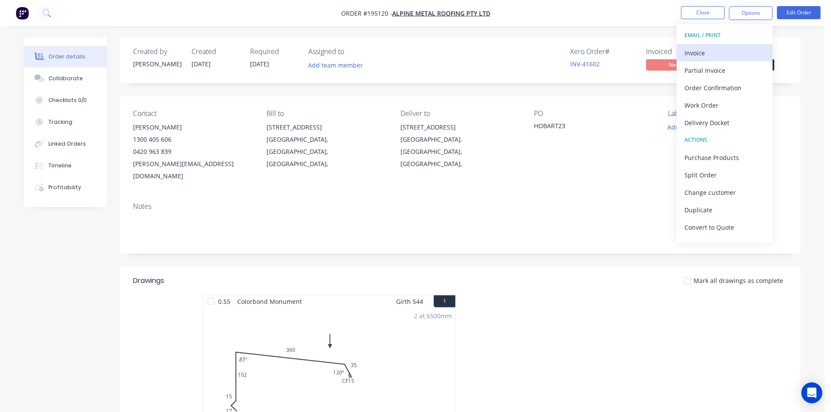
click at [724, 53] on div "Invoice" at bounding box center [724, 53] width 80 height 13
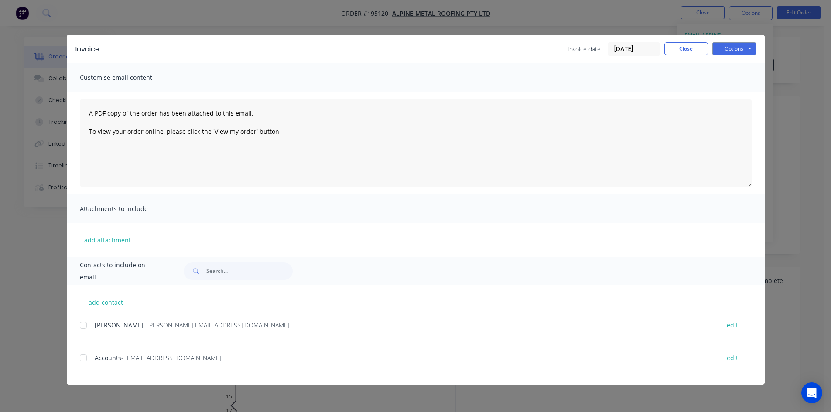
click at [87, 325] on div at bounding box center [83, 325] width 17 height 17
click at [83, 353] on div at bounding box center [83, 357] width 17 height 17
click at [736, 47] on button "Options" at bounding box center [734, 48] width 44 height 13
click at [741, 92] on button "Email" at bounding box center [740, 93] width 56 height 14
click at [695, 48] on button "Close" at bounding box center [686, 48] width 44 height 13
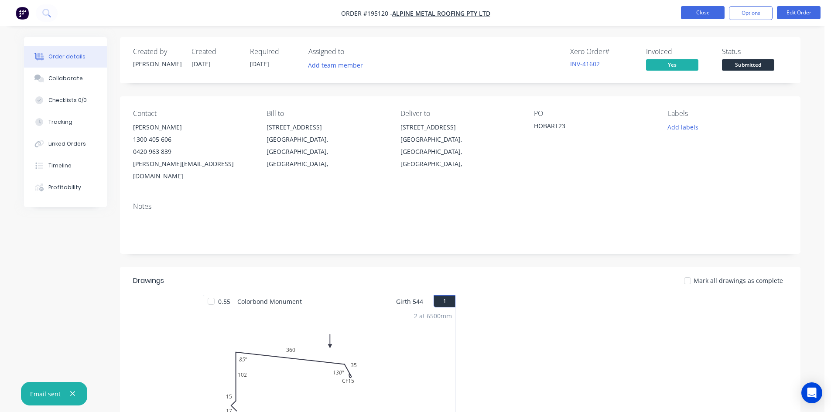
click at [700, 15] on button "Close" at bounding box center [703, 12] width 44 height 13
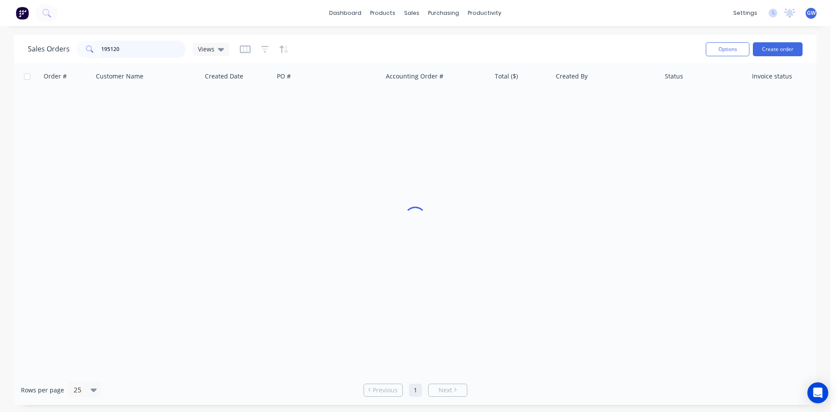
click at [119, 48] on input "195120" at bounding box center [143, 49] width 85 height 17
drag, startPoint x: 119, startPoint y: 48, endPoint x: 130, endPoint y: 38, distance: 14.5
click at [119, 46] on input "195120" at bounding box center [143, 49] width 85 height 17
type input "195116"
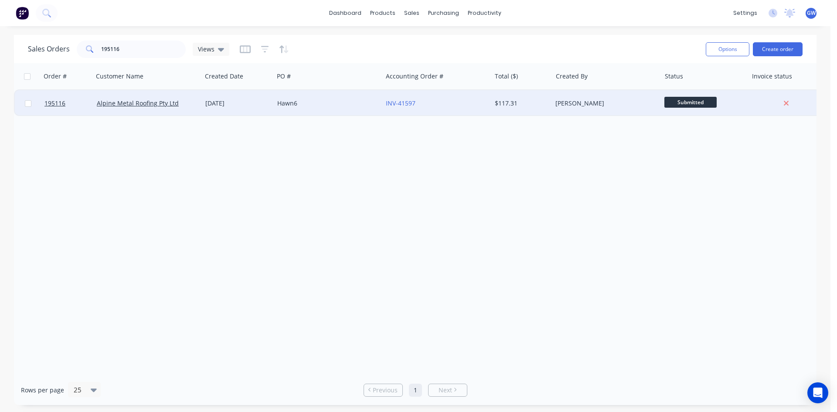
click at [557, 94] on div "[PERSON_NAME]" at bounding box center [606, 103] width 109 height 26
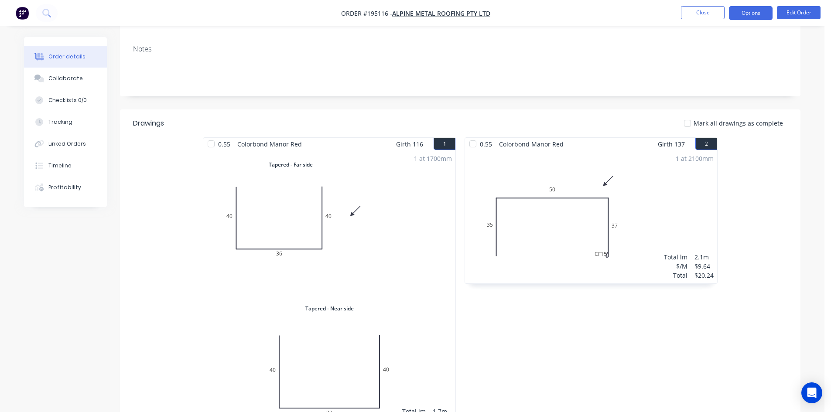
scroll to position [130, 0]
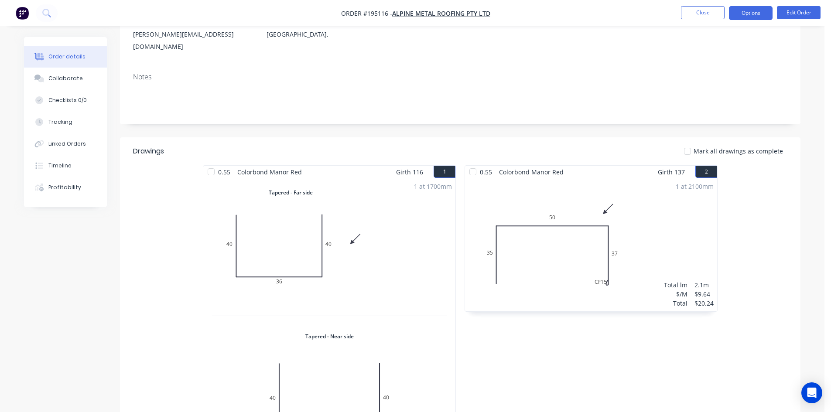
click at [745, 14] on button "Options" at bounding box center [751, 13] width 44 height 14
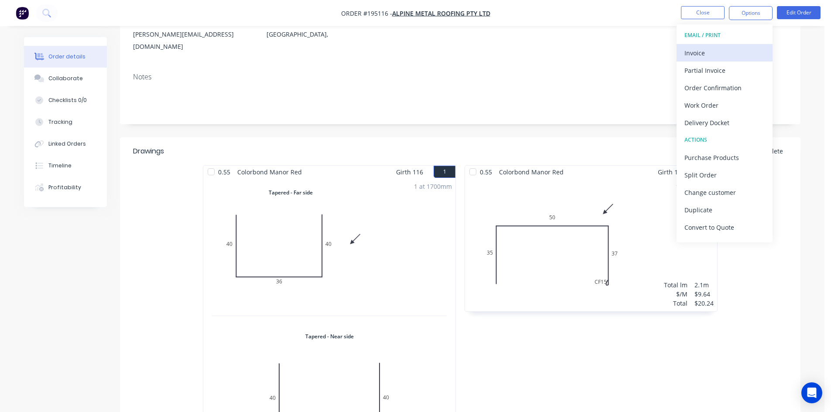
click at [715, 50] on div "Invoice" at bounding box center [724, 53] width 80 height 13
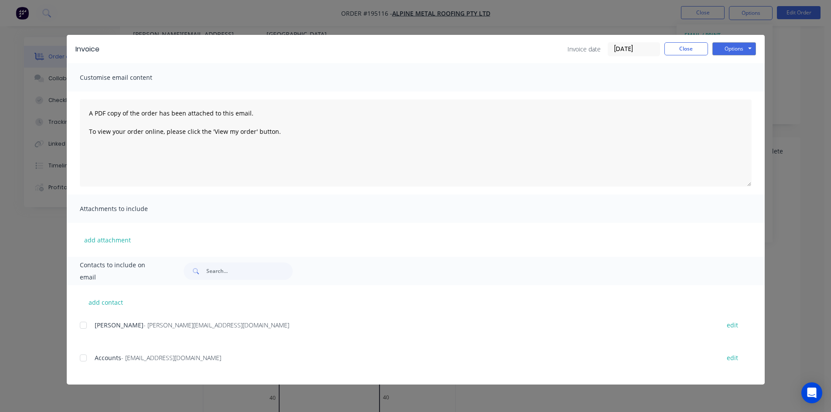
drag, startPoint x: 88, startPoint y: 326, endPoint x: 82, endPoint y: 342, distance: 17.1
click at [88, 326] on div at bounding box center [83, 325] width 17 height 17
click at [83, 357] on div at bounding box center [83, 357] width 17 height 17
click at [724, 48] on button "Options" at bounding box center [734, 48] width 44 height 13
click at [738, 88] on button "Email" at bounding box center [740, 93] width 56 height 14
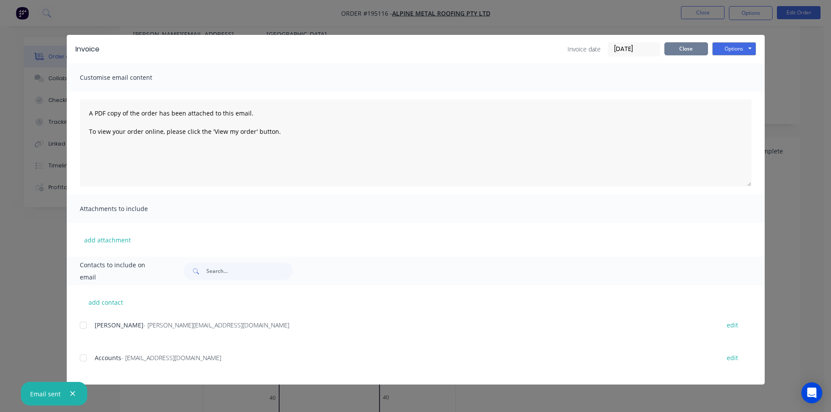
click at [689, 51] on button "Close" at bounding box center [686, 48] width 44 height 13
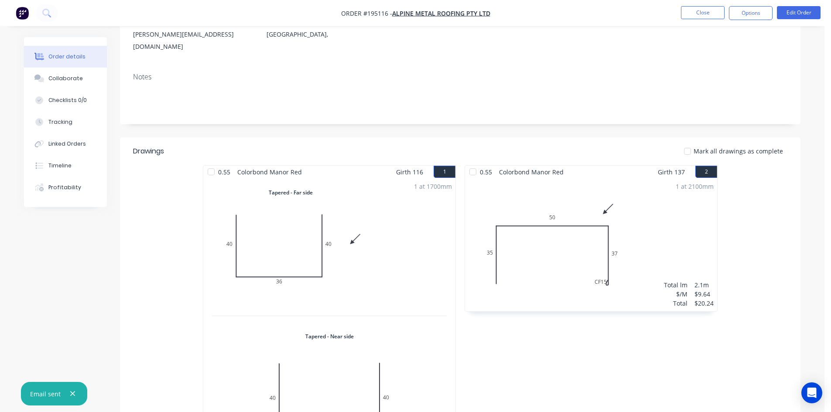
click at [708, 21] on nav "Order #195116 - Alpine Metal Roofing Pty Ltd Close Options Edit Order" at bounding box center [415, 13] width 831 height 26
click at [710, 15] on button "Close" at bounding box center [703, 12] width 44 height 13
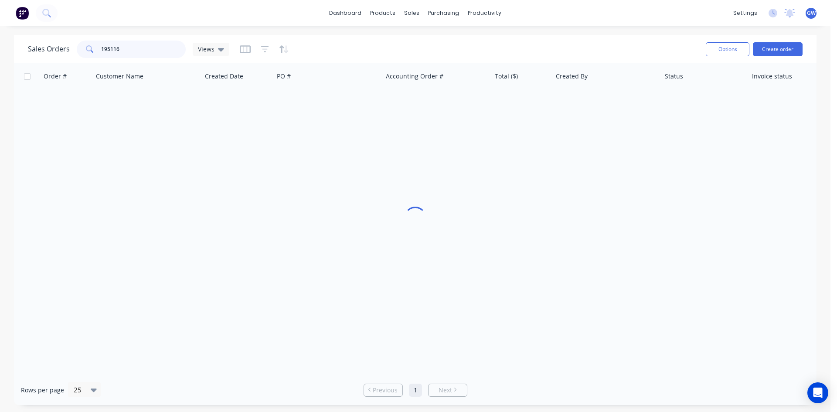
drag, startPoint x: 128, startPoint y: 47, endPoint x: 41, endPoint y: 47, distance: 86.8
click at [39, 48] on div "Sales Orders 195116 Views" at bounding box center [129, 49] width 202 height 17
type input "194934"
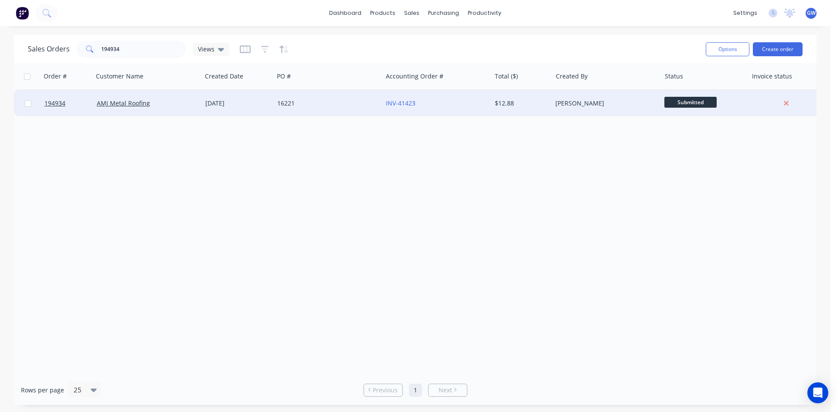
click at [579, 100] on div "[PERSON_NAME]" at bounding box center [604, 103] width 97 height 9
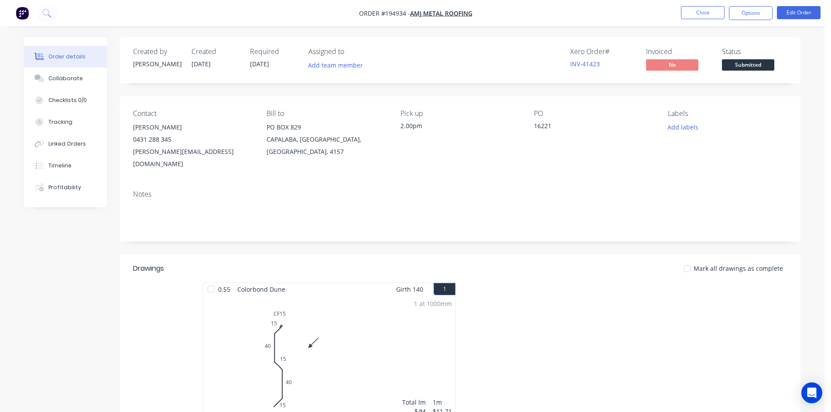
scroll to position [169, 0]
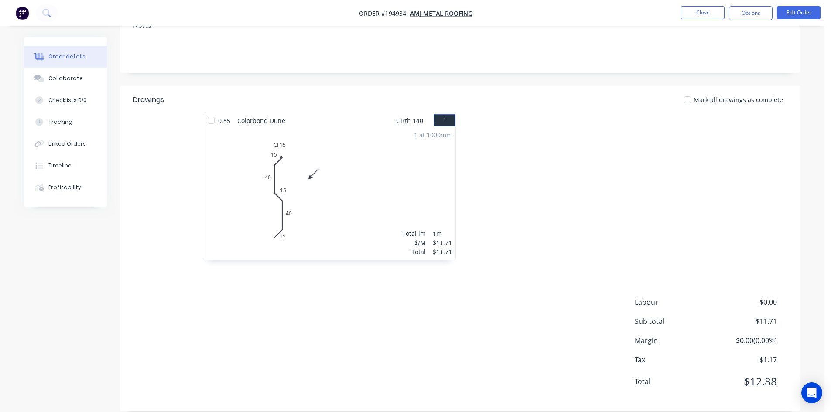
click at [755, 16] on button "Options" at bounding box center [751, 13] width 44 height 14
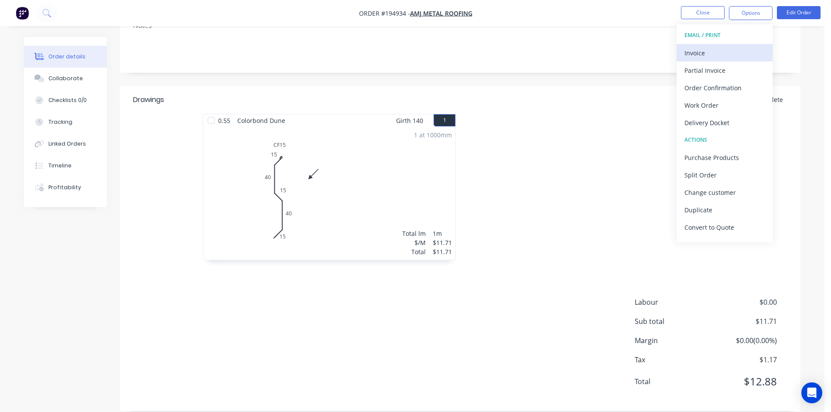
click at [738, 46] on button "Invoice" at bounding box center [724, 52] width 96 height 17
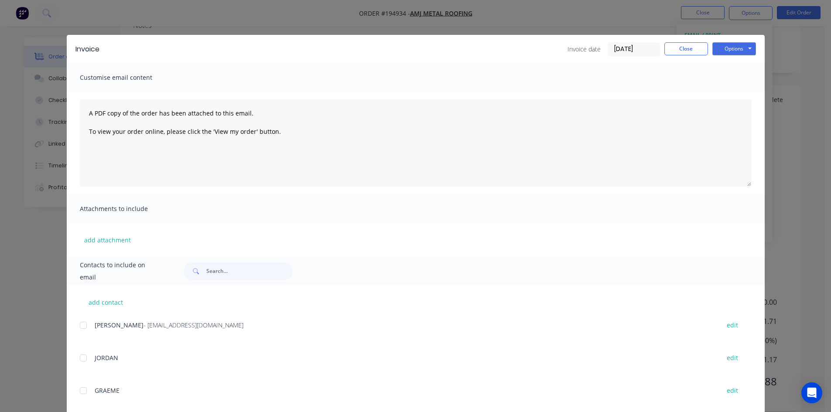
click at [85, 326] on div at bounding box center [83, 325] width 17 height 17
click at [741, 49] on button "Options" at bounding box center [734, 48] width 44 height 13
click at [739, 90] on button "Email" at bounding box center [740, 93] width 56 height 14
click at [679, 55] on button "Close" at bounding box center [686, 48] width 44 height 13
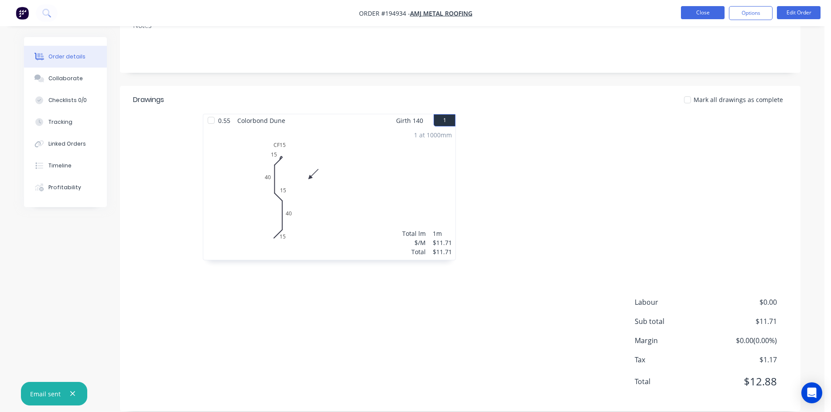
click at [700, 6] on button "Close" at bounding box center [703, 12] width 44 height 13
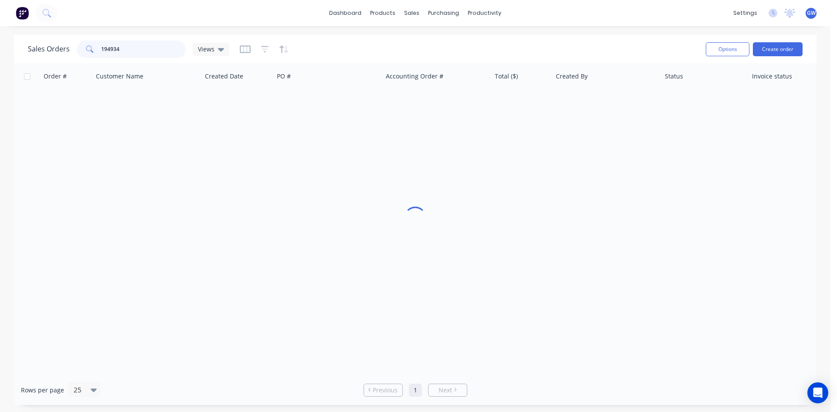
drag, startPoint x: 109, startPoint y: 41, endPoint x: 62, endPoint y: 31, distance: 48.3
click at [62, 33] on div "dashboard products sales purchasing productivity dashboard products Product Cat…" at bounding box center [415, 206] width 831 height 412
type input "195108"
click at [483, 117] on div "Order # Customer Name Created Date PO # Accounting Order # Total ($) Created By…" at bounding box center [415, 219] width 803 height 312
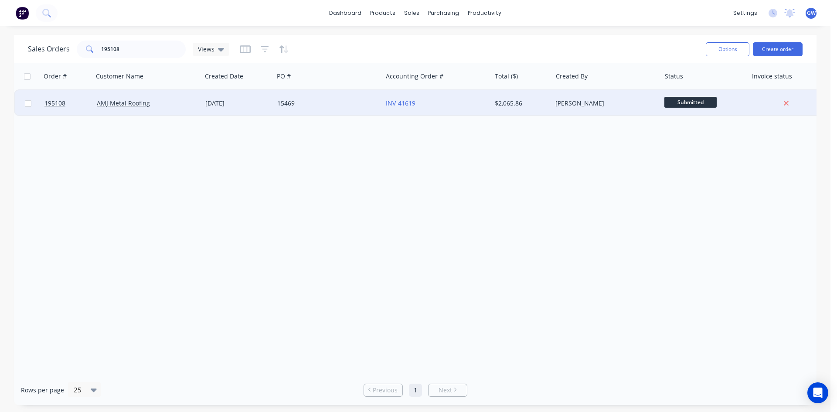
click at [502, 104] on div "$2,065.86" at bounding box center [520, 103] width 51 height 9
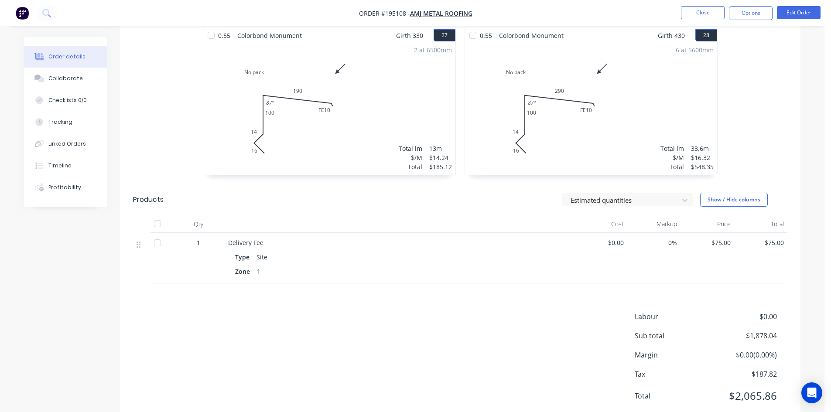
scroll to position [2299, 0]
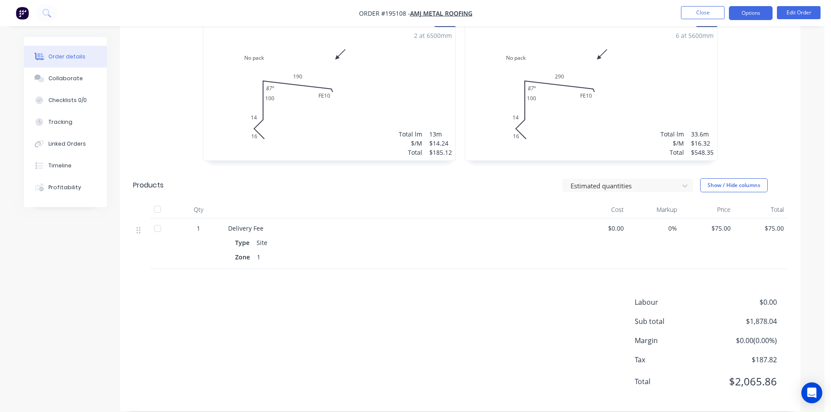
click at [750, 10] on button "Options" at bounding box center [751, 13] width 44 height 14
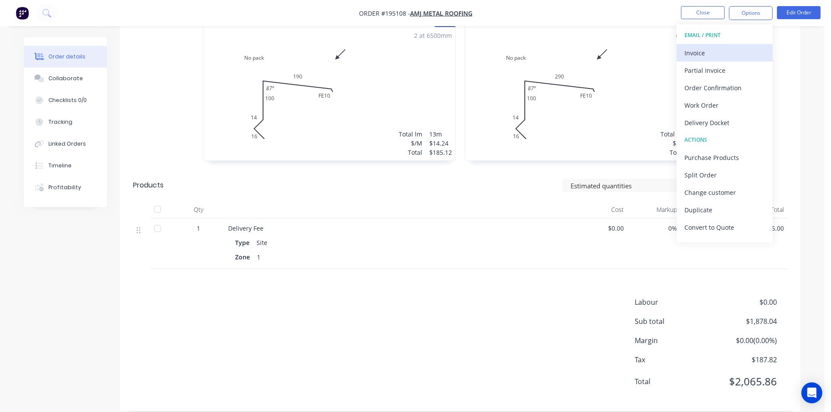
click at [723, 51] on div "Invoice" at bounding box center [724, 53] width 80 height 13
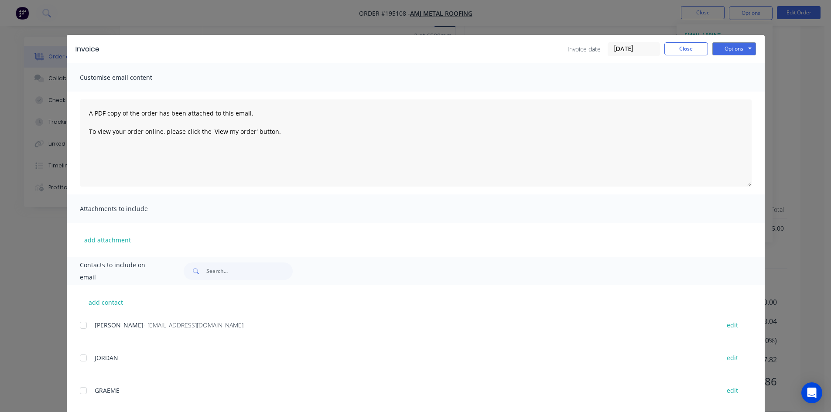
click at [81, 328] on div at bounding box center [83, 325] width 17 height 17
click at [727, 49] on button "Options" at bounding box center [734, 48] width 44 height 13
click at [736, 94] on button "Email" at bounding box center [740, 93] width 56 height 14
click at [691, 51] on button "Close" at bounding box center [686, 48] width 44 height 13
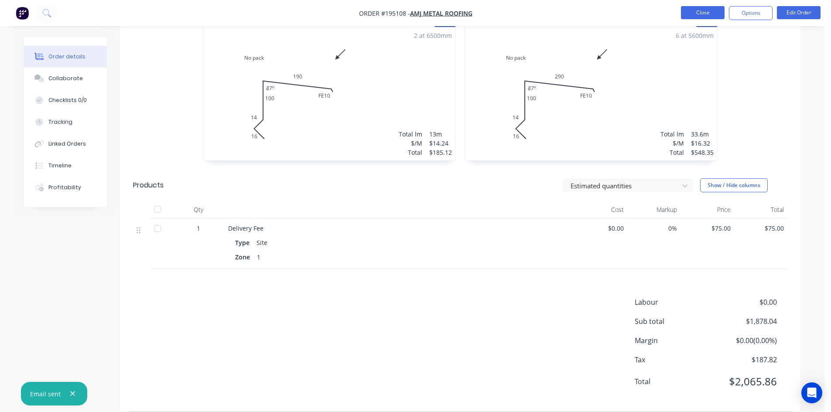
click at [705, 13] on button "Close" at bounding box center [703, 12] width 44 height 13
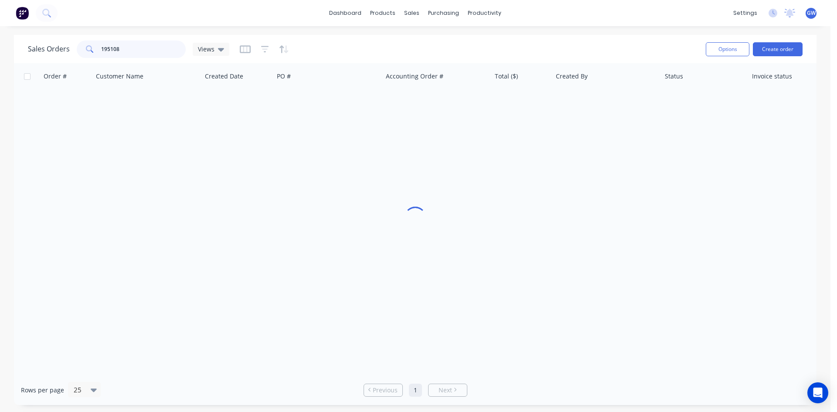
drag, startPoint x: 96, startPoint y: 45, endPoint x: 58, endPoint y: 34, distance: 38.6
click at [62, 41] on div "Sales Orders 195108 Views" at bounding box center [129, 49] width 202 height 17
type input "195127"
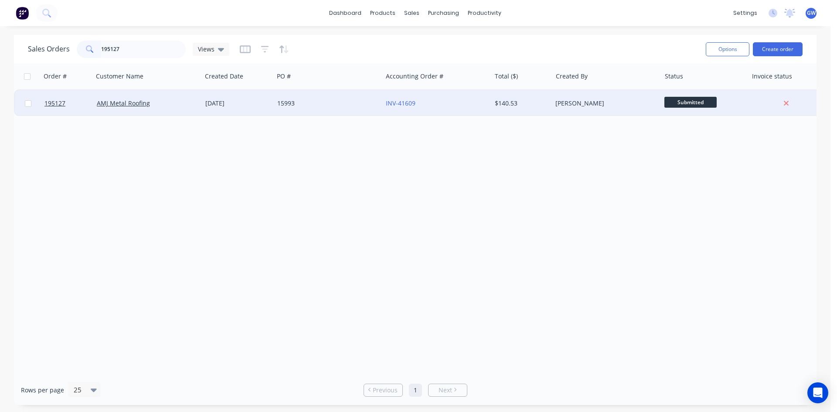
click at [458, 104] on div "INV-41609" at bounding box center [434, 103] width 97 height 9
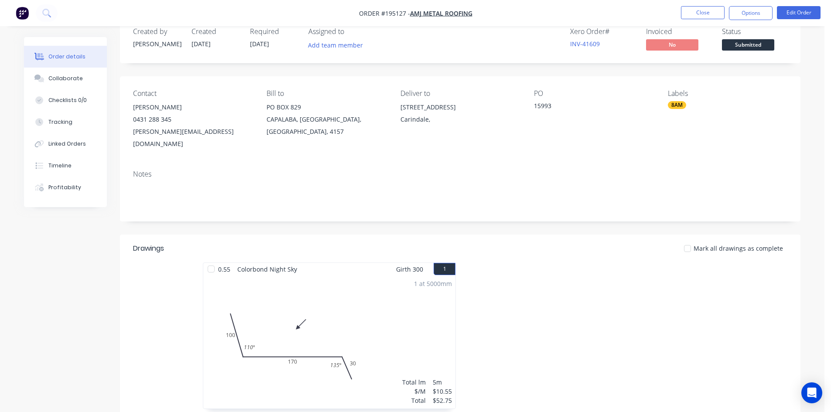
scroll to position [218, 0]
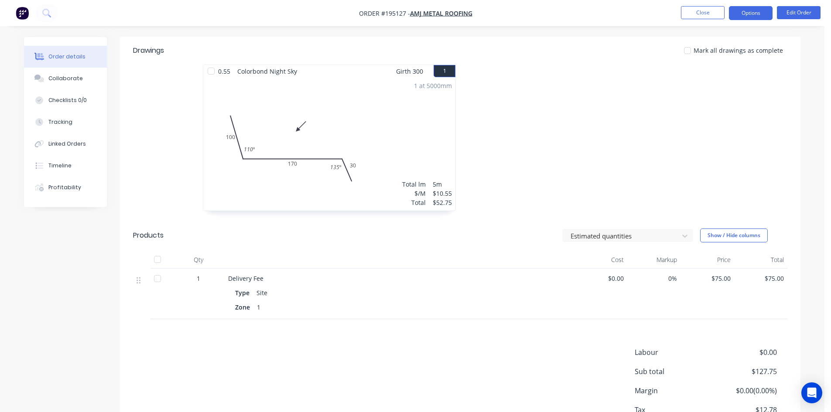
click at [753, 17] on button "Options" at bounding box center [751, 13] width 44 height 14
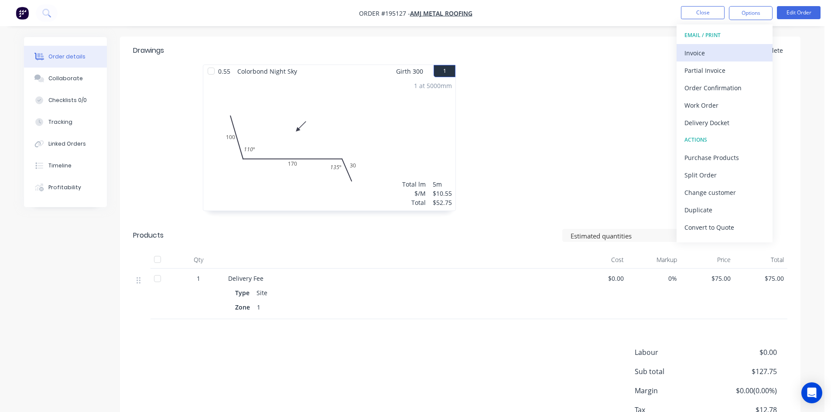
click at [715, 47] on div "Invoice" at bounding box center [724, 53] width 80 height 13
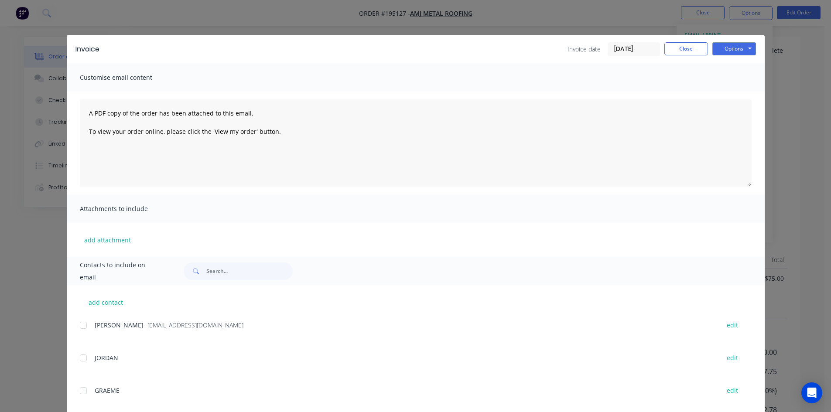
click at [82, 328] on div at bounding box center [83, 325] width 17 height 17
click at [749, 50] on button "Options" at bounding box center [734, 48] width 44 height 13
click at [731, 94] on button "Email" at bounding box center [740, 93] width 56 height 14
drag, startPoint x: 700, startPoint y: 49, endPoint x: 712, endPoint y: 14, distance: 37.5
click at [700, 48] on button "Close" at bounding box center [686, 48] width 44 height 13
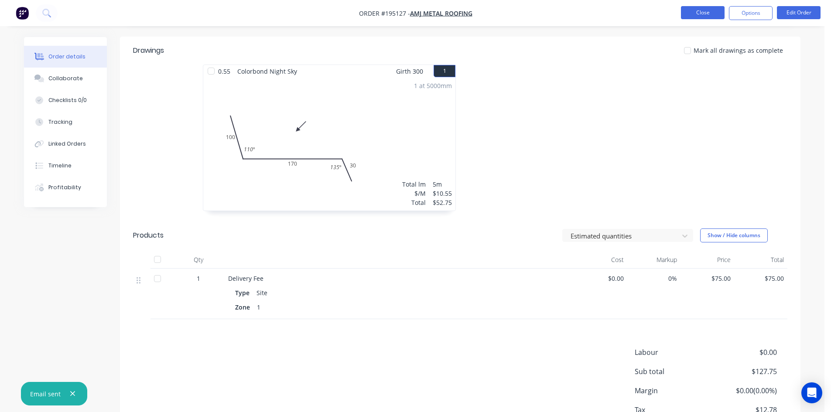
click at [713, 8] on button "Close" at bounding box center [703, 12] width 44 height 13
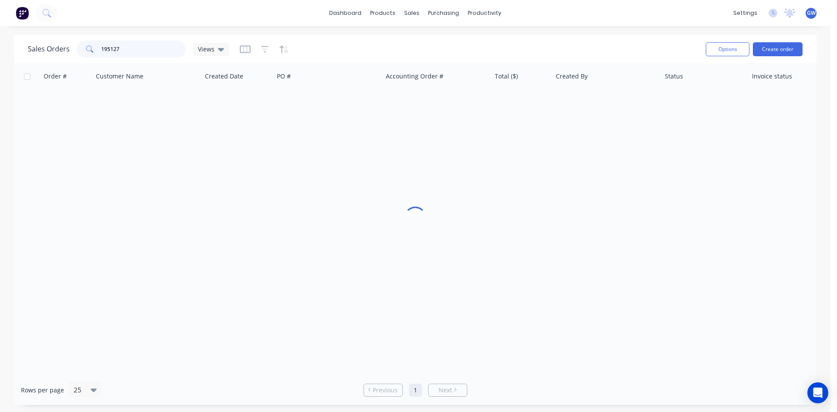
drag, startPoint x: 116, startPoint y: 44, endPoint x: 72, endPoint y: 43, distance: 43.2
click at [75, 44] on div "Sales Orders 195127 Views" at bounding box center [129, 49] width 202 height 17
type input "195128"
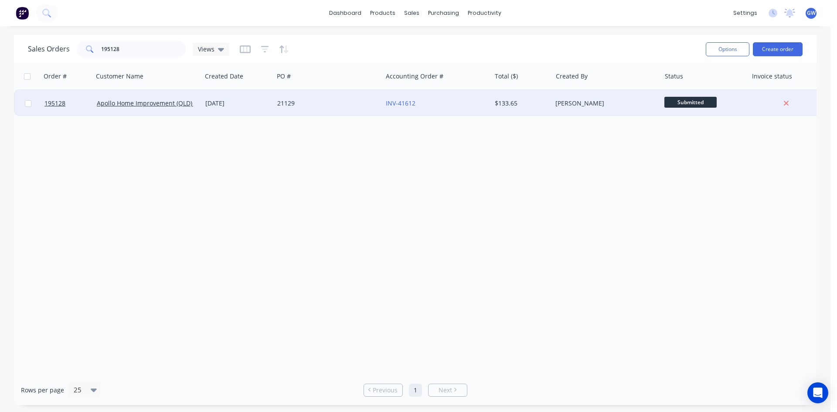
click at [579, 96] on div "[PERSON_NAME]" at bounding box center [606, 103] width 109 height 26
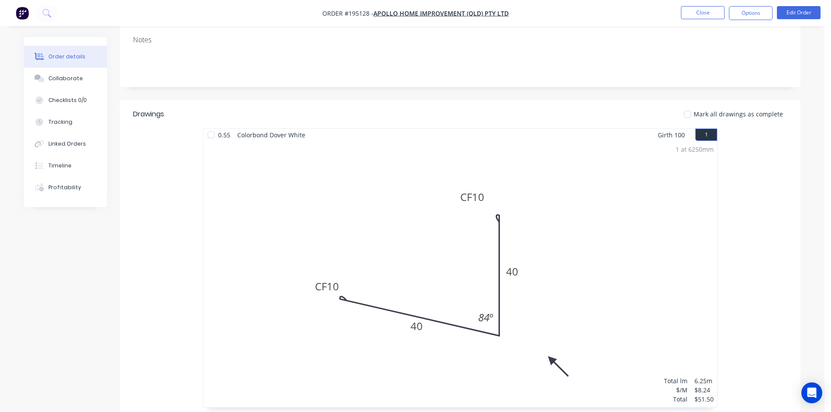
scroll to position [262, 0]
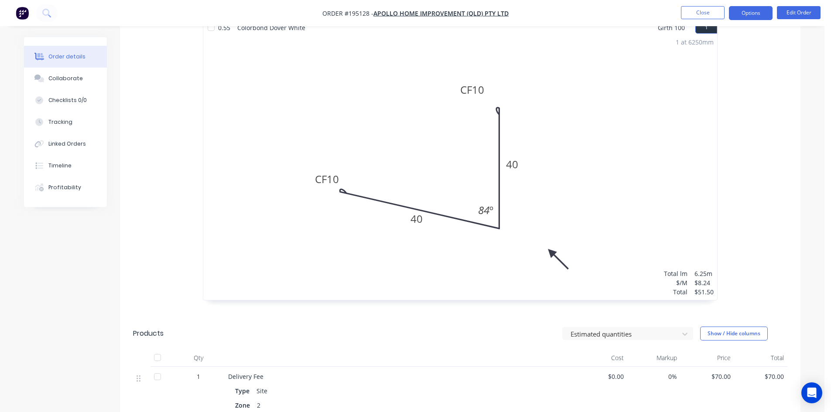
click at [738, 14] on button "Options" at bounding box center [751, 13] width 44 height 14
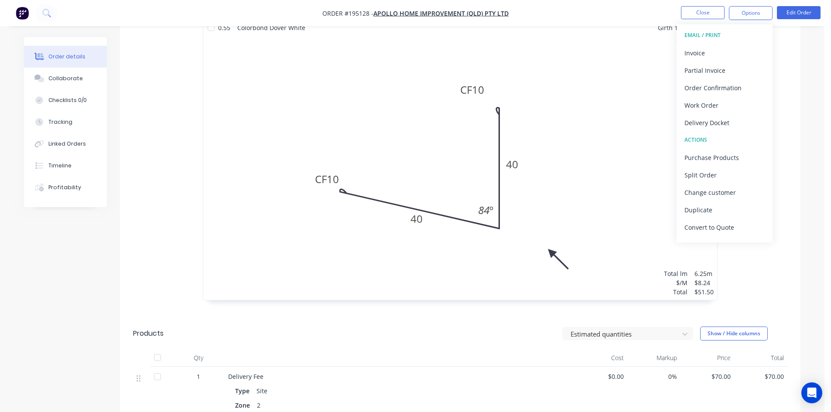
click at [711, 50] on div "Invoice" at bounding box center [724, 53] width 80 height 13
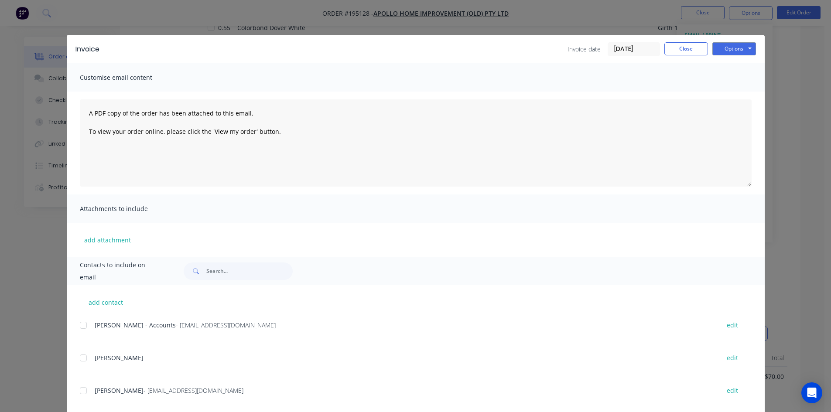
click at [85, 329] on div at bounding box center [83, 325] width 17 height 17
click at [733, 50] on button "Options" at bounding box center [734, 48] width 44 height 13
click at [736, 92] on button "Email" at bounding box center [740, 93] width 56 height 14
click at [690, 52] on button "Close" at bounding box center [686, 48] width 44 height 13
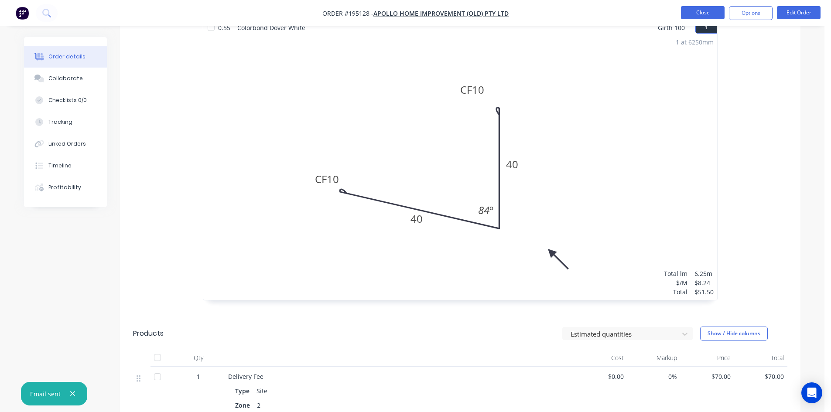
click at [706, 12] on button "Close" at bounding box center [703, 12] width 44 height 13
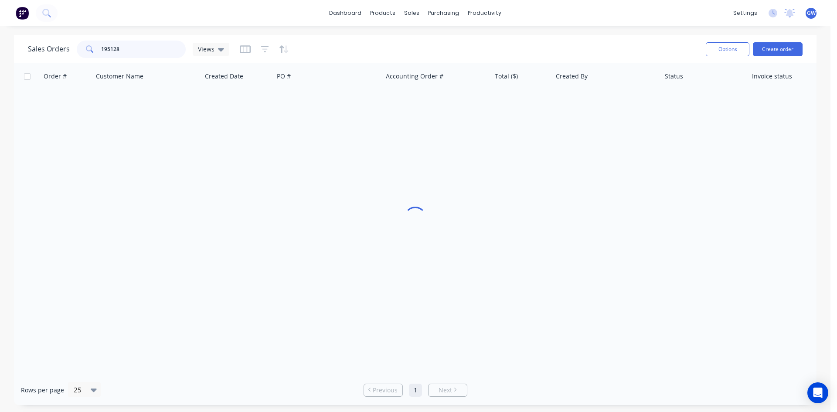
click at [164, 51] on input "195128" at bounding box center [143, 49] width 85 height 17
type input "195123"
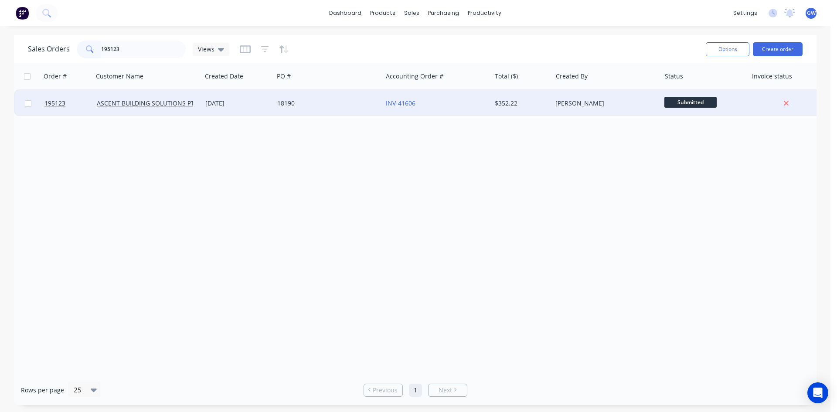
click at [542, 113] on div "$352.22" at bounding box center [522, 103] width 61 height 26
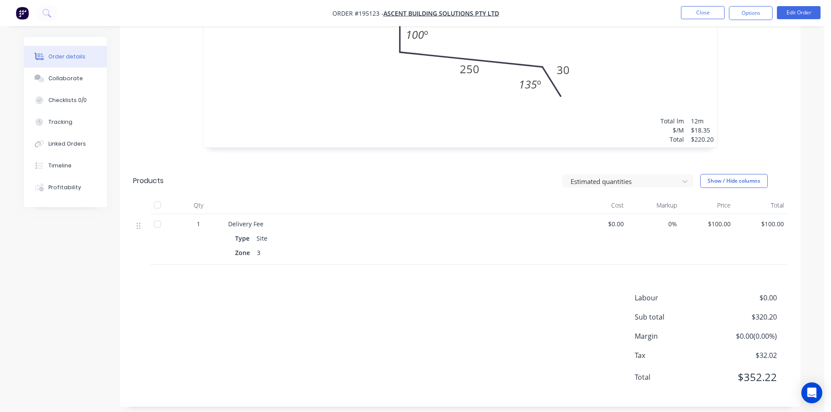
scroll to position [410, 0]
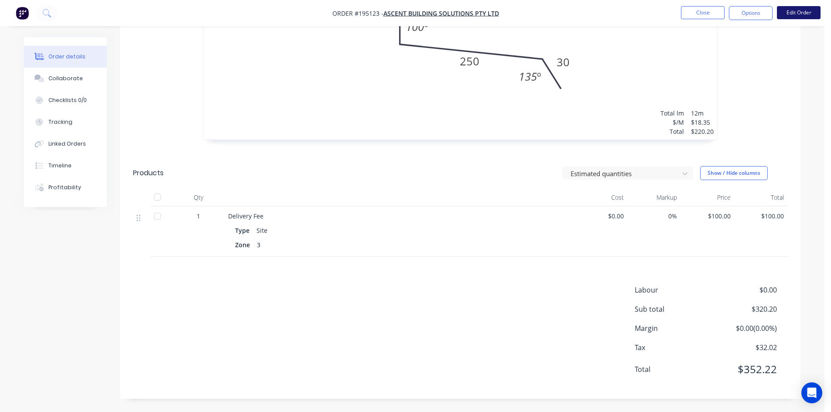
click at [790, 16] on button "Edit Order" at bounding box center [799, 12] width 44 height 13
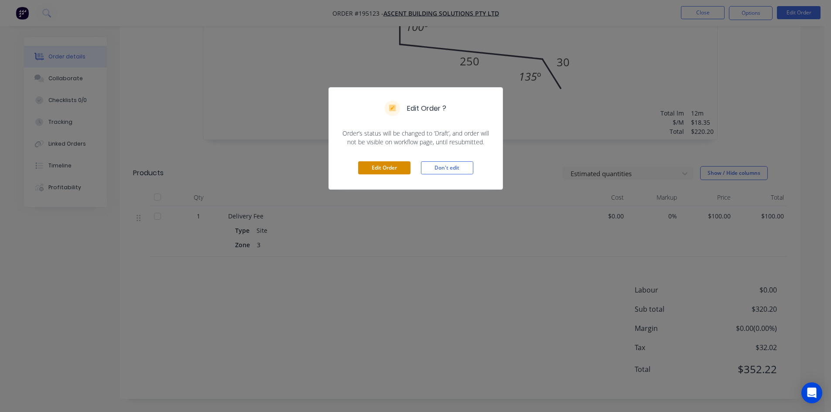
click at [390, 167] on button "Edit Order" at bounding box center [384, 167] width 52 height 13
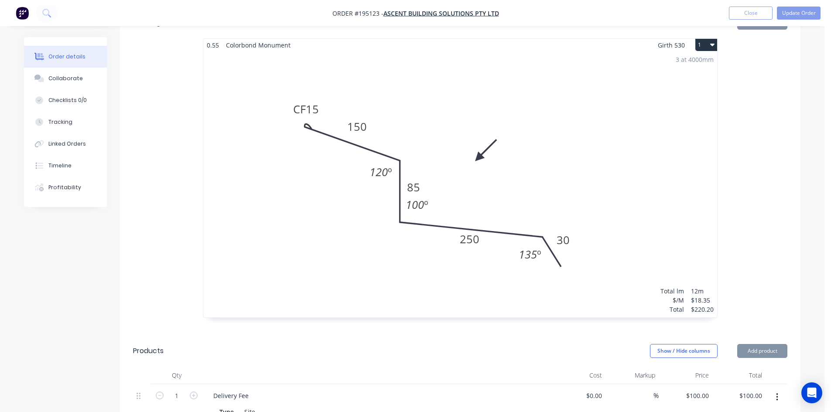
scroll to position [523, 0]
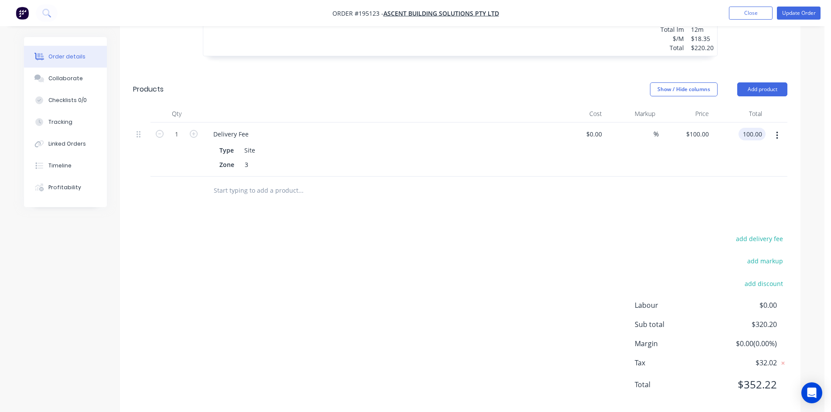
click at [752, 128] on input "100.00" at bounding box center [754, 134] width 24 height 13
type input "75"
type input "$75.00"
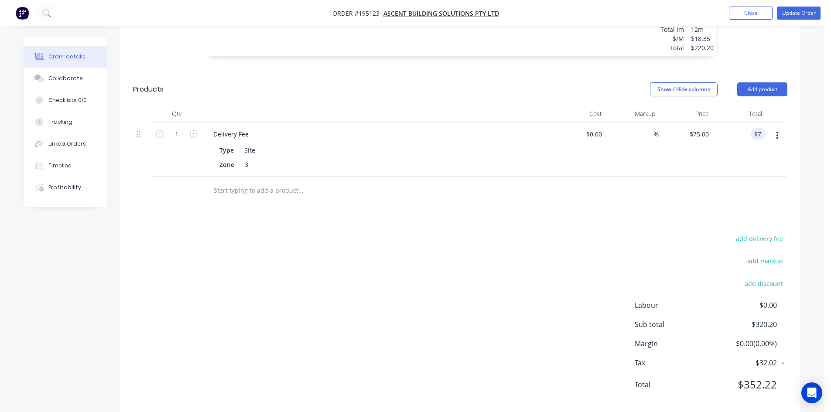
click at [653, 184] on div at bounding box center [460, 191] width 654 height 28
click at [807, 17] on button "Update Order" at bounding box center [799, 13] width 44 height 13
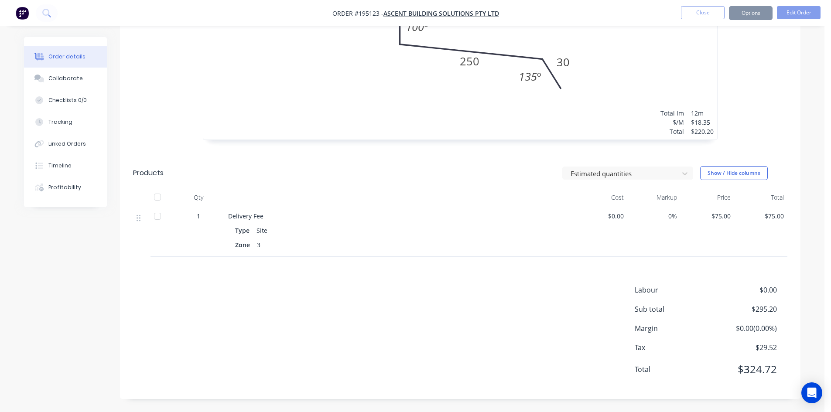
scroll to position [0, 0]
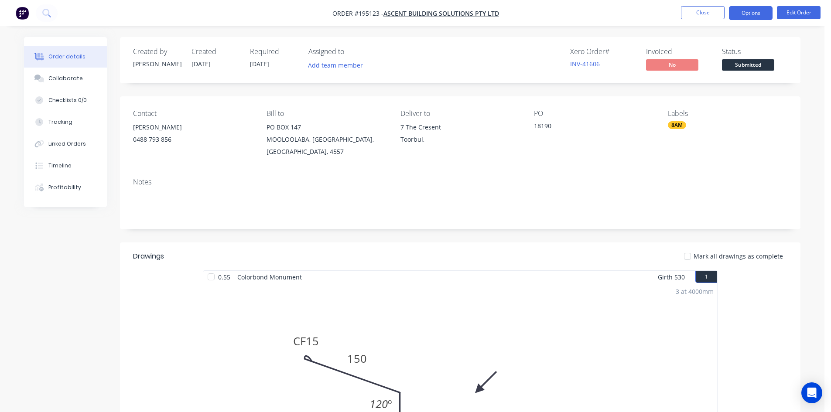
click at [747, 15] on button "Options" at bounding box center [751, 13] width 44 height 14
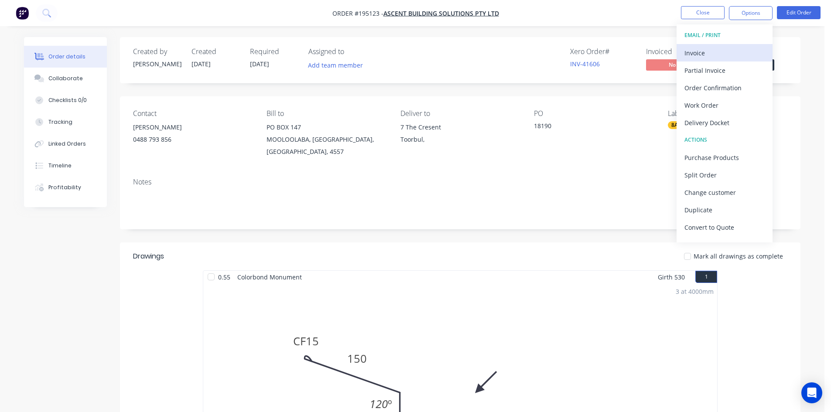
click at [723, 50] on div "Invoice" at bounding box center [724, 53] width 80 height 13
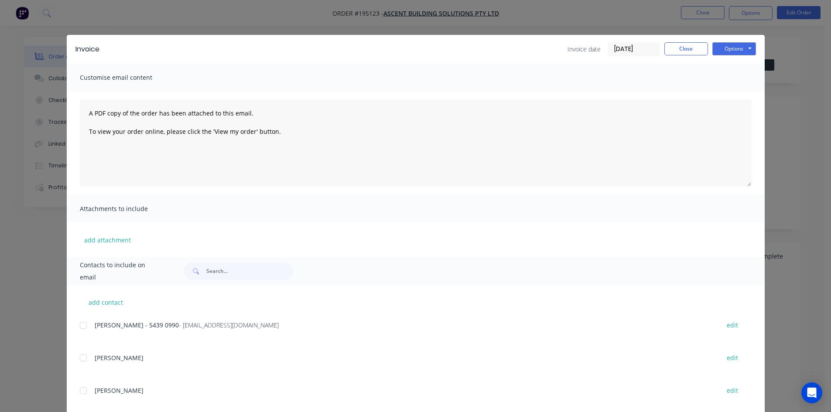
click at [79, 324] on div at bounding box center [83, 325] width 17 height 17
click at [735, 45] on button "Options" at bounding box center [734, 48] width 44 height 13
click at [732, 96] on button "Email" at bounding box center [740, 93] width 56 height 14
click at [689, 45] on button "Close" at bounding box center [686, 48] width 44 height 13
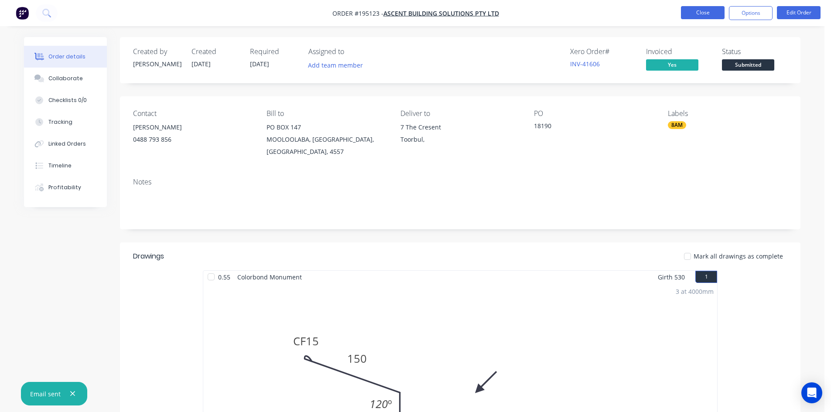
click at [701, 14] on button "Close" at bounding box center [703, 12] width 44 height 13
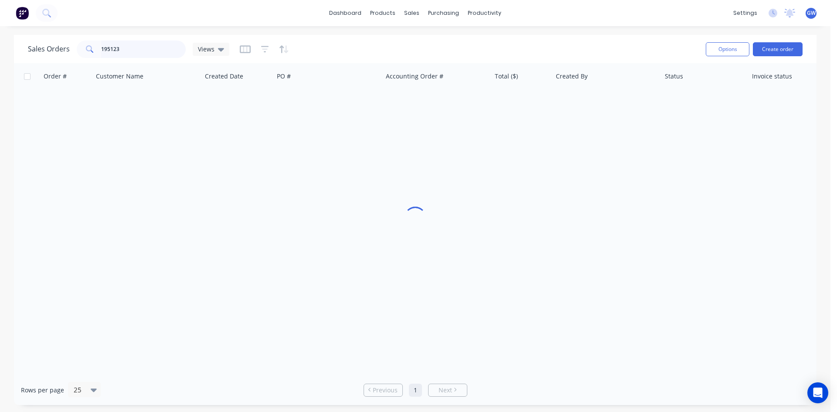
click at [131, 51] on input "195123" at bounding box center [143, 49] width 85 height 17
click at [130, 51] on input "195123" at bounding box center [143, 49] width 85 height 17
type input "195131"
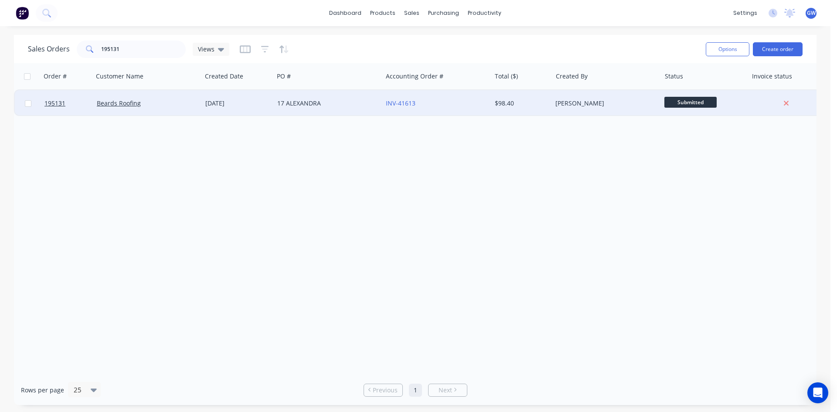
click at [621, 107] on div "[PERSON_NAME]" at bounding box center [604, 103] width 97 height 9
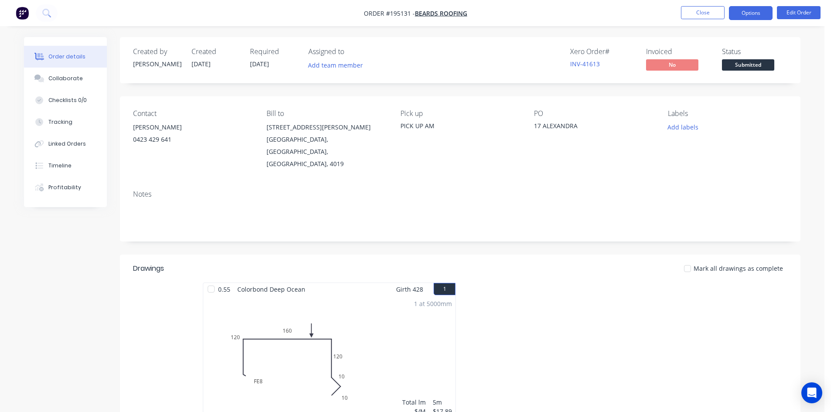
drag, startPoint x: 766, startPoint y: 14, endPoint x: 763, endPoint y: 20, distance: 6.1
click at [766, 14] on button "Options" at bounding box center [751, 13] width 44 height 14
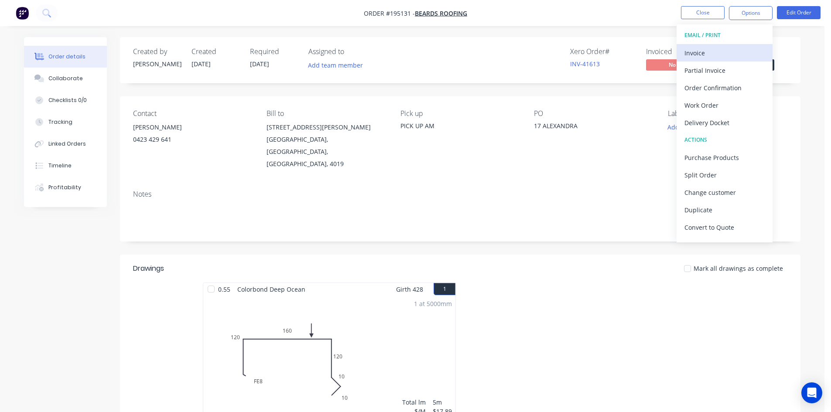
click at [726, 50] on div "Invoice" at bounding box center [724, 53] width 80 height 13
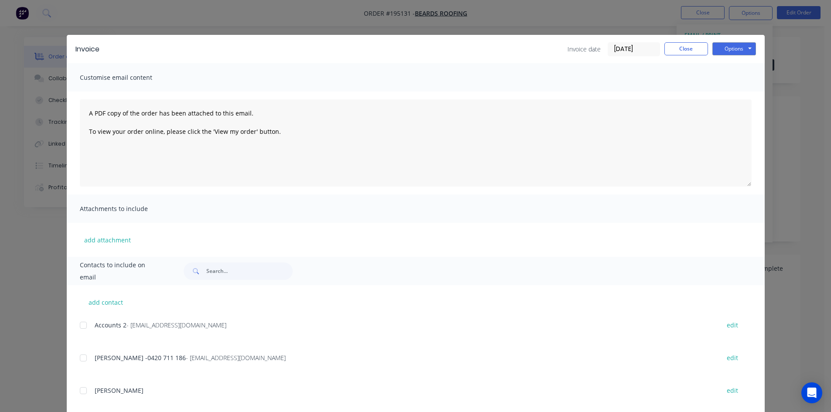
click at [81, 325] on div at bounding box center [83, 325] width 17 height 17
click at [80, 359] on div at bounding box center [83, 357] width 17 height 17
click at [734, 50] on button "Options" at bounding box center [734, 48] width 44 height 13
click at [735, 92] on button "Email" at bounding box center [740, 93] width 56 height 14
click at [694, 49] on button "Close" at bounding box center [686, 48] width 44 height 13
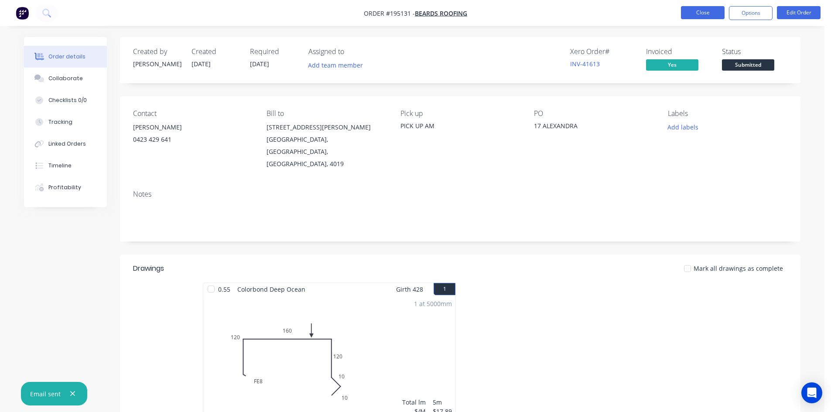
click at [700, 8] on button "Close" at bounding box center [703, 12] width 44 height 13
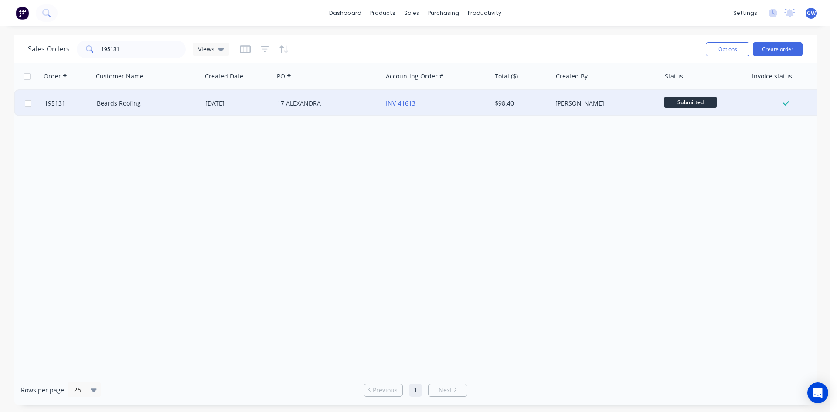
click at [534, 109] on div "$98.40" at bounding box center [522, 103] width 61 height 26
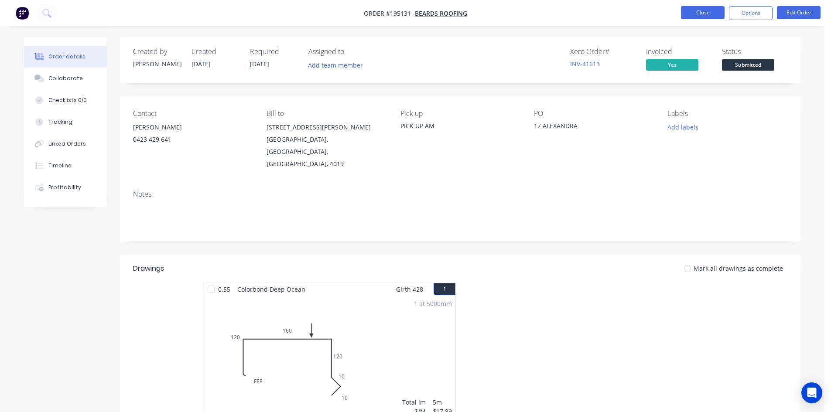
click at [701, 10] on button "Close" at bounding box center [703, 12] width 44 height 13
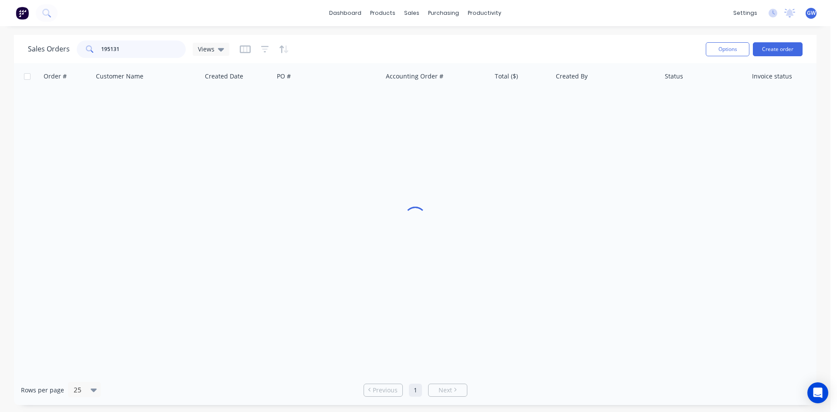
click at [157, 45] on input "195131" at bounding box center [143, 49] width 85 height 17
type input "195097"
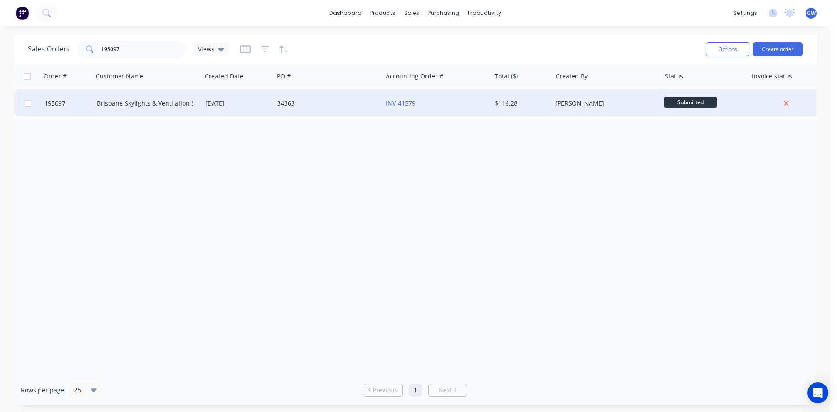
click at [616, 98] on div "[PERSON_NAME]" at bounding box center [606, 103] width 109 height 26
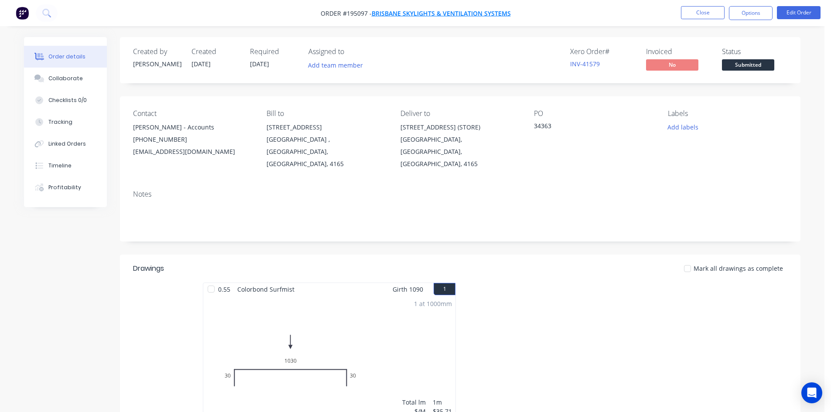
click at [450, 14] on span "Brisbane Skylights & Ventilation Systems" at bounding box center [441, 13] width 139 height 8
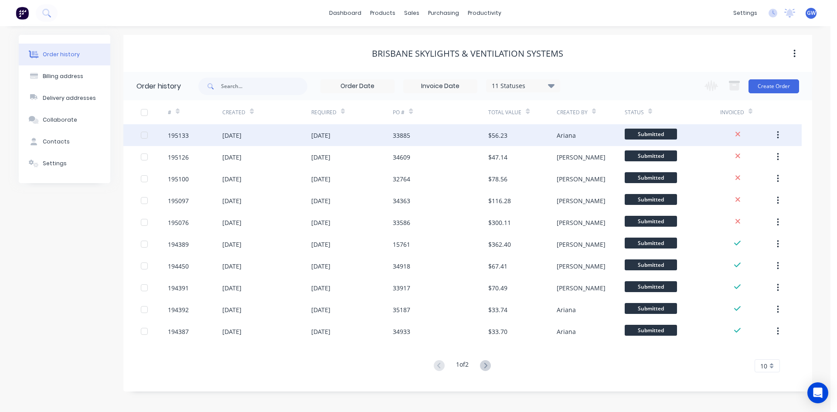
click at [311, 138] on div "[DATE]" at bounding box center [266, 135] width 89 height 22
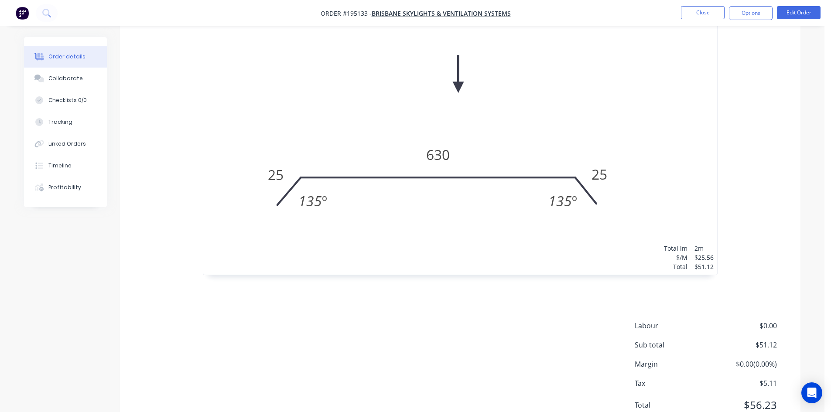
scroll to position [311, 0]
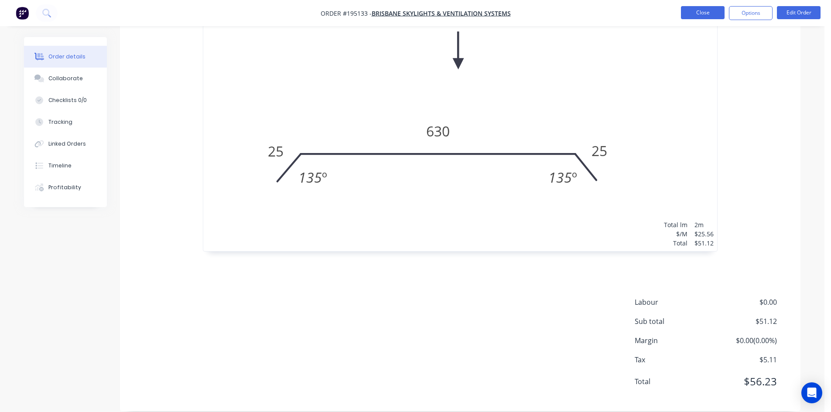
click at [694, 16] on button "Close" at bounding box center [703, 12] width 44 height 13
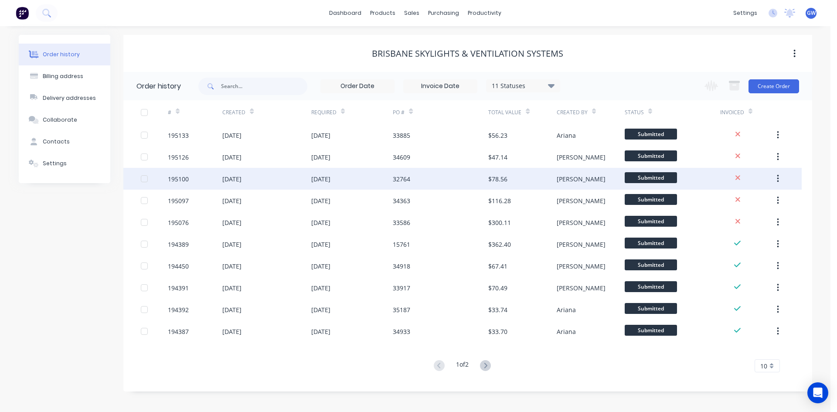
click at [305, 179] on div "[DATE]" at bounding box center [266, 179] width 89 height 22
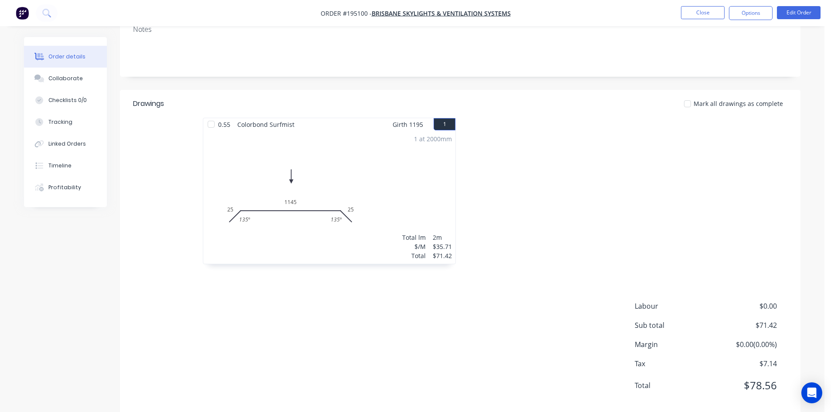
scroll to position [169, 0]
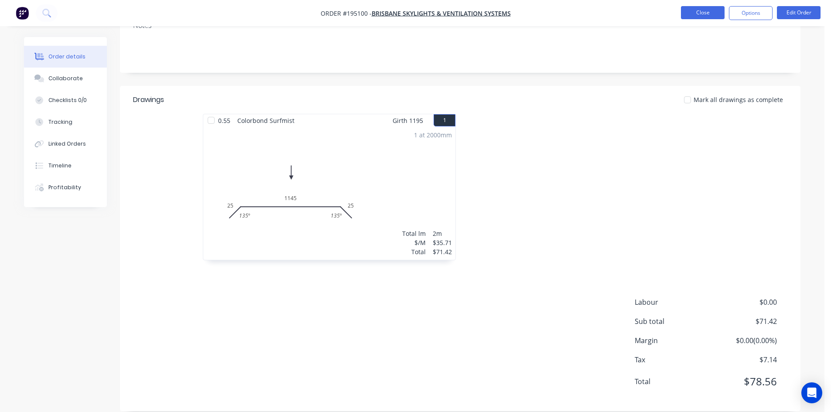
click at [702, 15] on button "Close" at bounding box center [703, 12] width 44 height 13
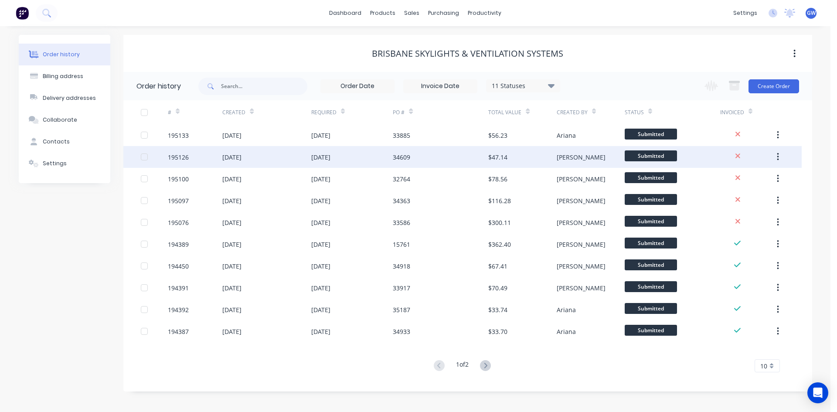
click at [301, 160] on div "[DATE]" at bounding box center [266, 157] width 89 height 22
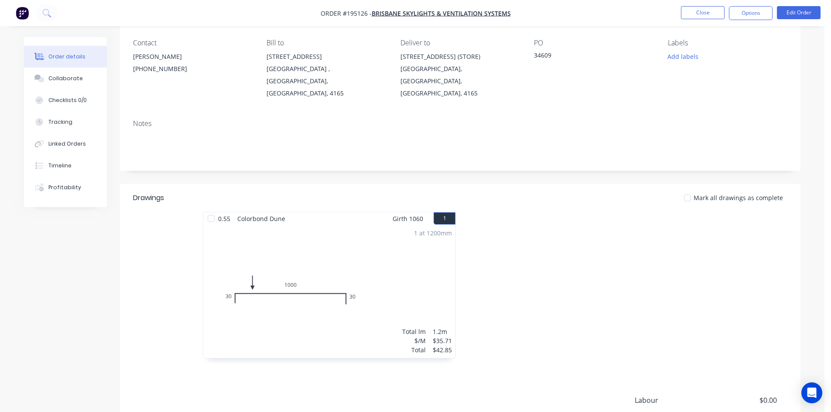
scroll to position [169, 0]
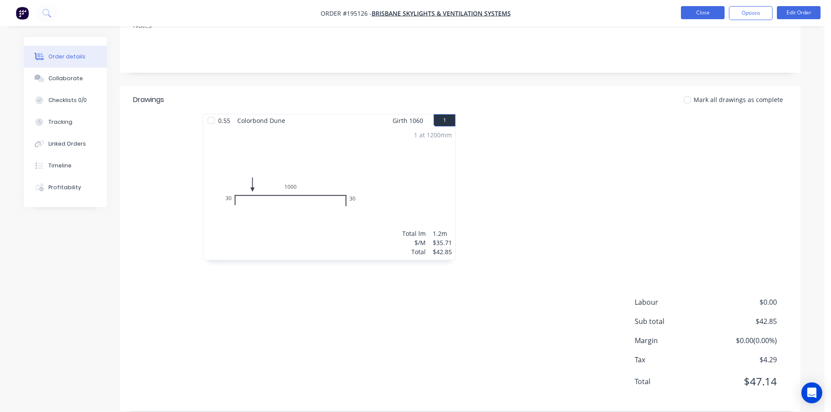
click at [699, 15] on button "Close" at bounding box center [703, 12] width 44 height 13
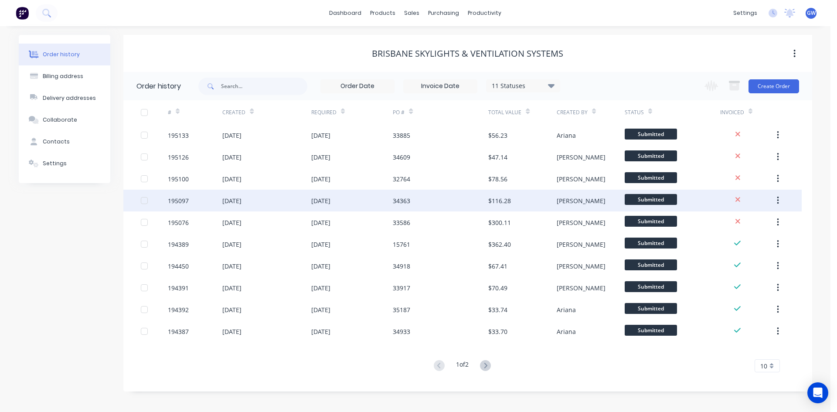
click at [373, 197] on div "[DATE]" at bounding box center [352, 201] width 82 height 22
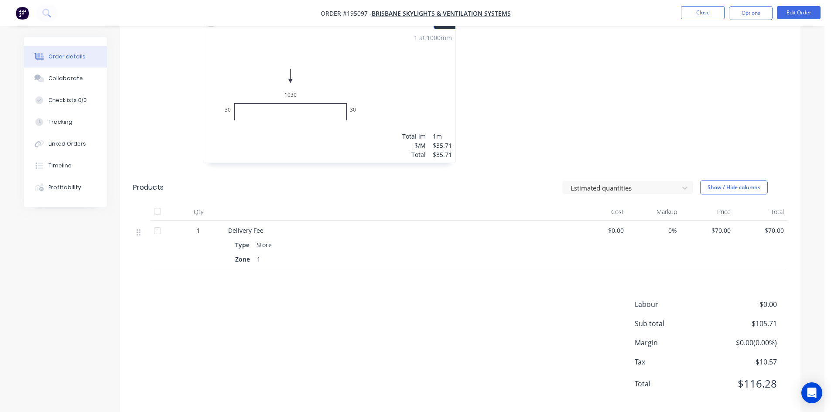
scroll to position [268, 0]
click at [800, 14] on button "Edit Order" at bounding box center [799, 12] width 44 height 13
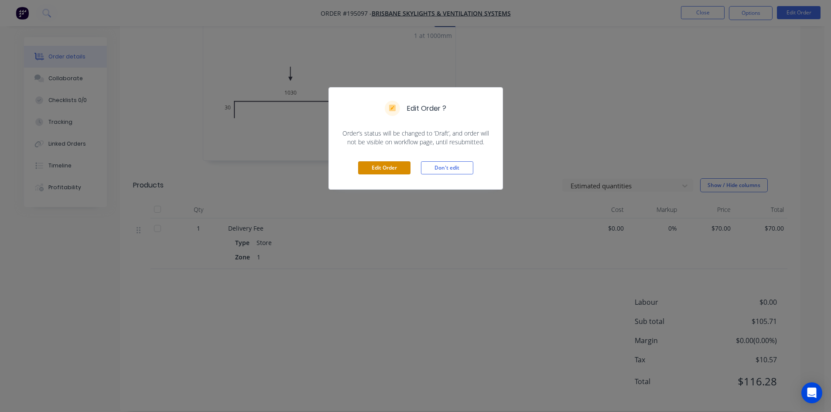
click at [386, 169] on button "Edit Order" at bounding box center [384, 167] width 52 height 13
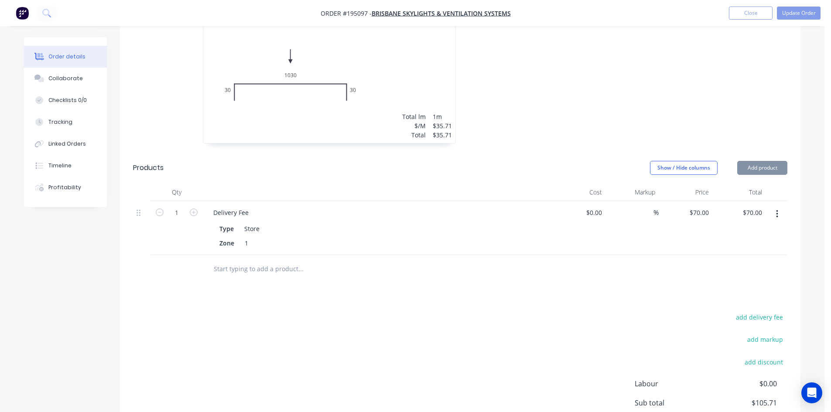
scroll to position [397, 0]
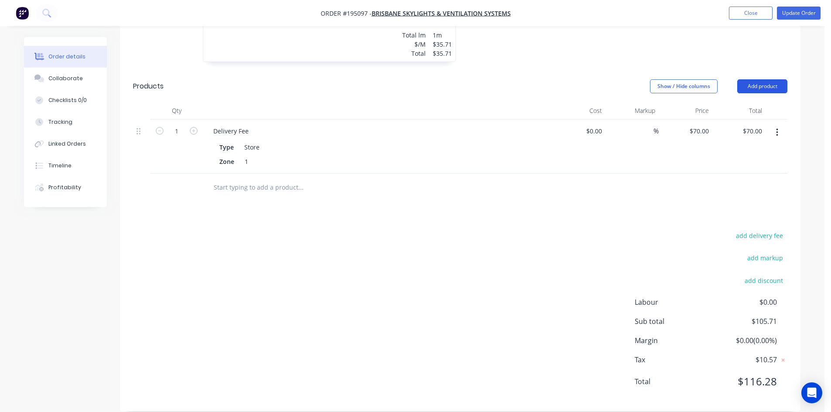
click at [771, 79] on button "Add product" at bounding box center [762, 86] width 50 height 14
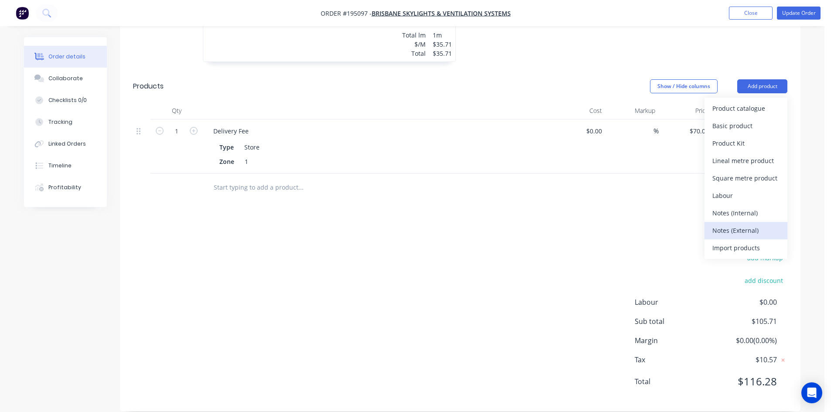
click at [765, 224] on div "Notes (External)" at bounding box center [745, 230] width 67 height 13
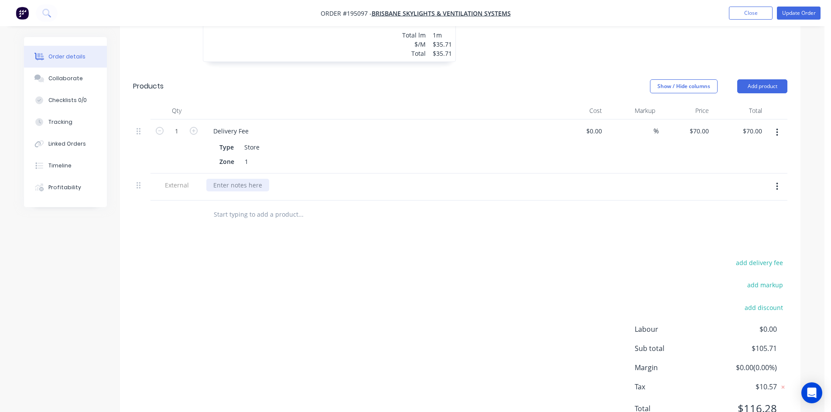
click at [251, 179] on div at bounding box center [237, 185] width 63 height 13
click at [239, 179] on div at bounding box center [237, 185] width 63 height 13
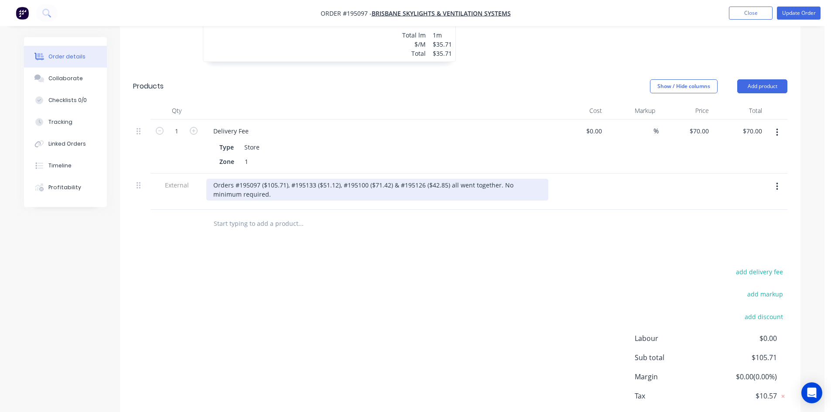
drag, startPoint x: 252, startPoint y: 185, endPoint x: 181, endPoint y: 174, distance: 71.6
click at [181, 174] on div "External Orders #195097 ($105.71), #195133 ($51.12), #195100 ($71.42) & #195126…" at bounding box center [460, 192] width 654 height 36
copy div "Orders #195097 ($105.71), #195133 ($51.12), #195100 ($71.42) & #195126 ($42.85)…"
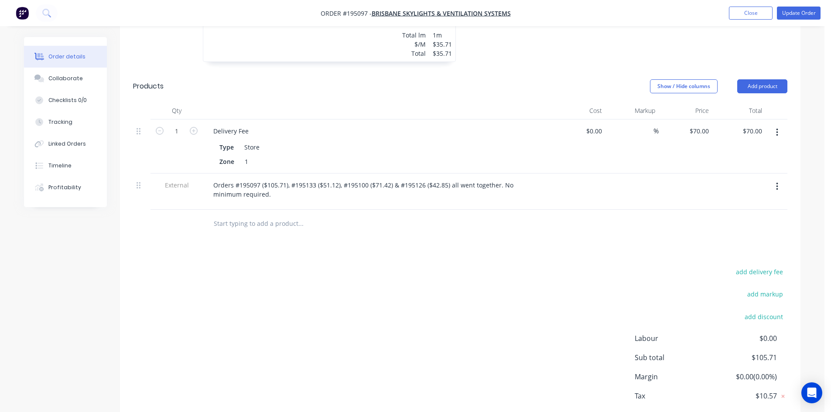
click at [432, 266] on div "add delivery fee add markup add discount Labour $0.00 Sub total $105.71 Margin …" at bounding box center [460, 350] width 654 height 168
click at [818, 11] on button "Update Order" at bounding box center [799, 13] width 44 height 13
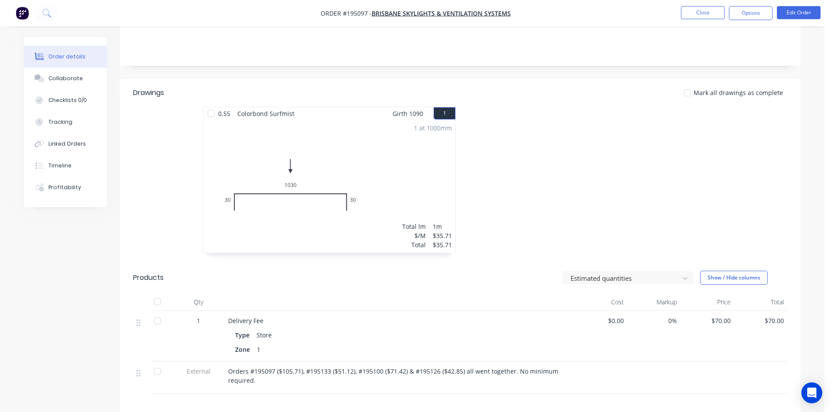
scroll to position [218, 0]
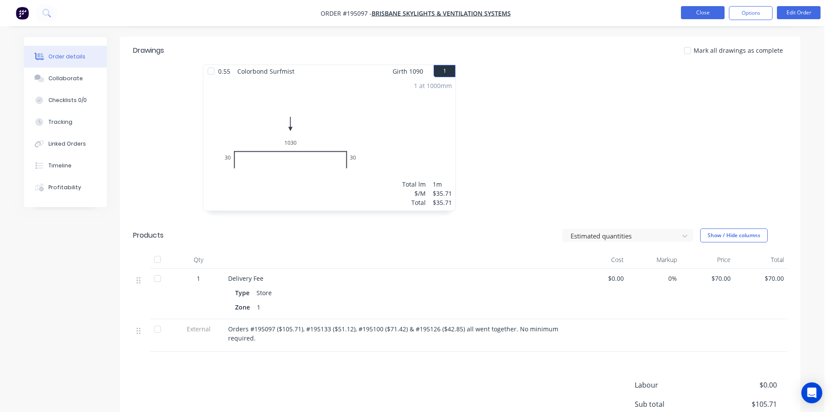
click at [712, 10] on button "Close" at bounding box center [703, 12] width 44 height 13
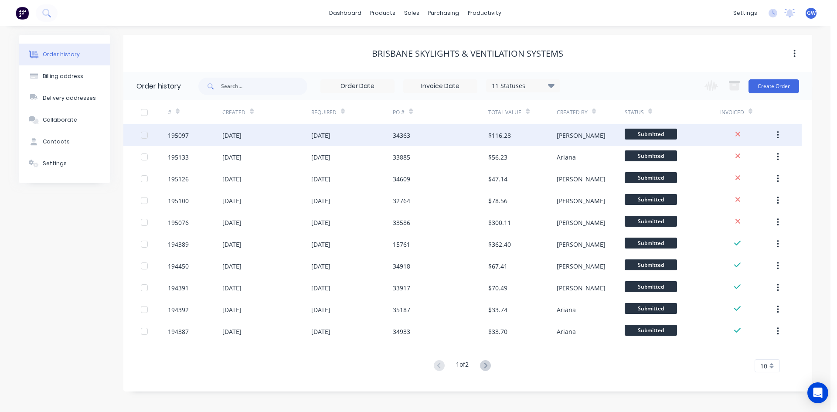
click at [348, 134] on div "[DATE]" at bounding box center [352, 135] width 82 height 22
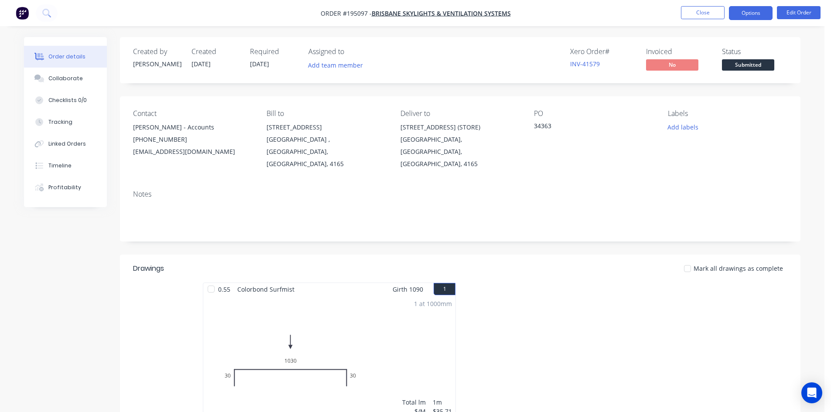
click at [754, 14] on button "Options" at bounding box center [751, 13] width 44 height 14
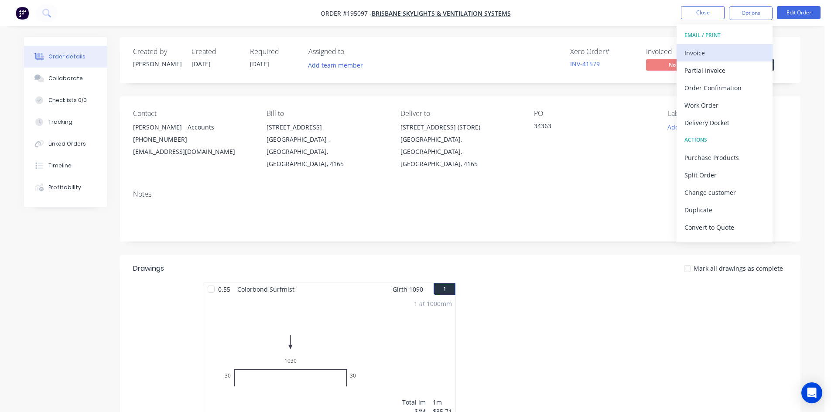
click at [740, 54] on div "Invoice" at bounding box center [724, 53] width 80 height 13
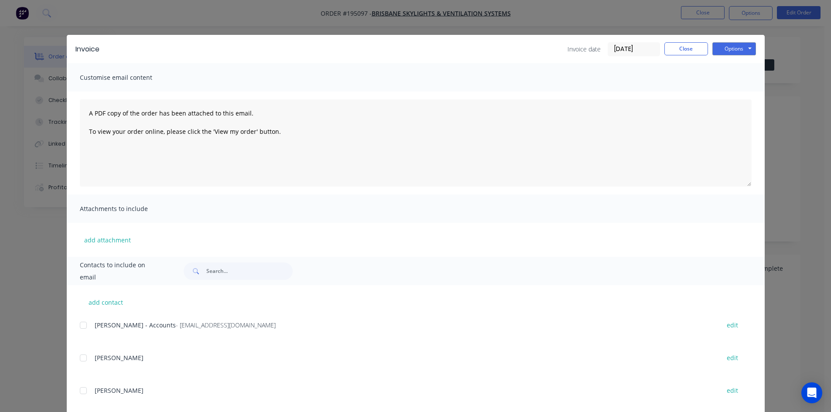
click at [80, 322] on div at bounding box center [83, 325] width 17 height 17
click at [732, 53] on button "Options" at bounding box center [734, 48] width 44 height 13
click at [735, 94] on button "Email" at bounding box center [740, 93] width 56 height 14
click at [681, 50] on button "Close" at bounding box center [686, 48] width 44 height 13
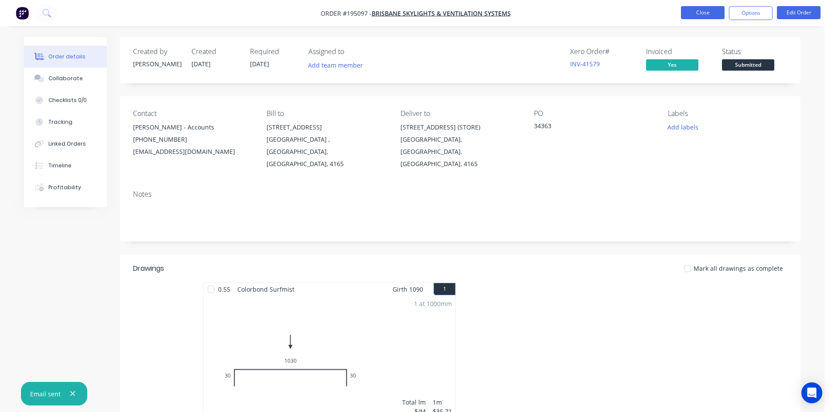
click at [703, 12] on button "Close" at bounding box center [703, 12] width 44 height 13
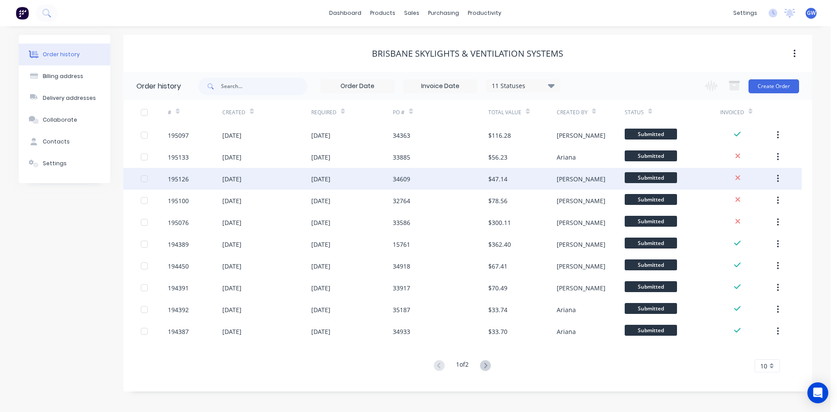
click at [374, 182] on div "[DATE]" at bounding box center [352, 179] width 82 height 22
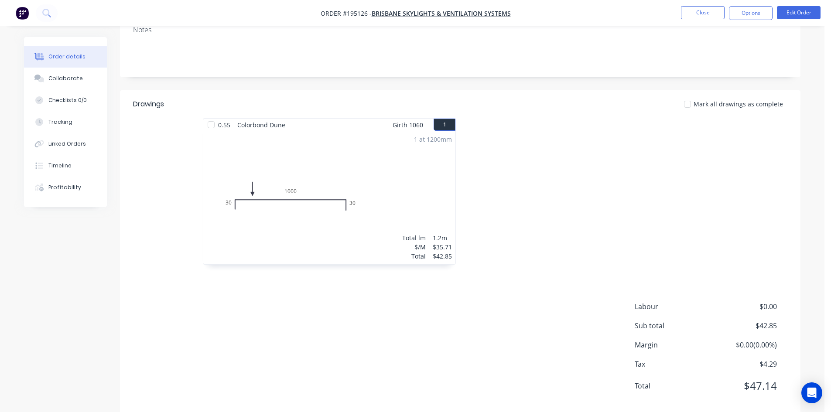
scroll to position [169, 0]
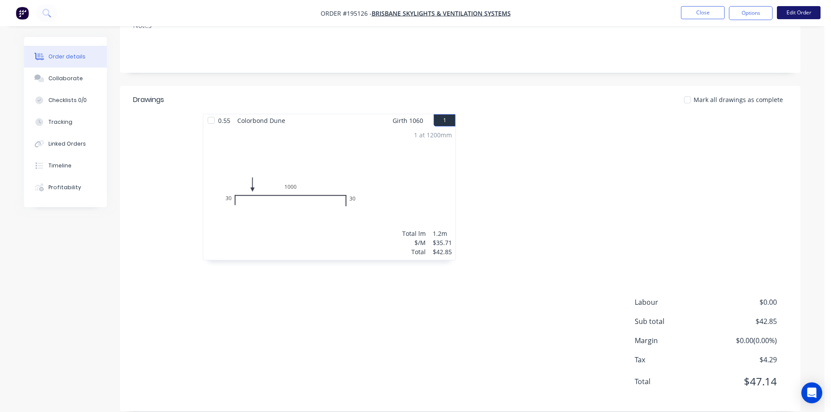
click at [795, 14] on button "Edit Order" at bounding box center [799, 12] width 44 height 13
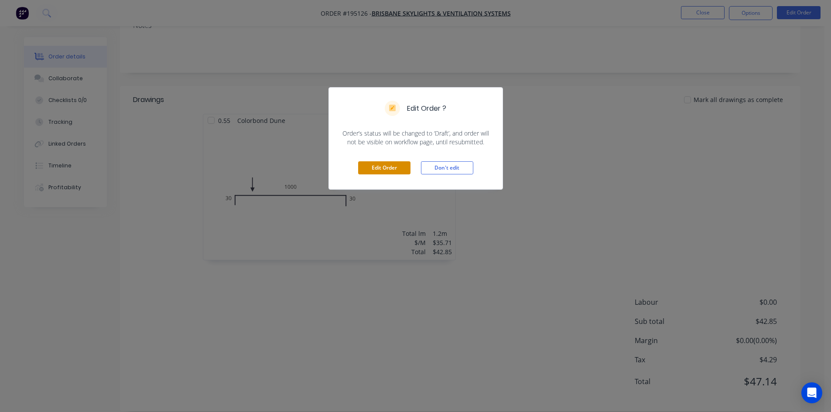
click at [408, 168] on button "Edit Order" at bounding box center [384, 167] width 52 height 13
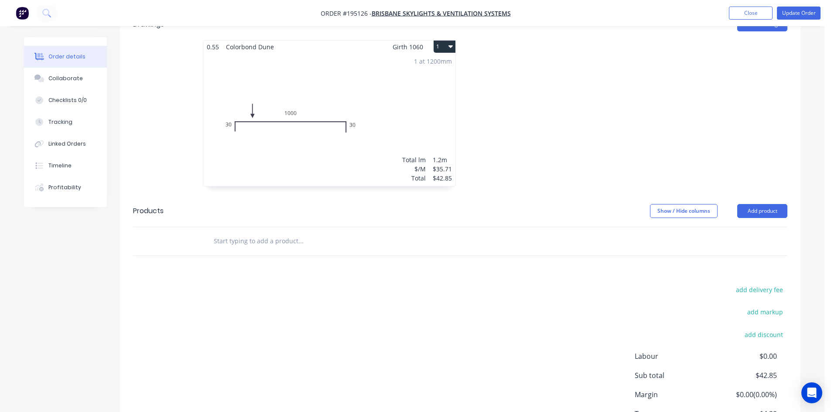
scroll to position [326, 0]
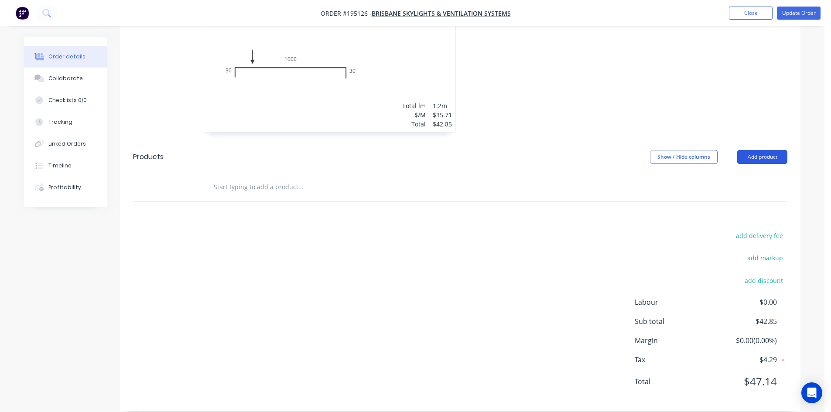
click at [762, 150] on button "Add product" at bounding box center [762, 157] width 50 height 14
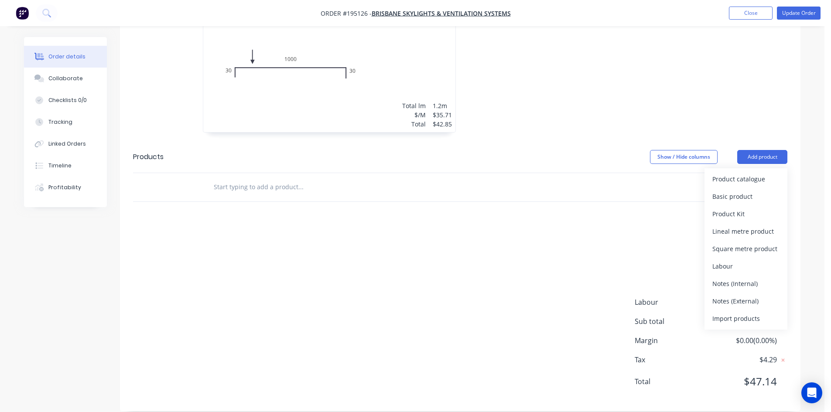
drag, startPoint x: 757, startPoint y: 290, endPoint x: 580, endPoint y: 260, distance: 179.5
click at [756, 295] on div "Notes (External)" at bounding box center [745, 301] width 67 height 13
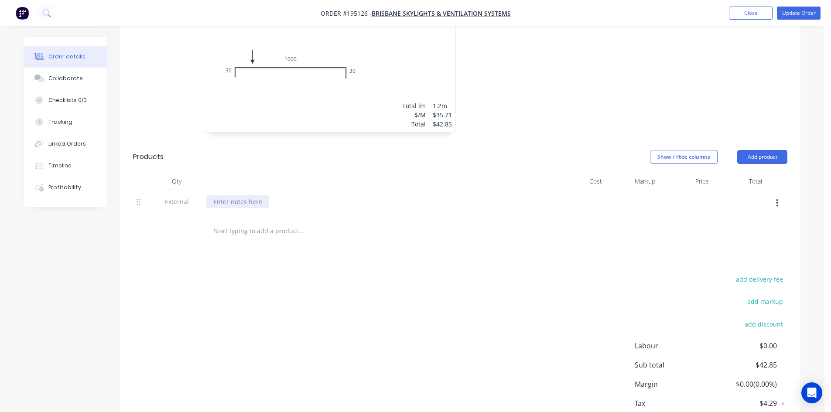
click at [248, 195] on div at bounding box center [237, 201] width 63 height 13
paste div
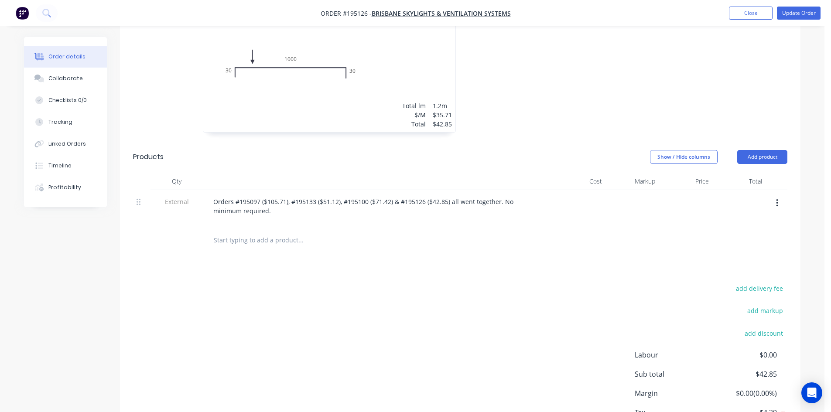
drag, startPoint x: 447, startPoint y: 159, endPoint x: 630, endPoint y: 107, distance: 190.3
click at [447, 159] on header "Products Show / Hide columns Add product" at bounding box center [460, 156] width 680 height 31
click at [797, 7] on button "Update Order" at bounding box center [799, 13] width 44 height 13
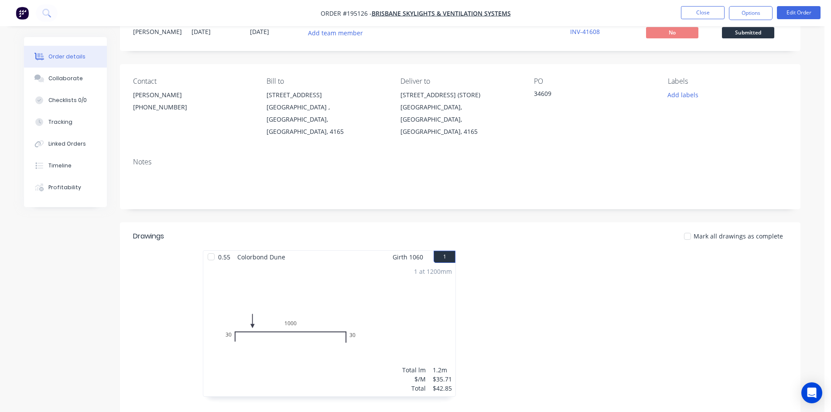
scroll to position [0, 0]
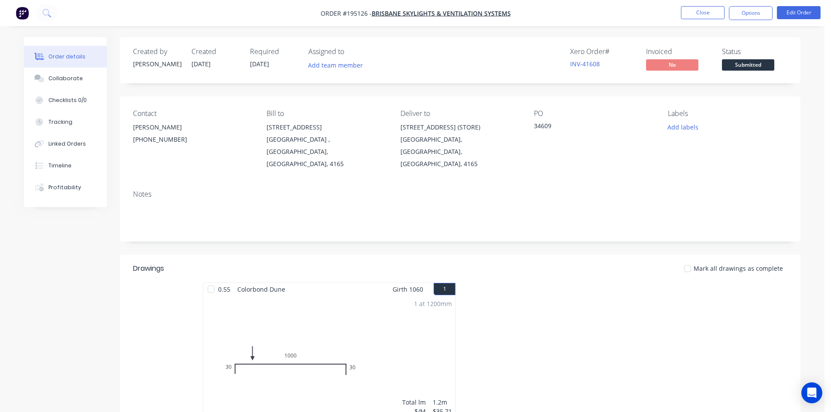
click at [733, 5] on nav "Order #195126 - Brisbane Skylights & Ventilation Systems Close Options Edit Ord…" at bounding box center [415, 13] width 831 height 26
click at [733, 7] on button "Options" at bounding box center [751, 13] width 44 height 14
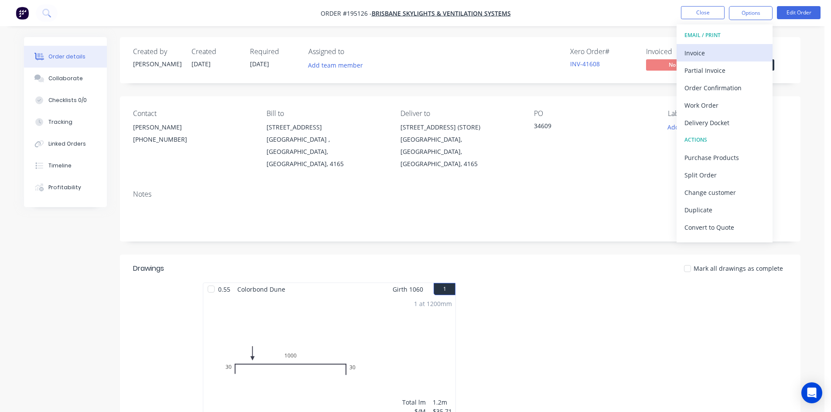
click at [729, 49] on div "Invoice" at bounding box center [724, 53] width 80 height 13
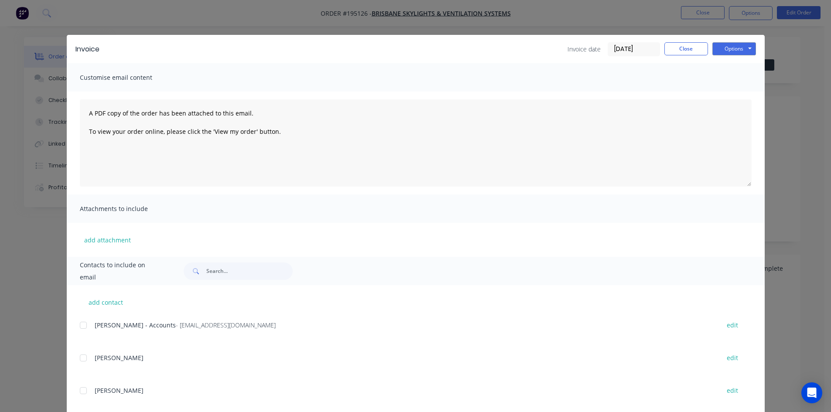
drag, startPoint x: 85, startPoint y: 321, endPoint x: 198, endPoint y: 259, distance: 128.9
click at [85, 322] on div at bounding box center [83, 325] width 17 height 17
click at [728, 46] on button "Options" at bounding box center [734, 48] width 44 height 13
click at [732, 92] on button "Email" at bounding box center [740, 93] width 56 height 14
click at [713, 10] on div "Invoice Invoice date [DATE] Close Options Preview Print Email Customise email c…" at bounding box center [415, 206] width 831 height 412
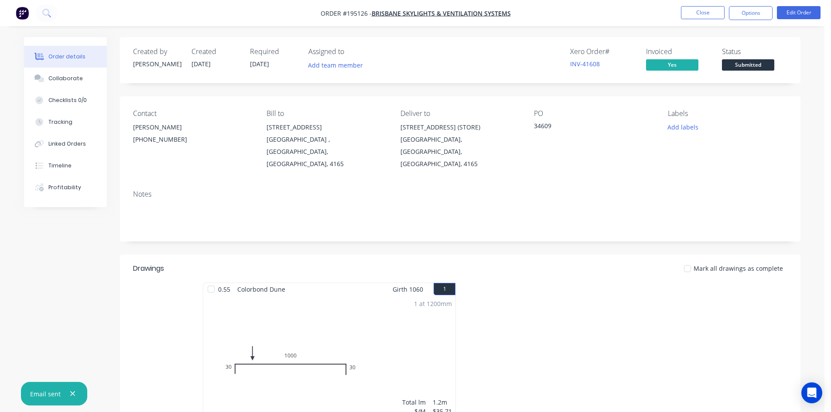
click at [713, 10] on button "Close" at bounding box center [703, 12] width 44 height 13
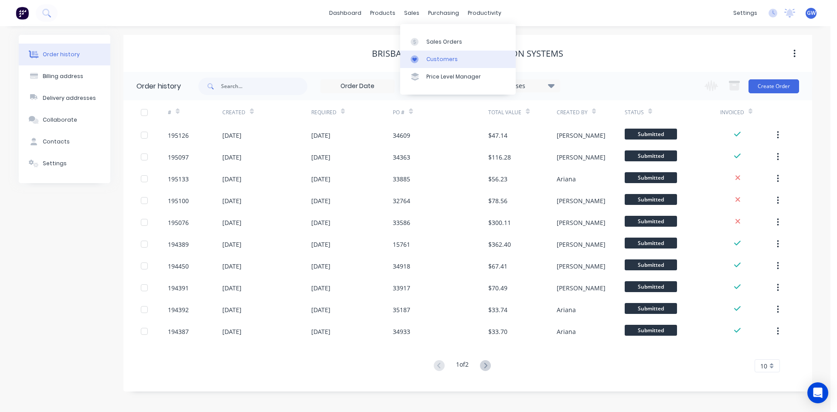
click at [441, 59] on div "Customers" at bounding box center [442, 59] width 31 height 8
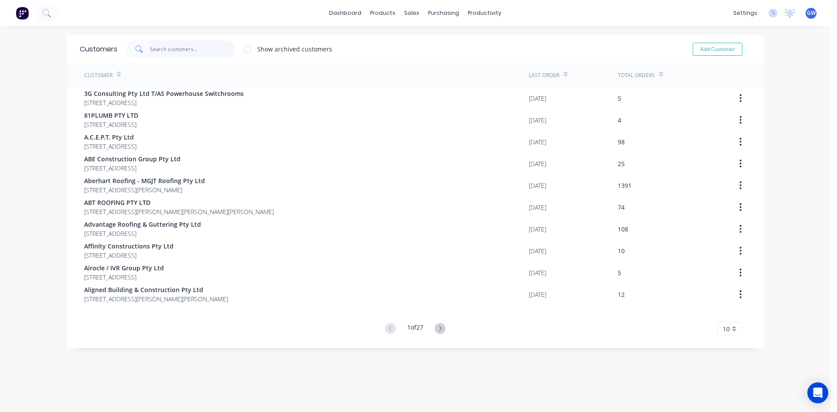
click at [197, 43] on input "text" at bounding box center [192, 49] width 85 height 17
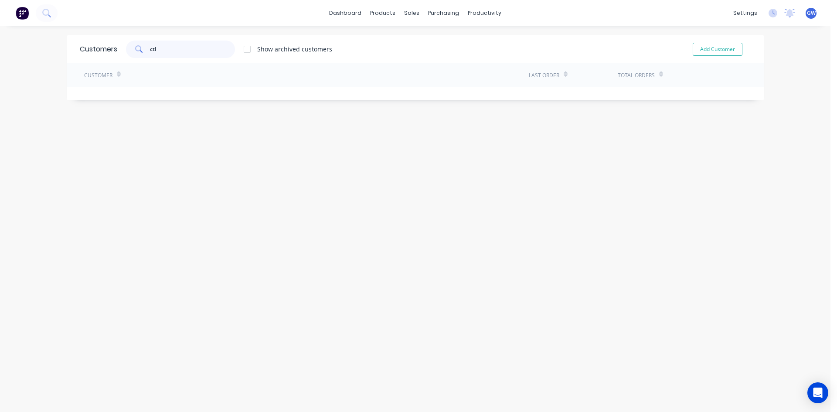
type input "ctl"
drag, startPoint x: 259, startPoint y: 56, endPoint x: 252, endPoint y: 52, distance: 7.4
click at [258, 55] on div "ctl Show archived customers" at bounding box center [224, 49] width 215 height 17
click at [248, 51] on div at bounding box center [247, 49] width 17 height 17
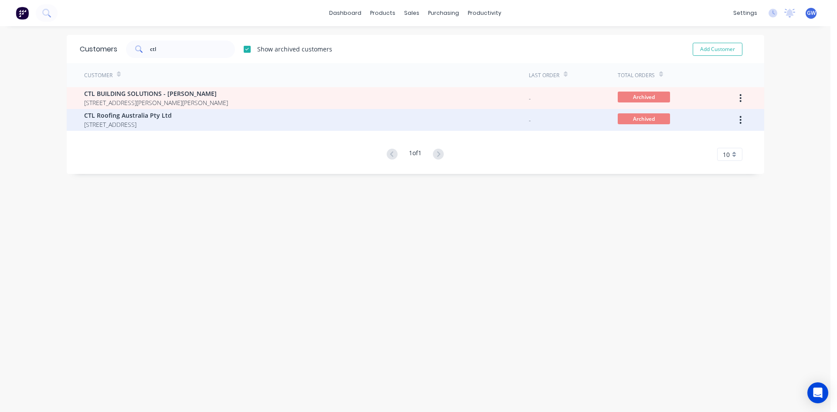
click at [332, 115] on div "CTL Roofing Australia Pty Ltd [STREET_ADDRESS]" at bounding box center [306, 120] width 445 height 22
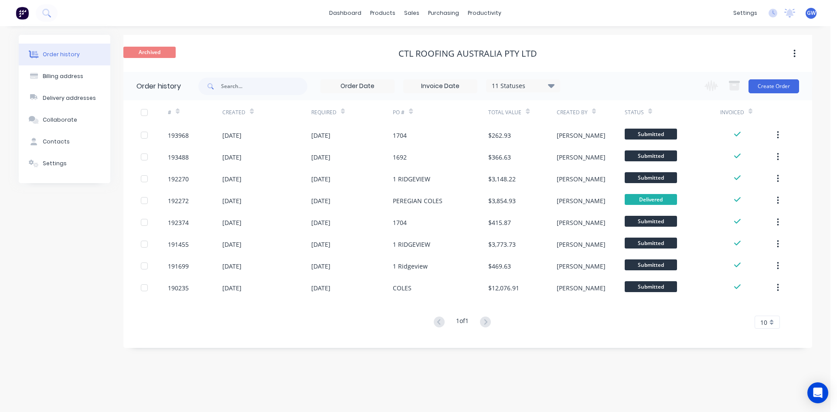
click at [794, 50] on icon "button" at bounding box center [795, 54] width 2 height 8
click at [780, 78] on div "Unarchive" at bounding box center [764, 76] width 67 height 13
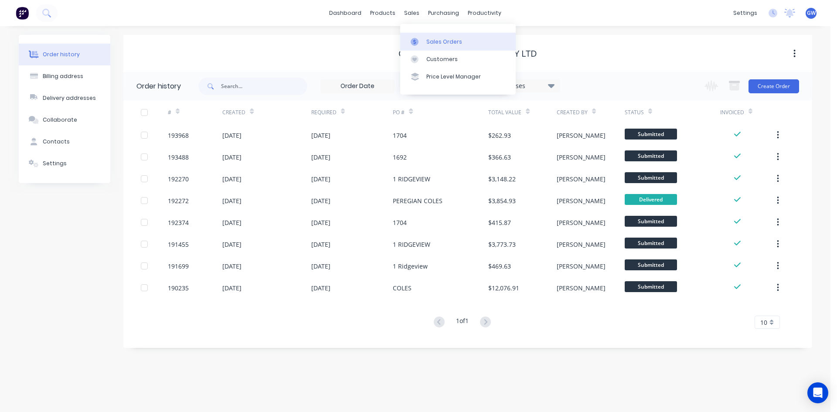
click at [450, 42] on div "Sales Orders" at bounding box center [445, 42] width 36 height 8
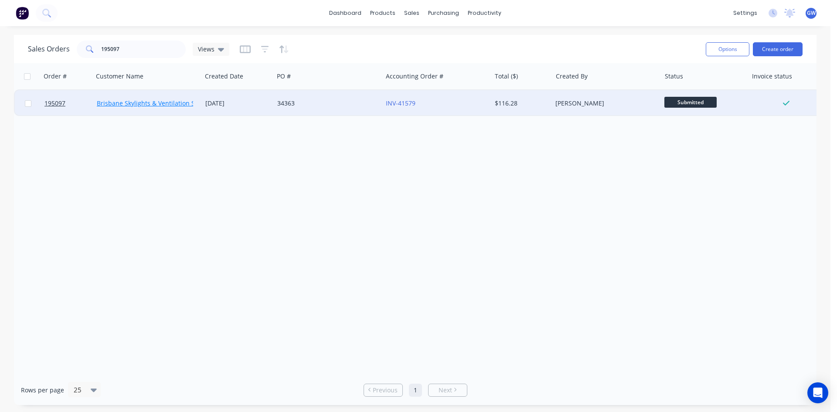
click at [158, 106] on link "Brisbane Skylights & Ventilation Systems" at bounding box center [156, 103] width 119 height 8
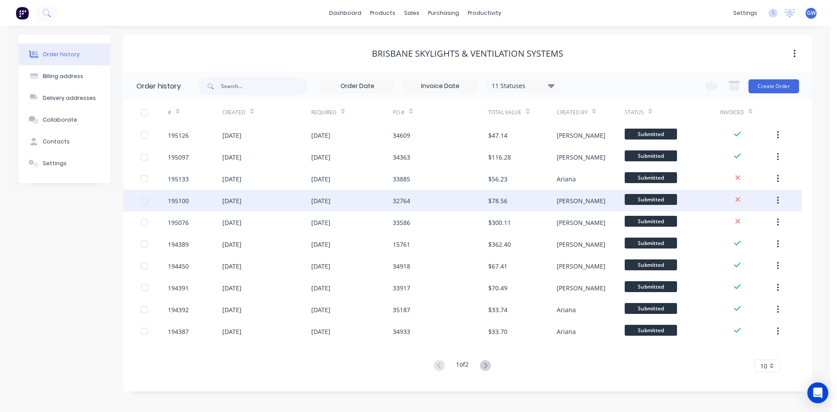
click at [329, 198] on div "[DATE]" at bounding box center [320, 200] width 19 height 9
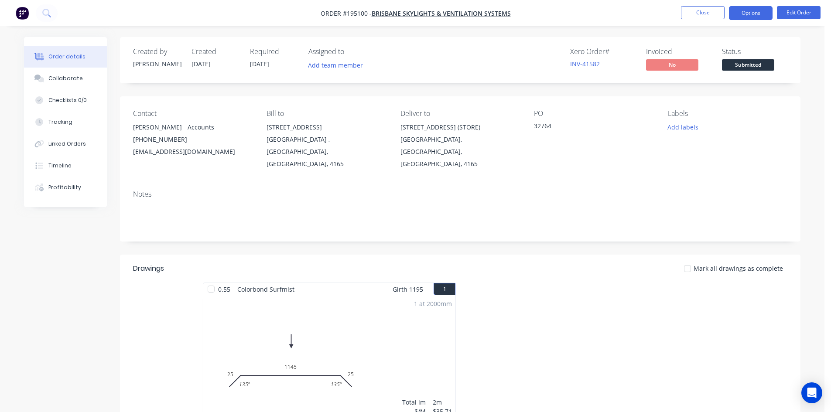
click at [755, 17] on button "Options" at bounding box center [751, 13] width 44 height 14
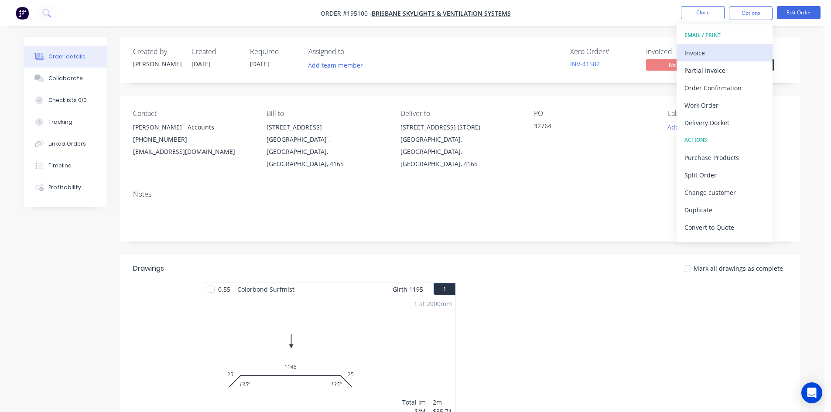
click at [742, 45] on button "Invoice" at bounding box center [724, 52] width 96 height 17
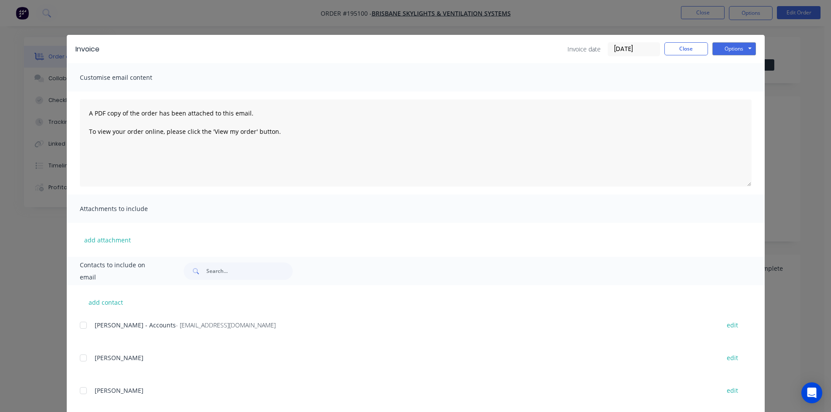
click at [77, 326] on div at bounding box center [83, 325] width 17 height 17
click at [733, 42] on button "Options" at bounding box center [734, 48] width 44 height 13
click at [735, 92] on button "Email" at bounding box center [740, 93] width 56 height 14
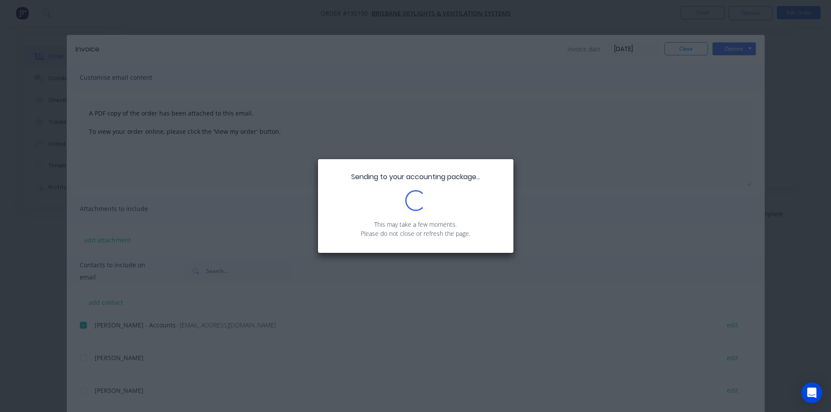
scroll to position [169, 0]
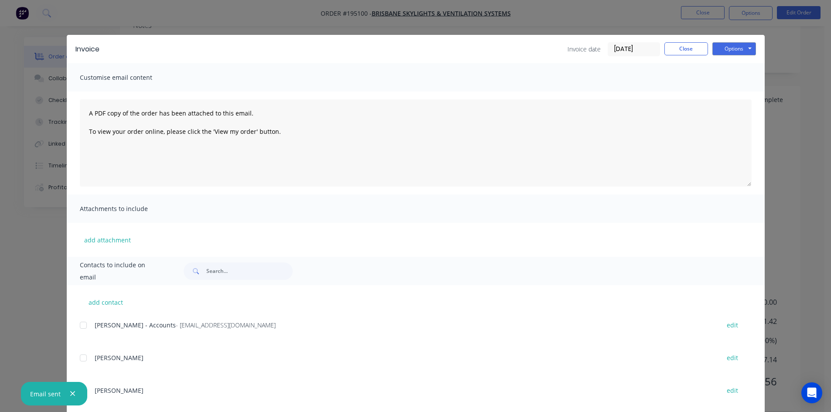
click at [785, 158] on div "Invoice Invoice date [DATE] Close Options Preview Print Email Customise email c…" at bounding box center [415, 206] width 831 height 412
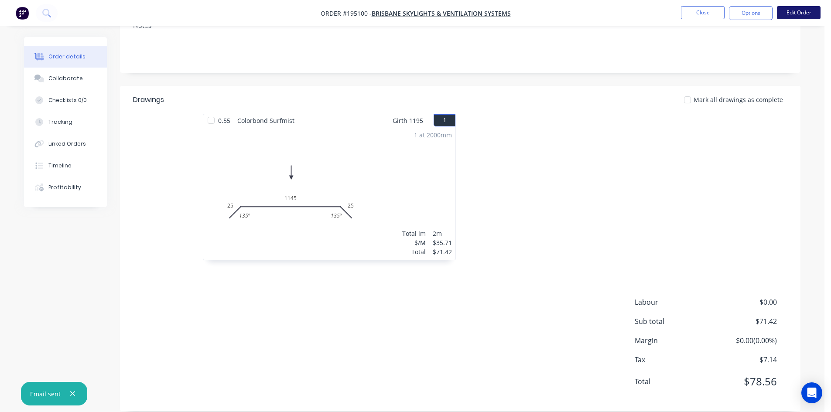
click at [786, 12] on button "Edit Order" at bounding box center [799, 12] width 44 height 13
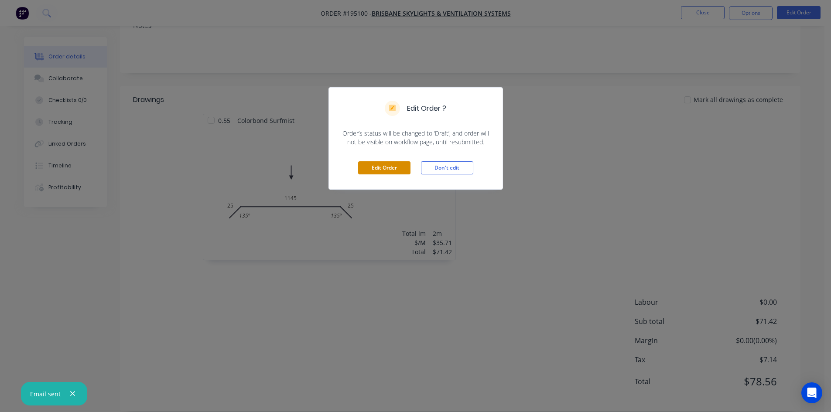
click at [380, 167] on button "Edit Order" at bounding box center [384, 167] width 52 height 13
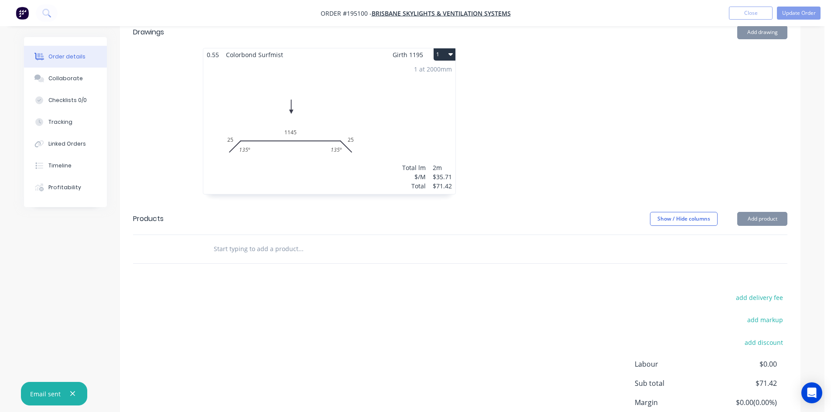
scroll to position [326, 0]
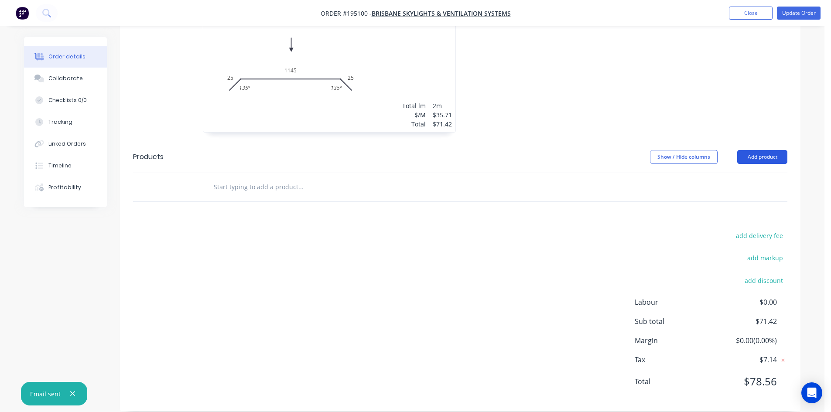
click at [754, 150] on button "Add product" at bounding box center [762, 157] width 50 height 14
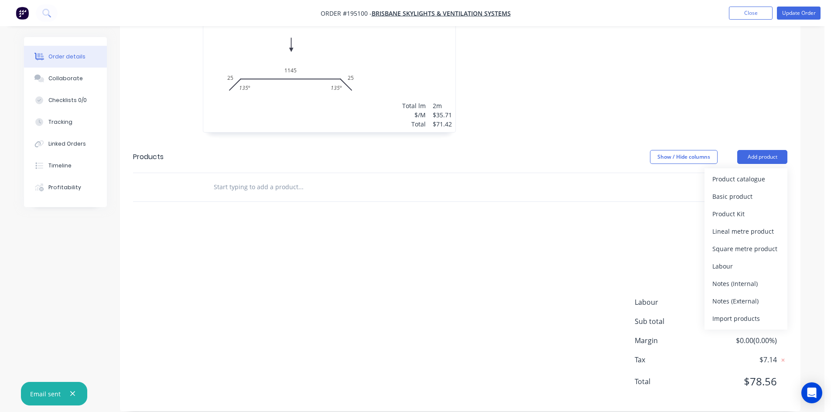
drag, startPoint x: 734, startPoint y: 285, endPoint x: 594, endPoint y: 295, distance: 140.4
click at [735, 295] on div "Notes (External)" at bounding box center [745, 301] width 67 height 13
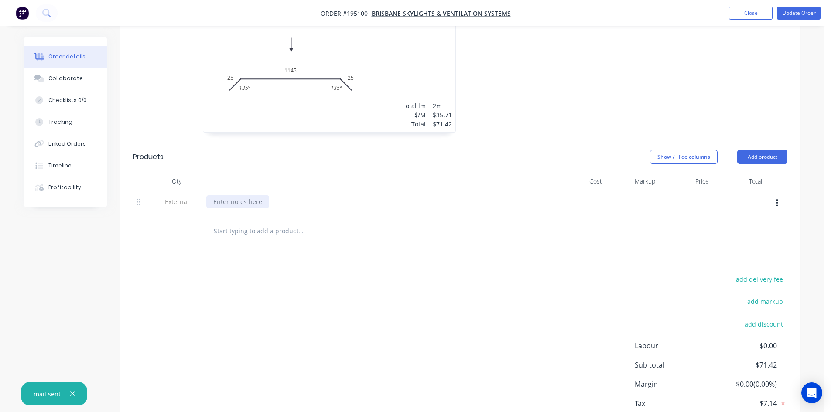
click at [246, 195] on div at bounding box center [237, 201] width 63 height 13
paste div
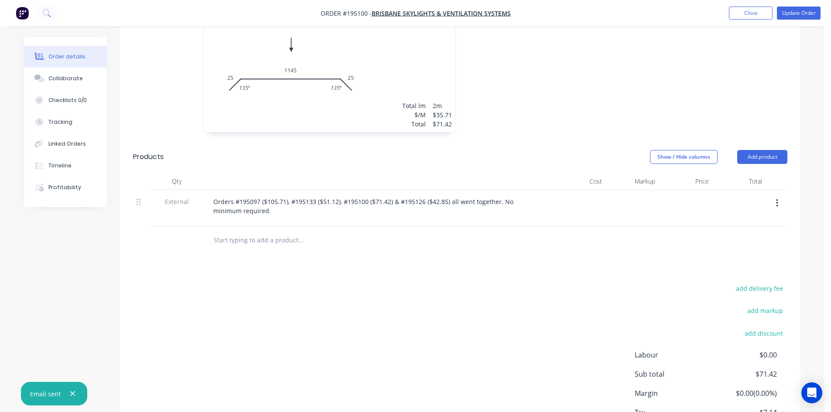
click at [605, 141] on header "Products Show / Hide columns Add product" at bounding box center [460, 156] width 680 height 31
click at [807, 11] on button "Update Order" at bounding box center [799, 13] width 44 height 13
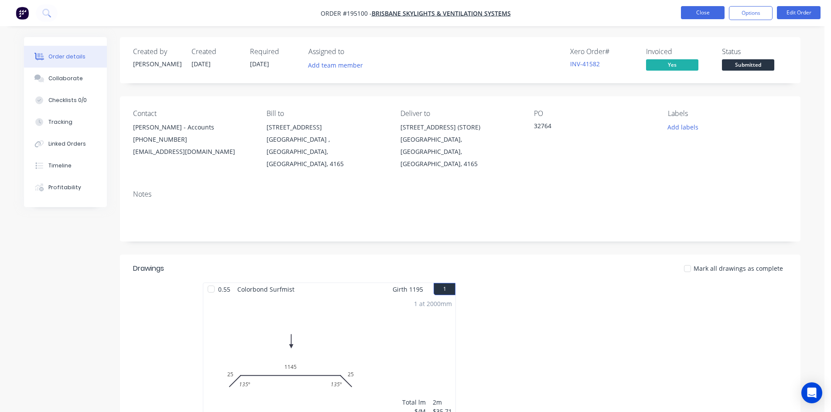
click at [701, 15] on button "Close" at bounding box center [703, 12] width 44 height 13
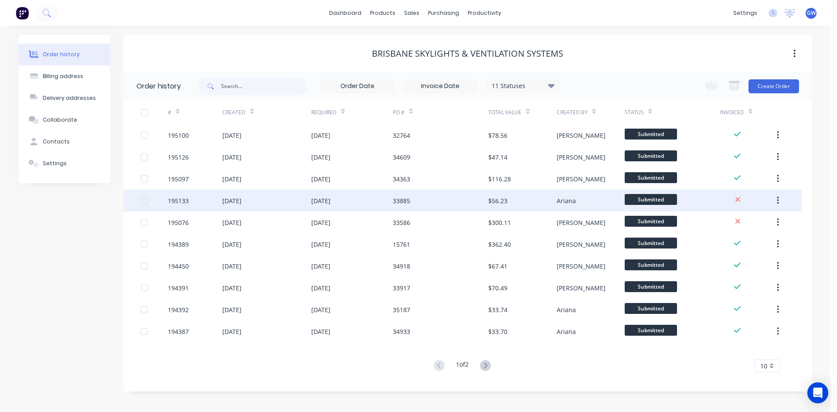
click at [401, 198] on div "33885" at bounding box center [401, 200] width 17 height 9
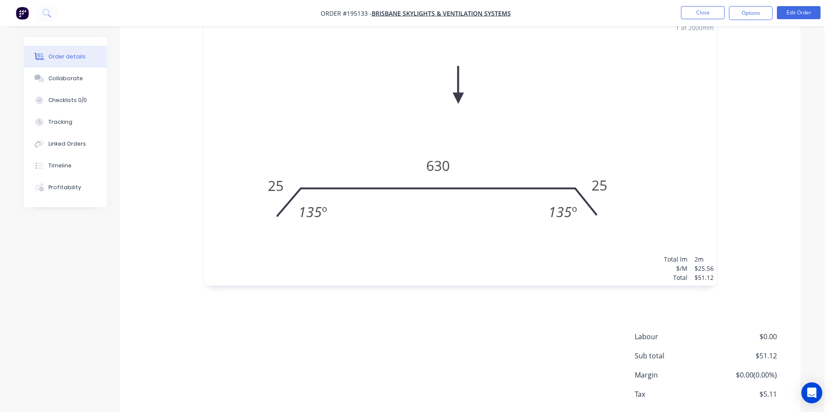
scroll to position [311, 0]
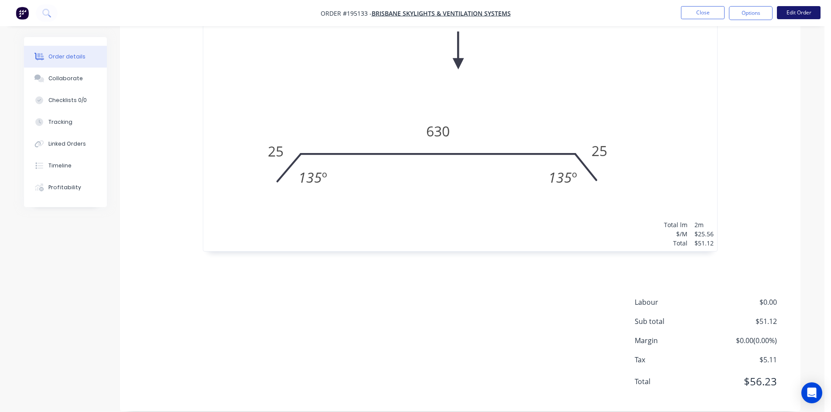
click at [799, 12] on button "Edit Order" at bounding box center [799, 12] width 44 height 13
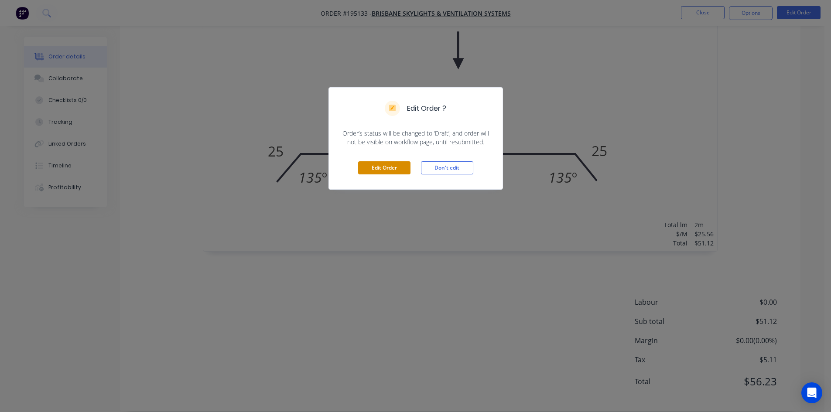
click at [390, 167] on button "Edit Order" at bounding box center [384, 167] width 52 height 13
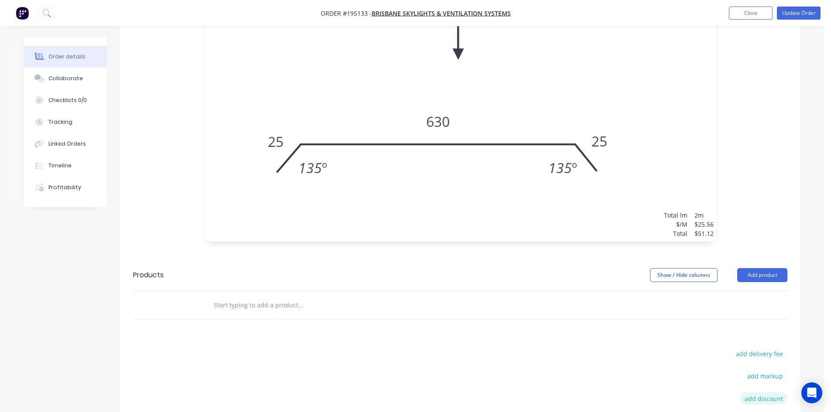
scroll to position [468, 0]
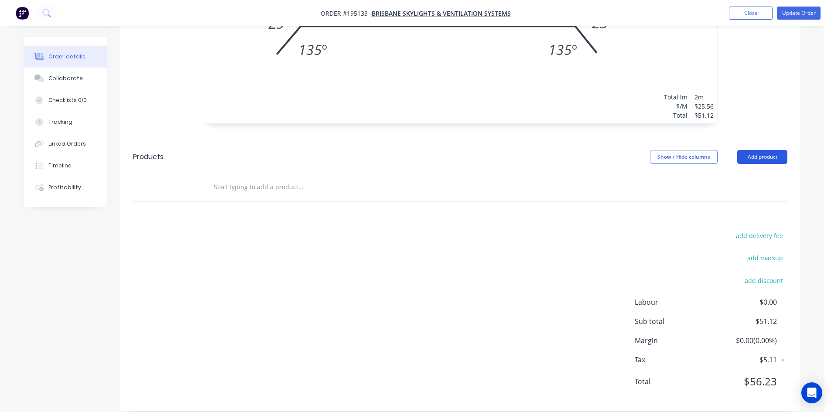
click at [758, 150] on button "Add product" at bounding box center [762, 157] width 50 height 14
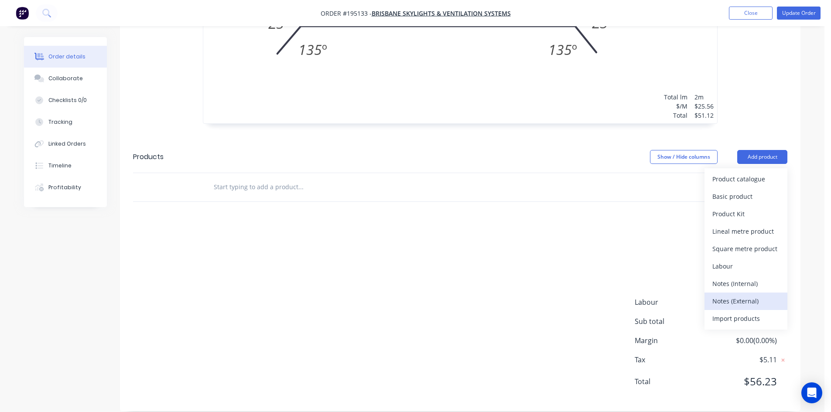
click at [759, 295] on div "Notes (External)" at bounding box center [745, 301] width 67 height 13
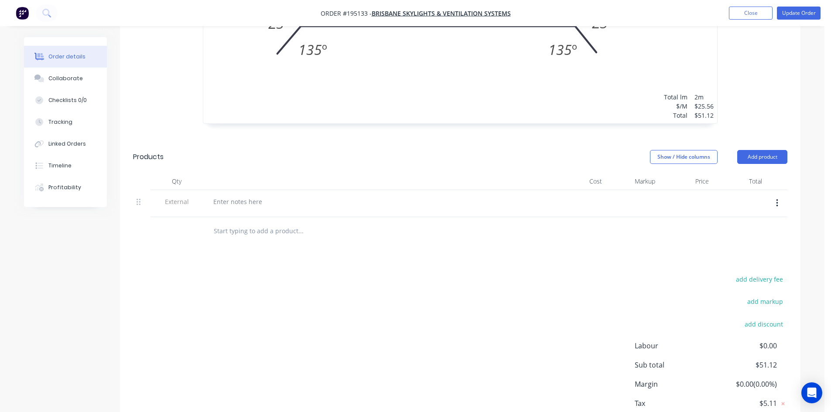
click at [240, 190] on div at bounding box center [377, 203] width 349 height 27
click at [239, 195] on div at bounding box center [237, 201] width 63 height 13
paste div
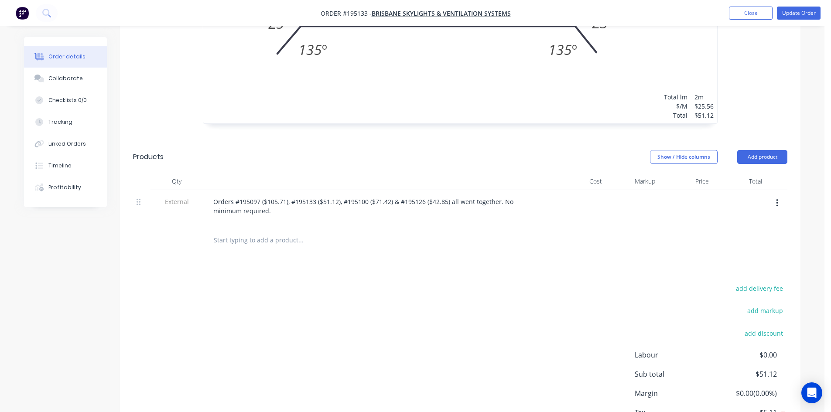
click at [259, 232] on input "text" at bounding box center [300, 240] width 174 height 17
click at [805, 16] on button "Update Order" at bounding box center [799, 13] width 44 height 13
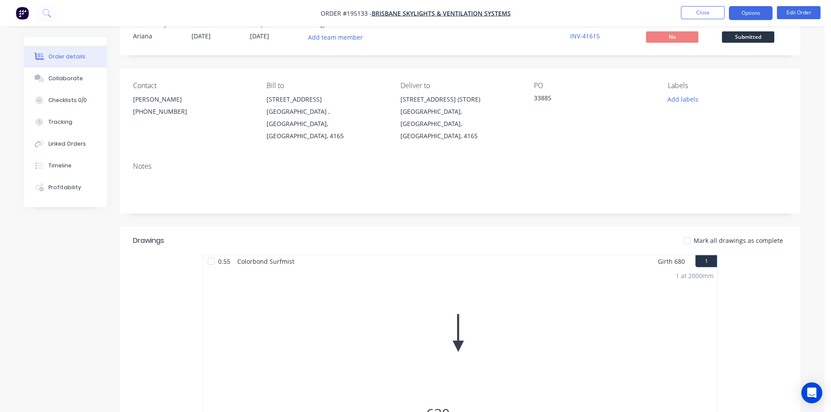
scroll to position [44, 0]
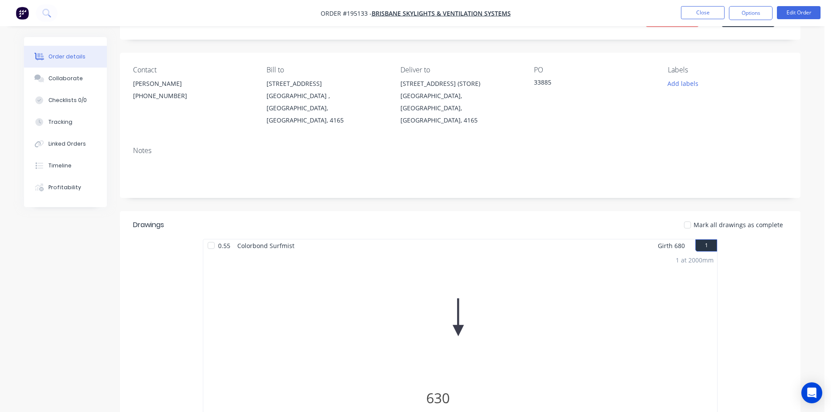
drag, startPoint x: 755, startPoint y: 13, endPoint x: 755, endPoint y: 21, distance: 8.7
click at [756, 13] on button "Options" at bounding box center [751, 13] width 44 height 14
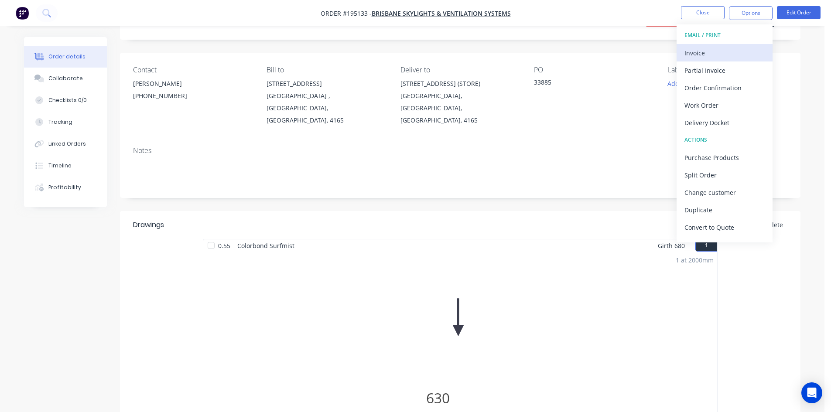
click at [717, 58] on button "Invoice" at bounding box center [724, 52] width 96 height 17
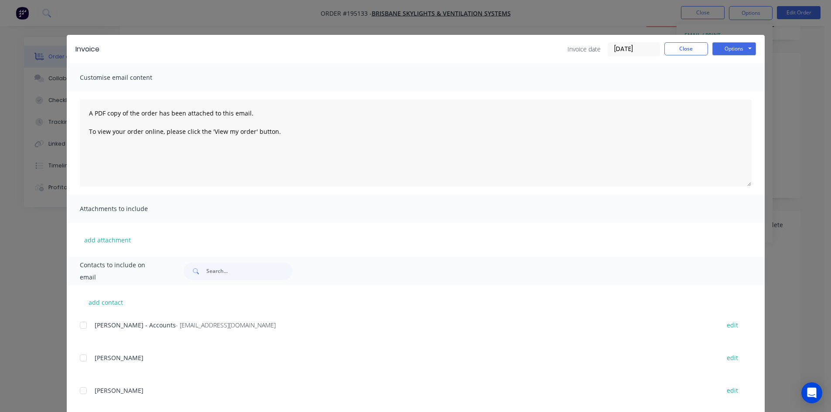
click at [80, 326] on div at bounding box center [83, 325] width 17 height 17
click at [724, 47] on button "Options" at bounding box center [734, 48] width 44 height 13
click at [791, 110] on div "Invoice Invoice date [DATE] Close Options Preview Print Email Customise email c…" at bounding box center [415, 206] width 831 height 412
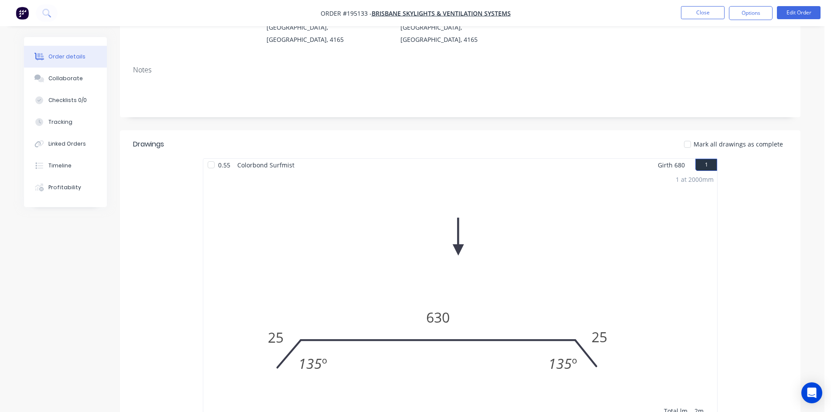
scroll to position [0, 0]
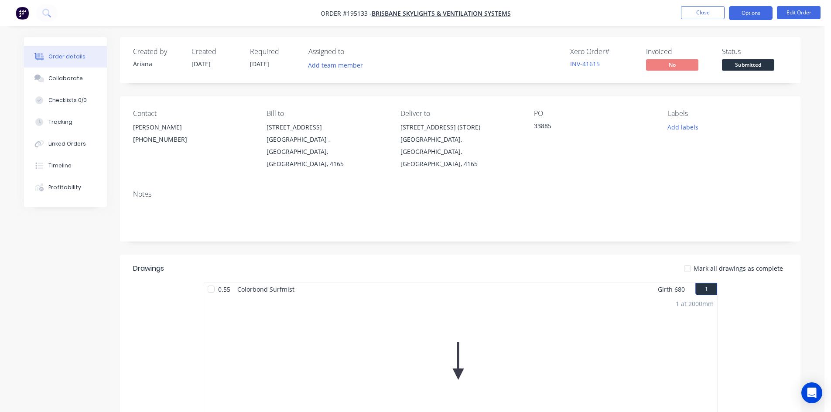
click at [758, 13] on button "Options" at bounding box center [751, 13] width 44 height 14
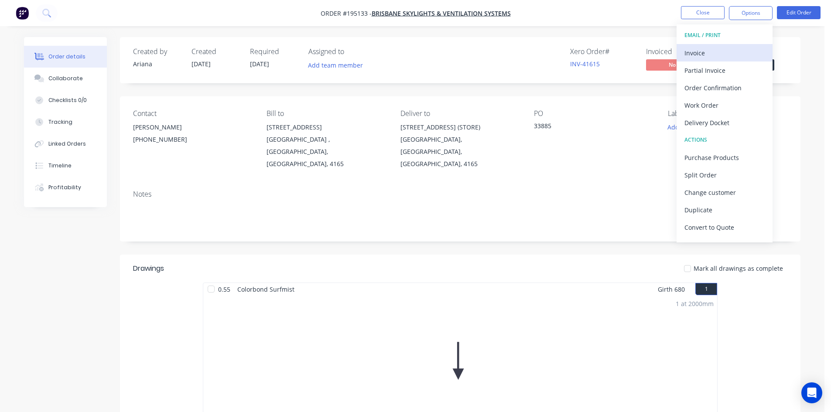
click at [721, 47] on div "Invoice" at bounding box center [724, 53] width 80 height 13
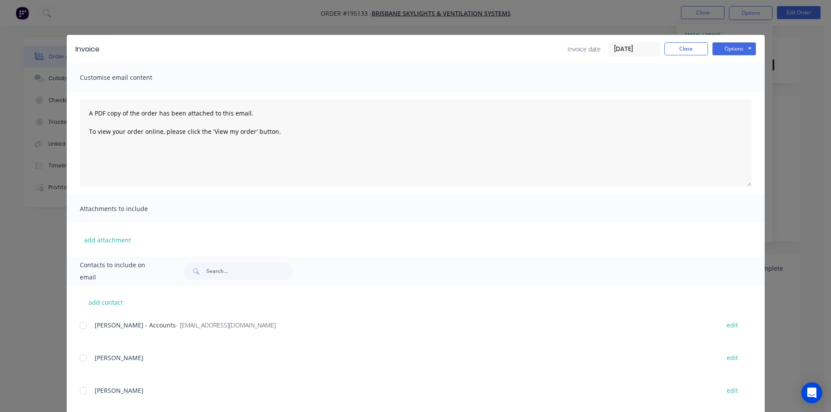
click at [83, 325] on div at bounding box center [83, 325] width 17 height 17
click at [737, 50] on button "Options" at bounding box center [734, 48] width 44 height 13
click at [727, 93] on button "Email" at bounding box center [740, 93] width 56 height 14
click at [681, 47] on button "Close" at bounding box center [686, 48] width 44 height 13
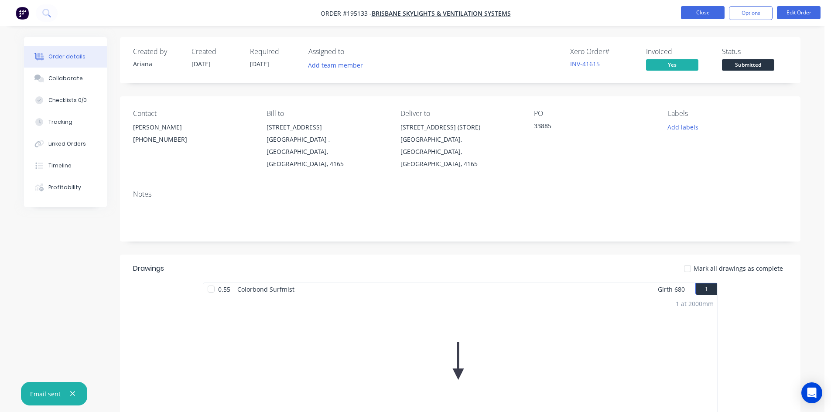
click at [717, 10] on button "Close" at bounding box center [703, 12] width 44 height 13
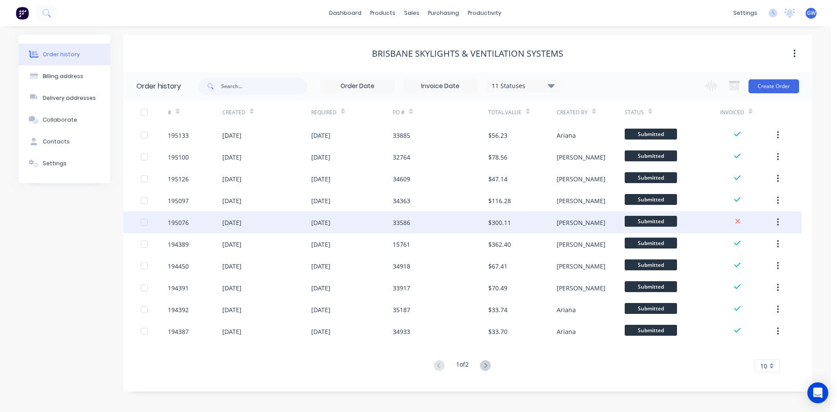
click at [476, 222] on div "33586" at bounding box center [441, 223] width 96 height 22
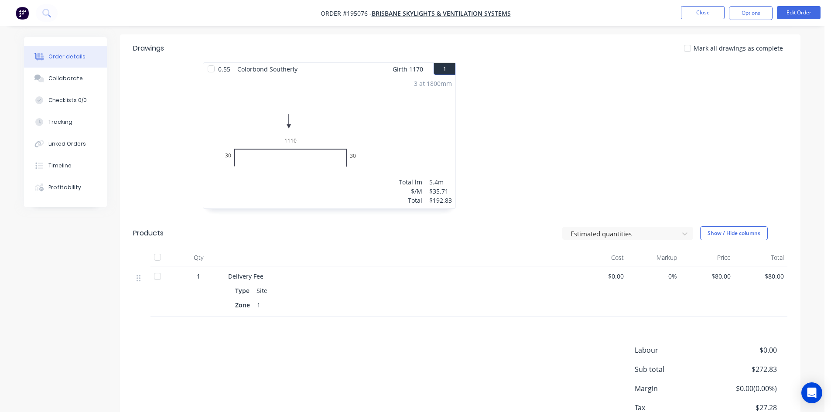
scroll to position [268, 0]
